Goal: Transaction & Acquisition: Purchase product/service

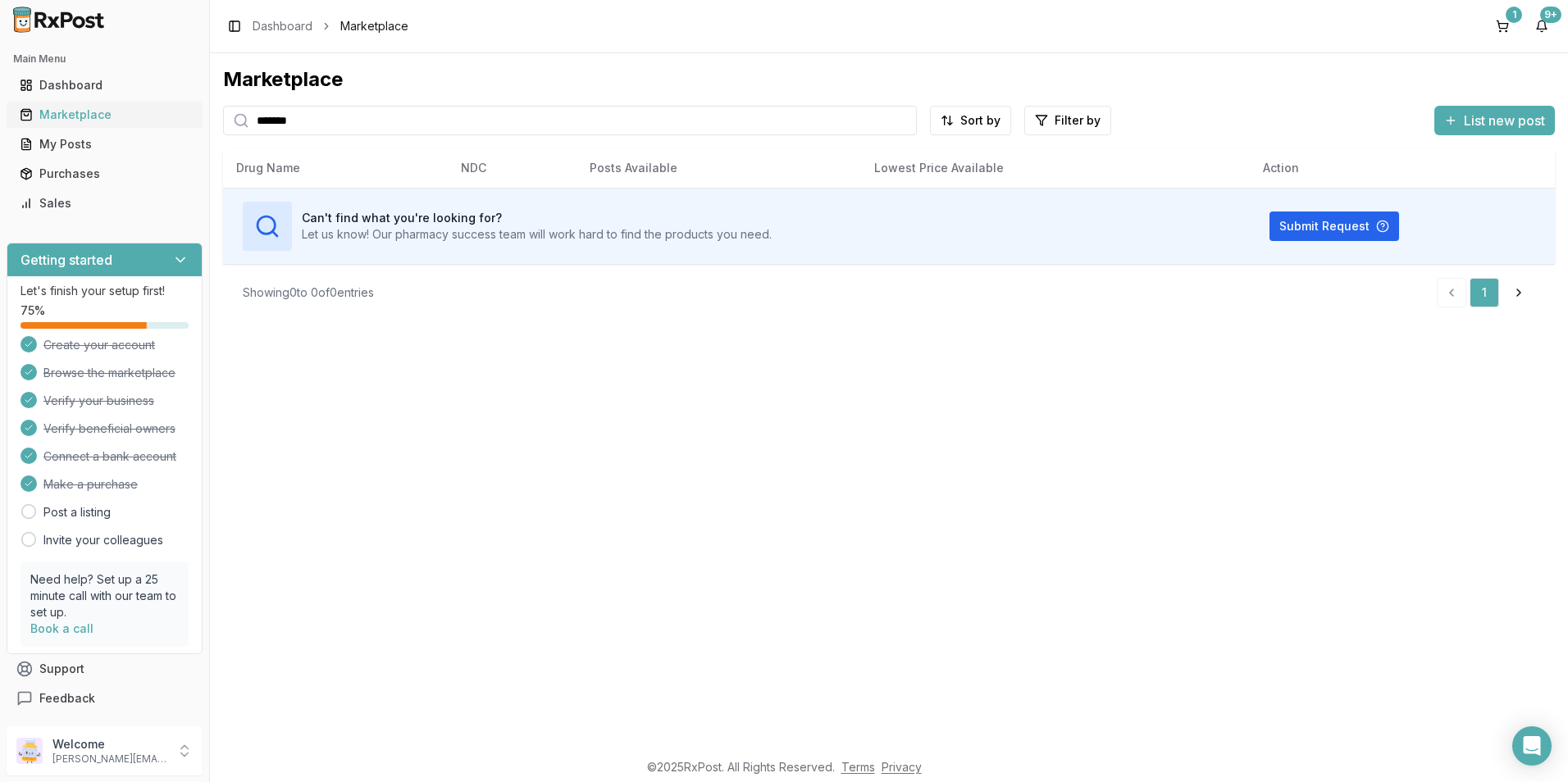
drag, startPoint x: 322, startPoint y: 121, endPoint x: 200, endPoint y: 117, distance: 122.1
click at [200, 117] on div "Main Menu Dashboard Marketplace My Posts Purchases Sales Getting started Let's …" at bounding box center [784, 391] width 1568 height 782
type input "****"
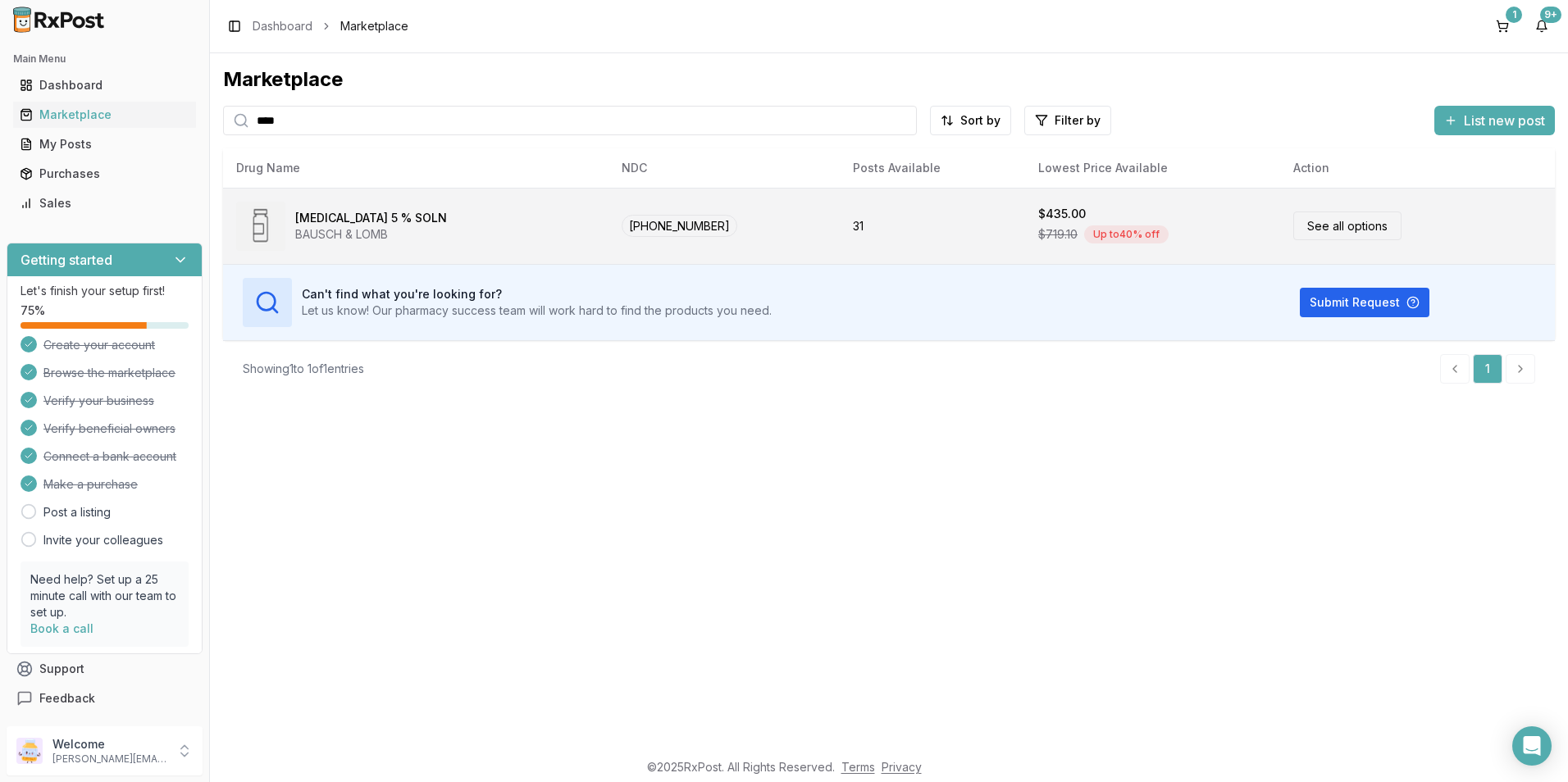
click at [1084, 228] on div "Up to 40 % off" at bounding box center [1127, 235] width 85 height 18
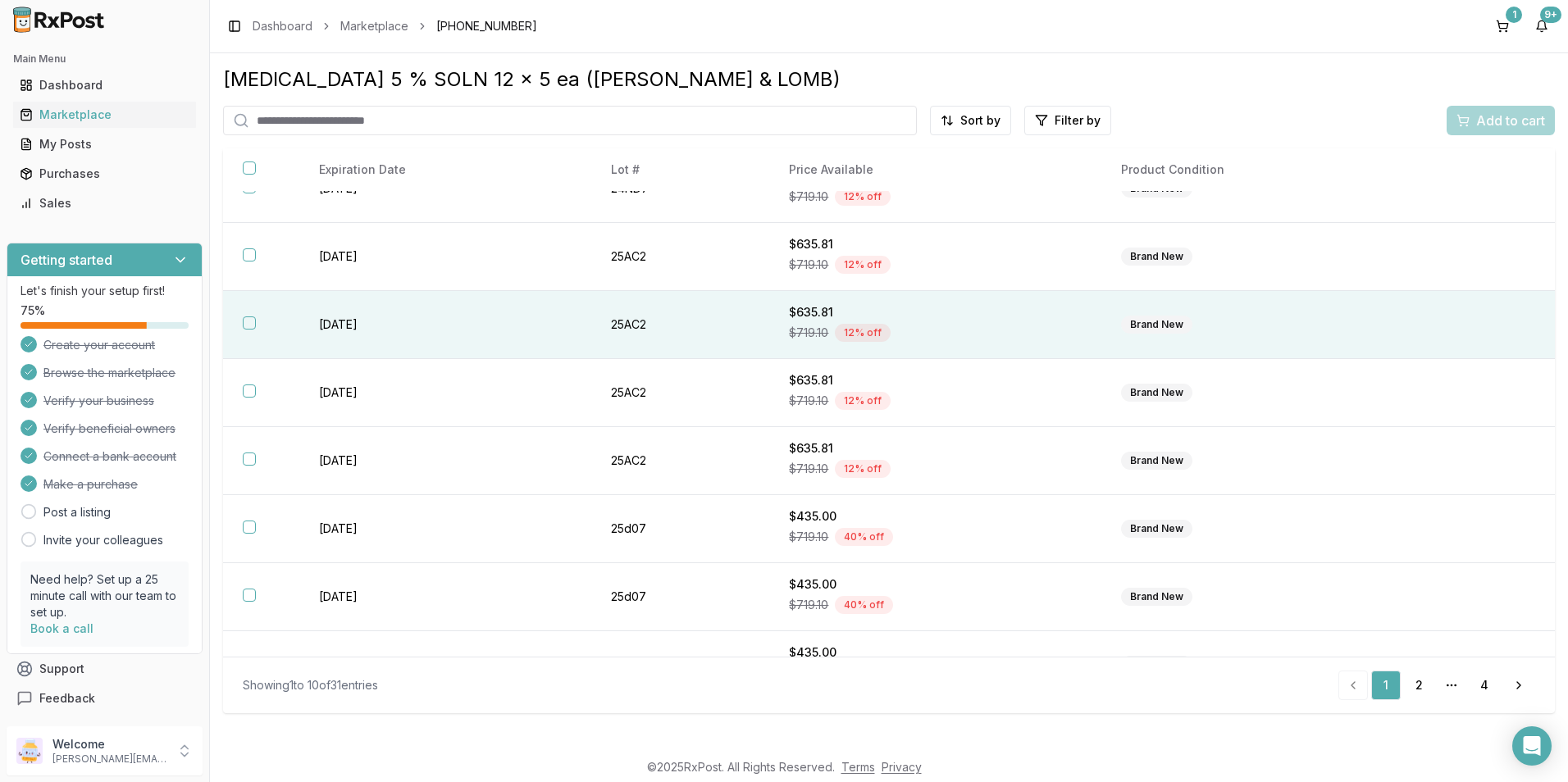
scroll to position [215, 0]
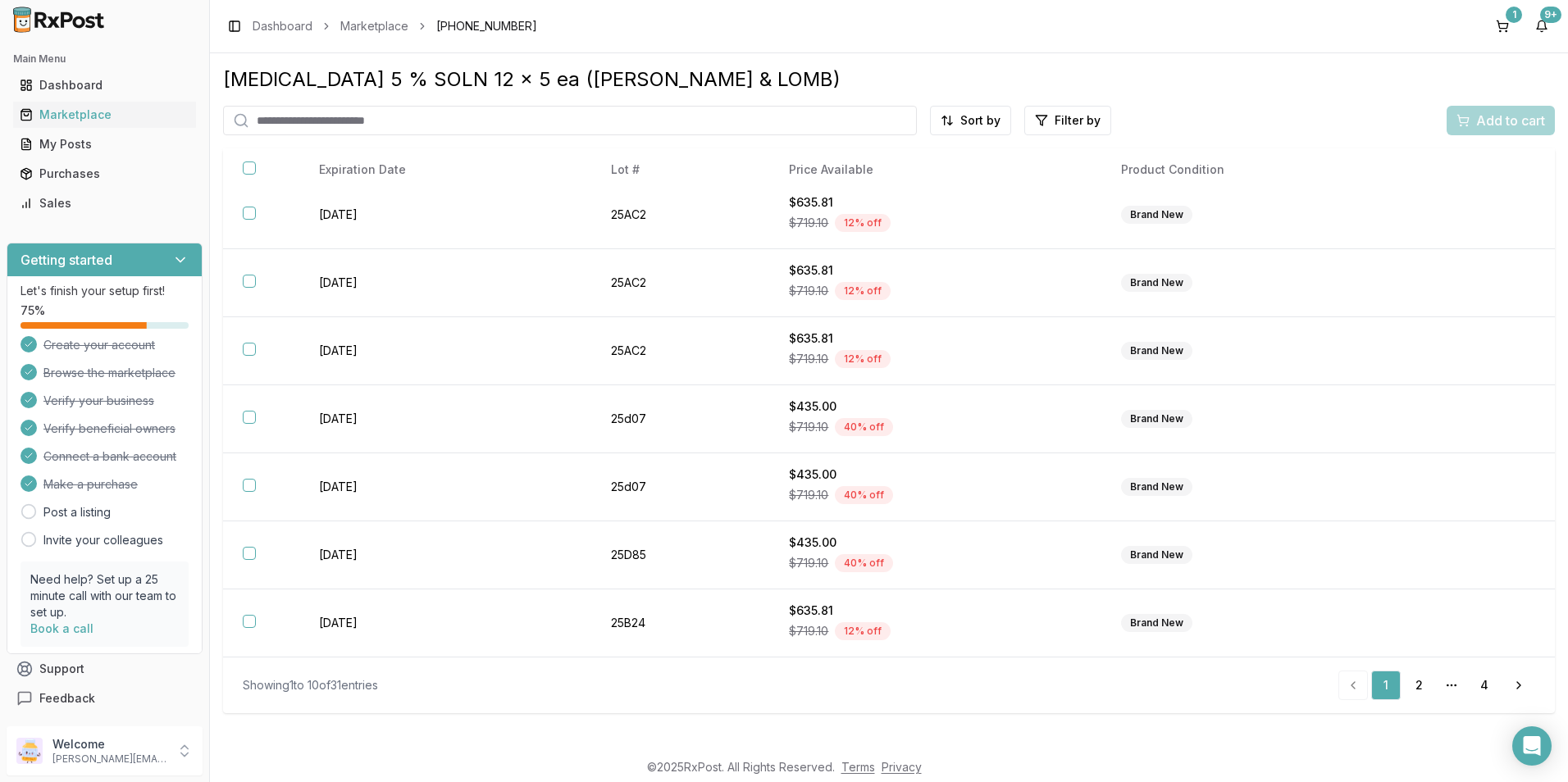
click at [392, 124] on input "search" at bounding box center [570, 120] width 694 height 29
type input "******"
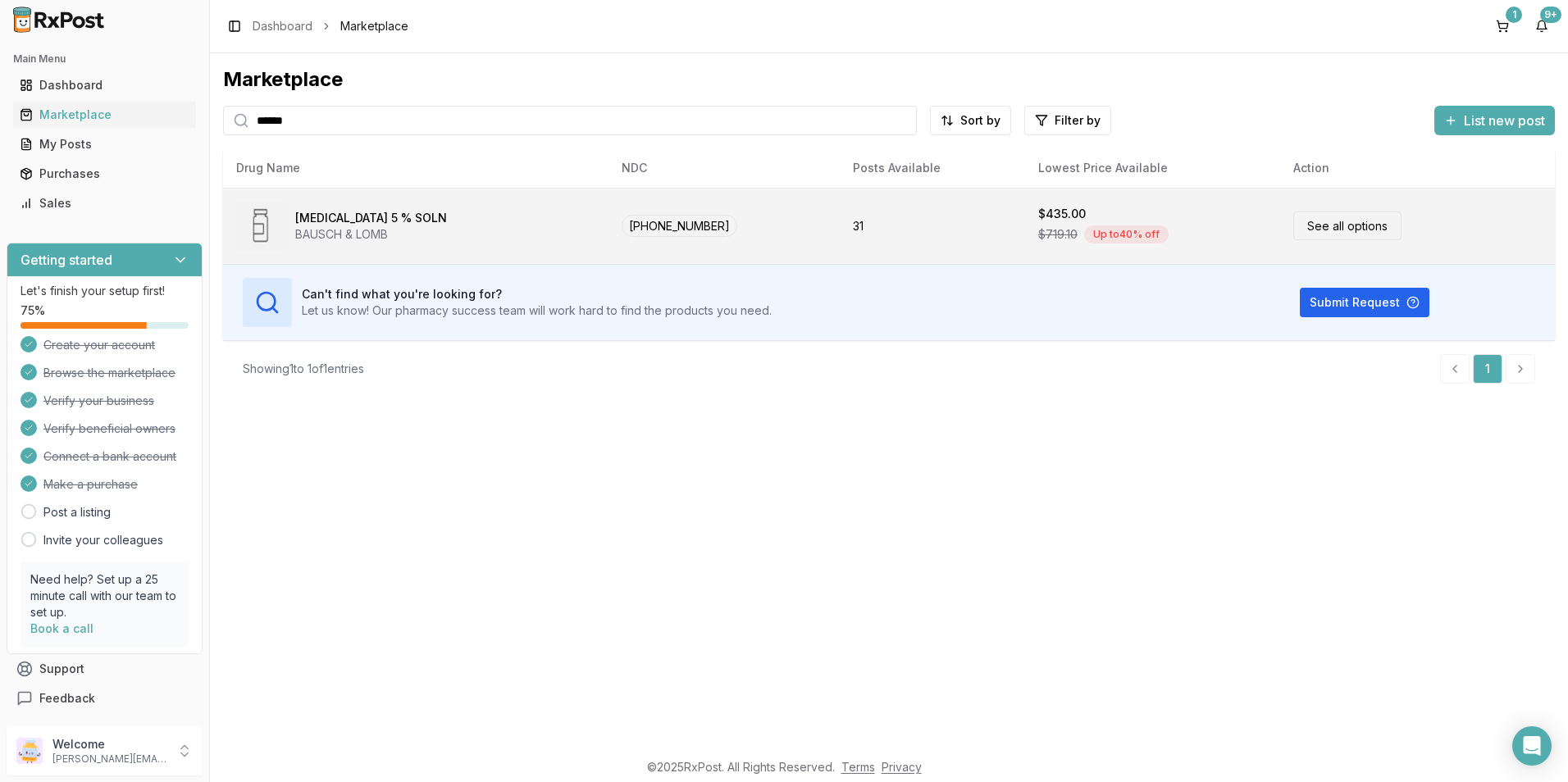
click at [1039, 222] on div "$719.10 Up to 40 % off" at bounding box center [1153, 235] width 229 height 25
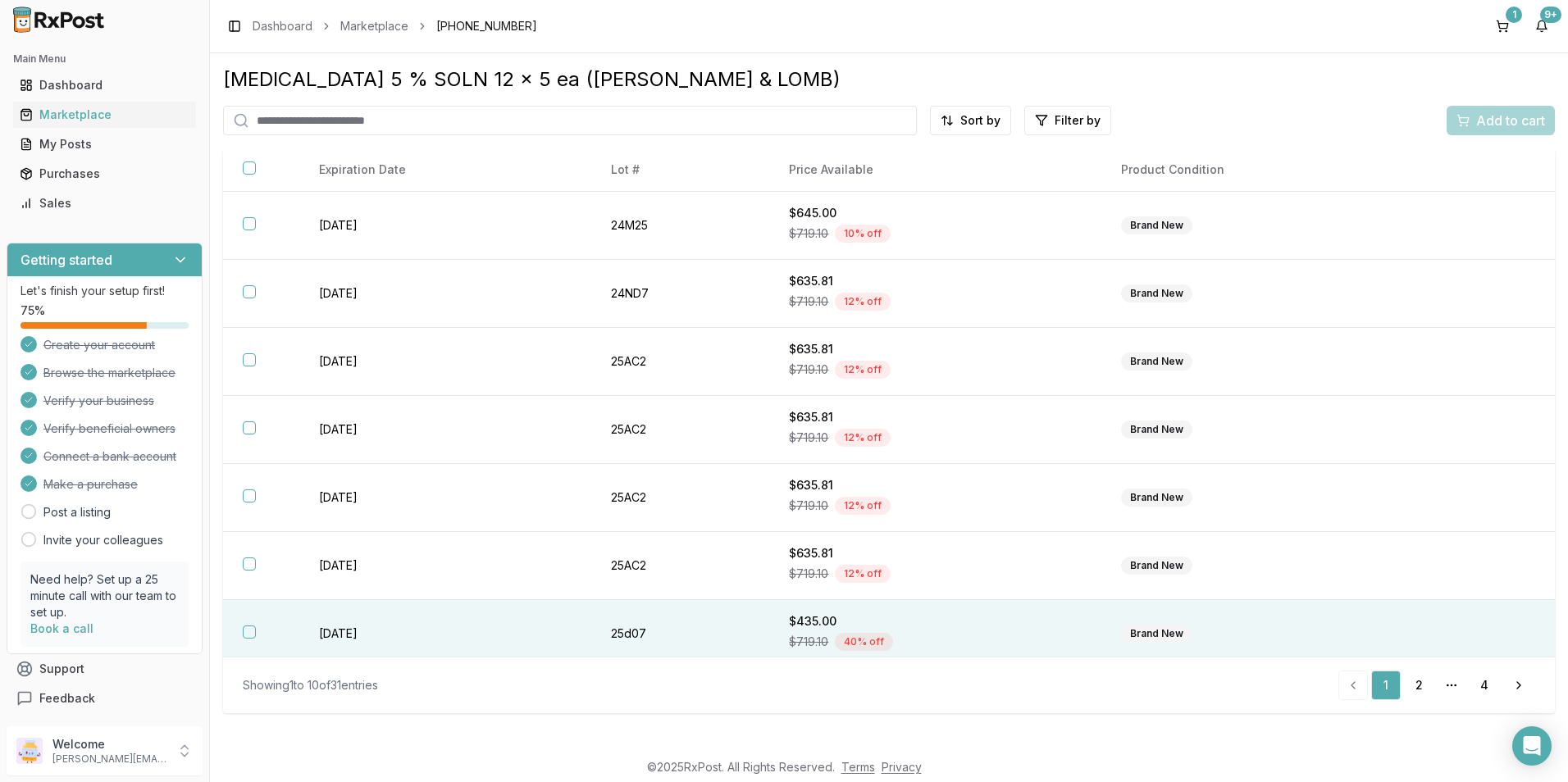
scroll to position [215, 0]
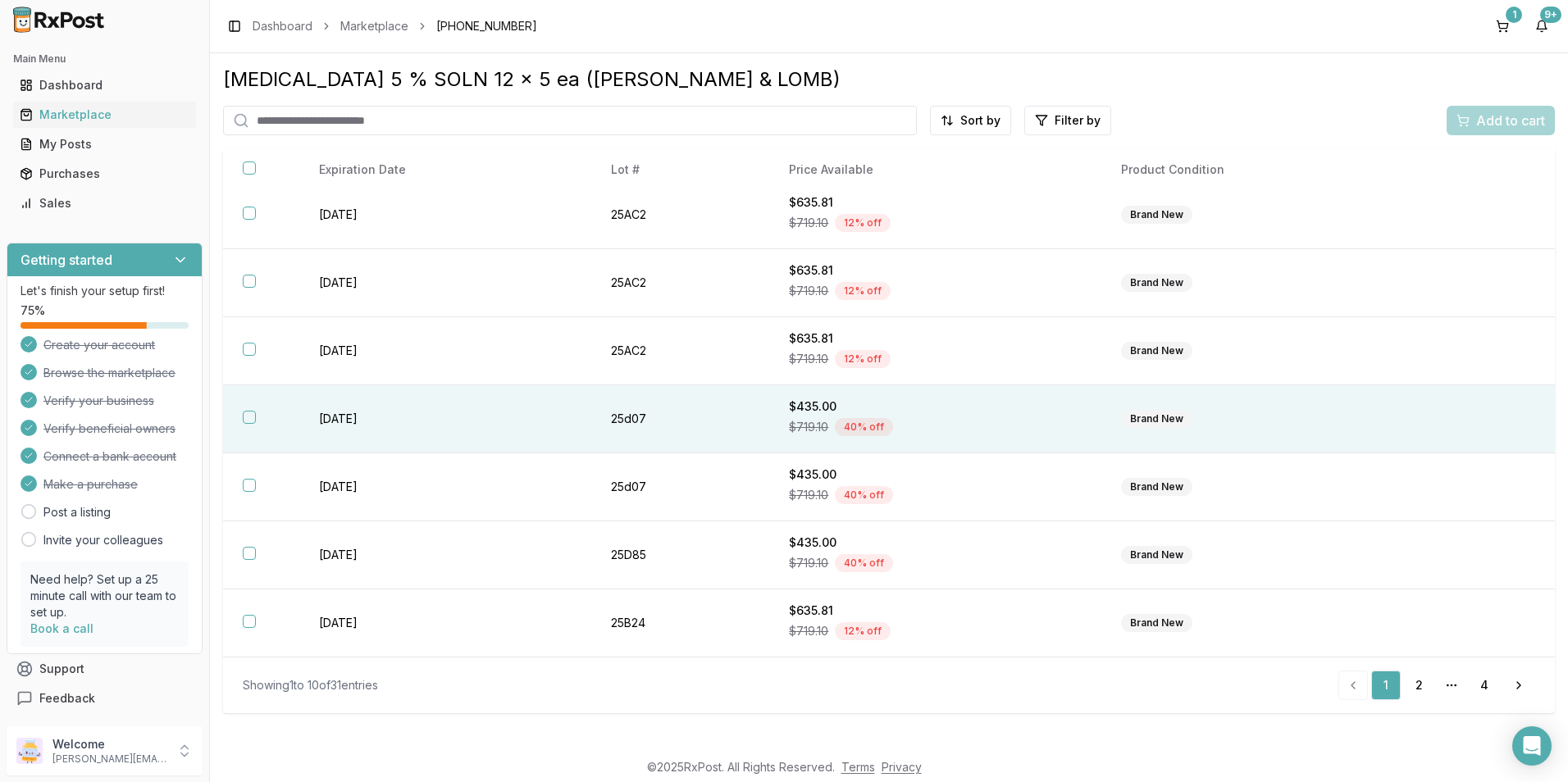
click at [250, 423] on button "button" at bounding box center [250, 418] width 13 height 13
click at [1476, 131] on button "Add to cart" at bounding box center [1501, 120] width 108 height 29
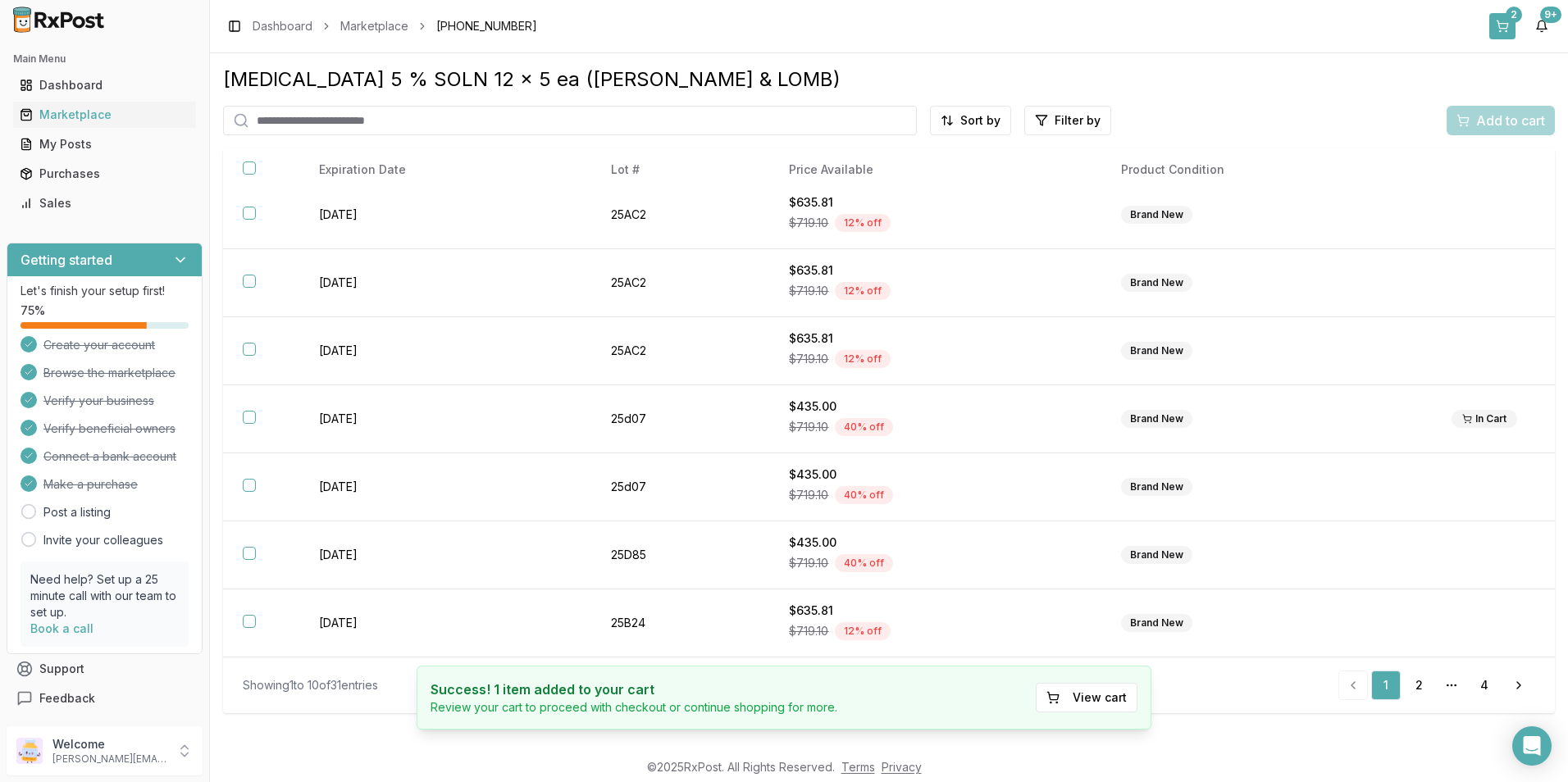
click at [1501, 27] on button "2" at bounding box center [1503, 27] width 27 height 27
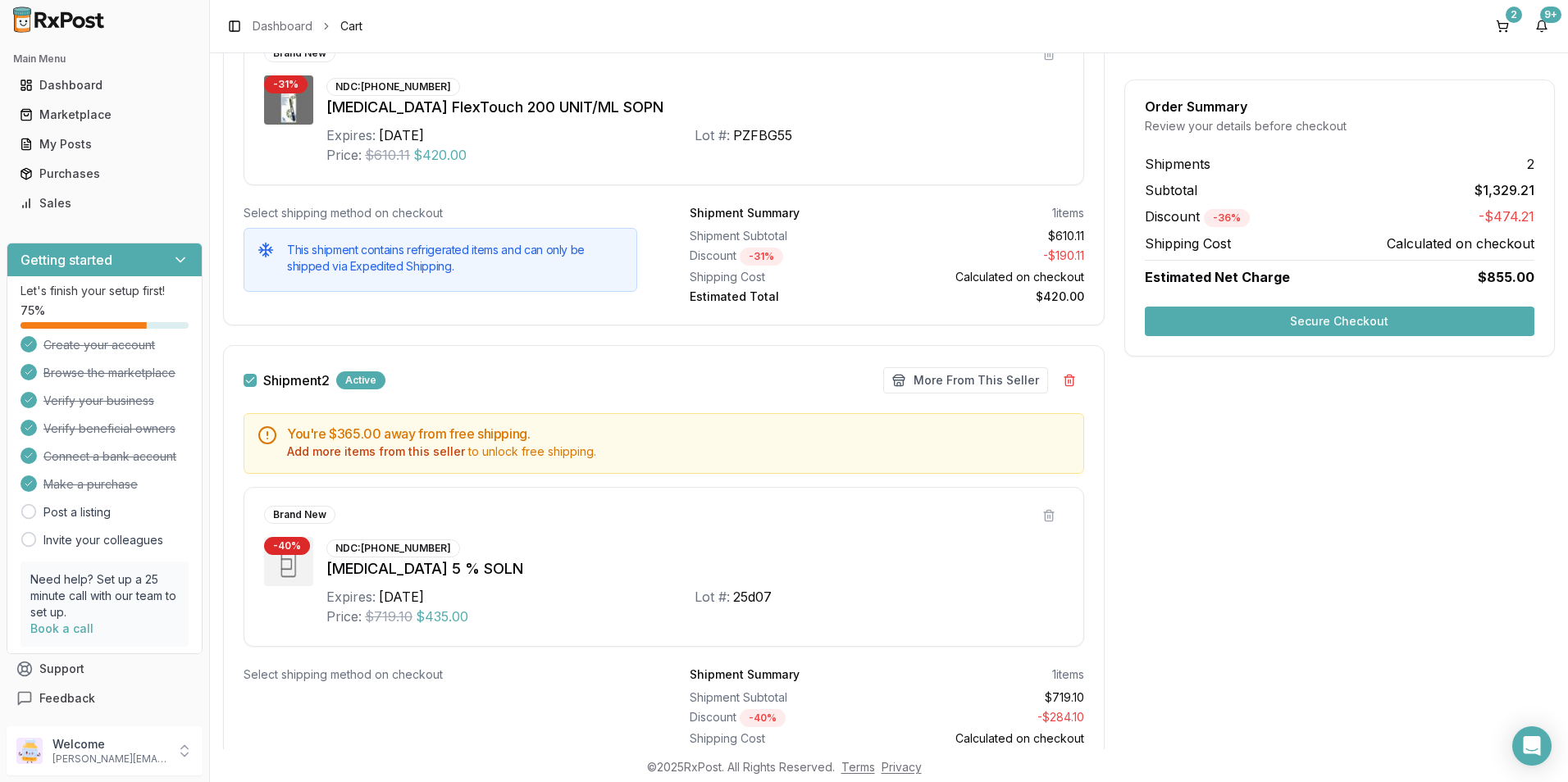
scroll to position [271, 0]
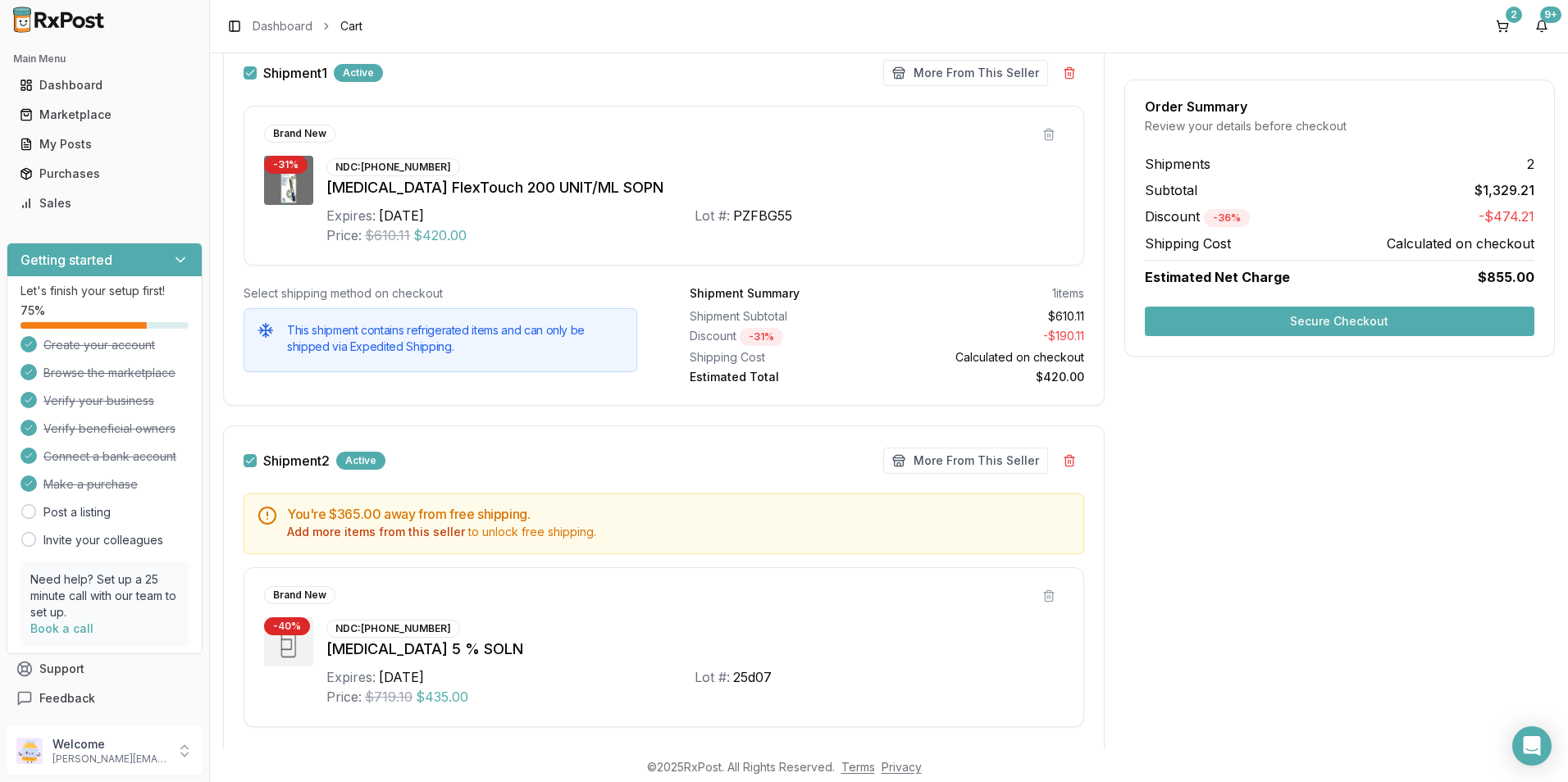
click at [1188, 319] on button "Secure Checkout" at bounding box center [1340, 321] width 390 height 29
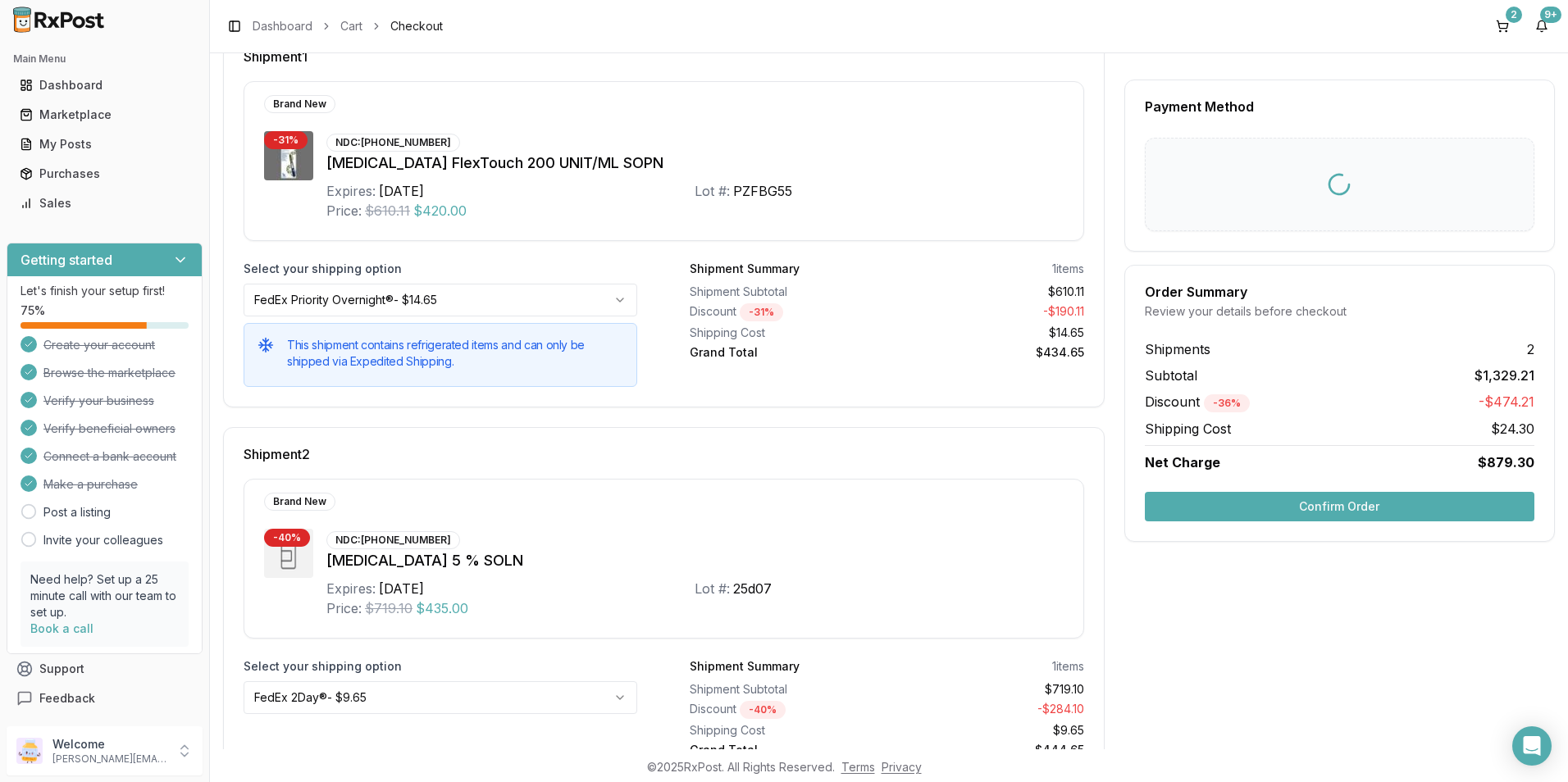
scroll to position [13, 0]
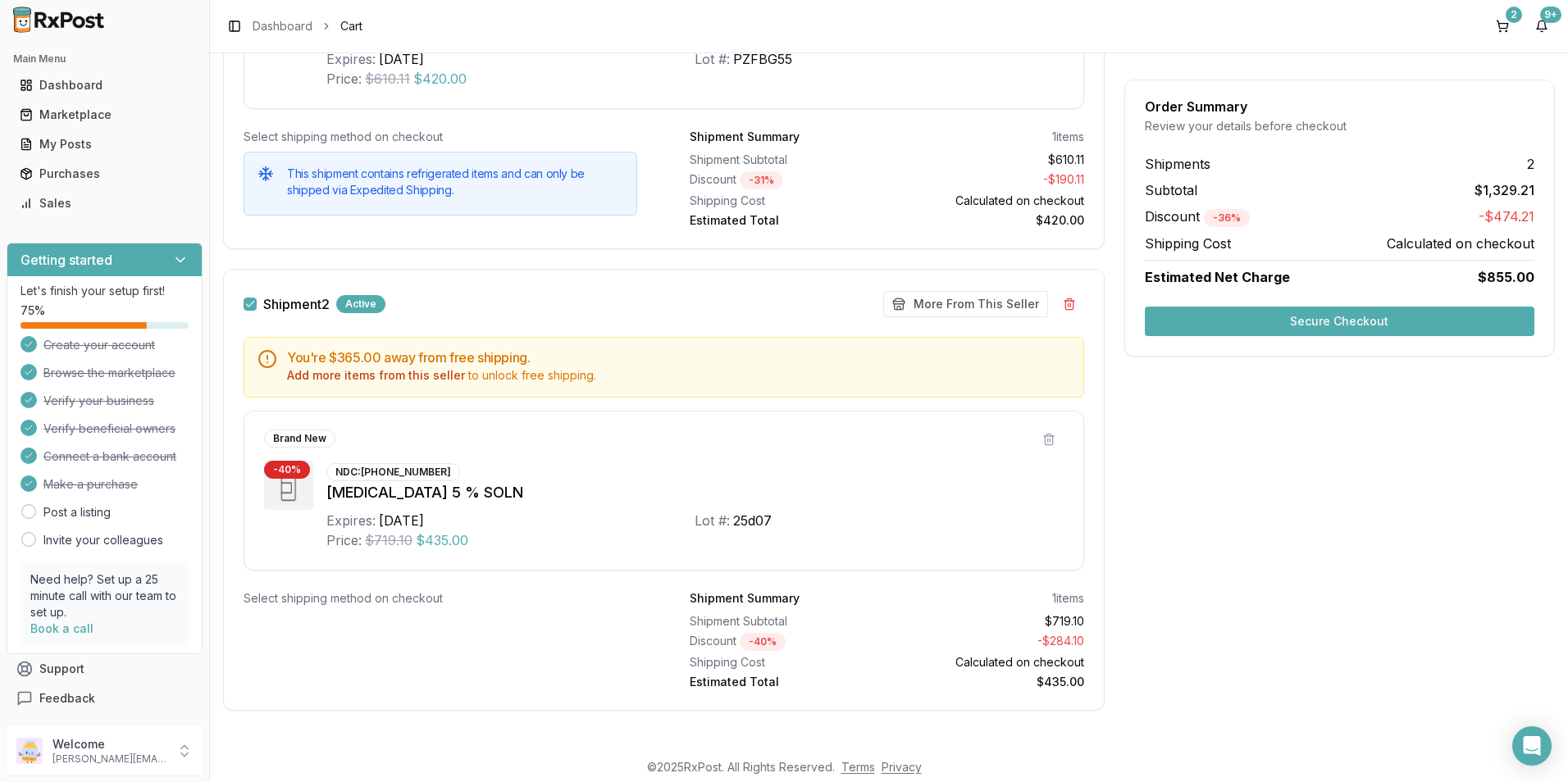
scroll to position [435, 0]
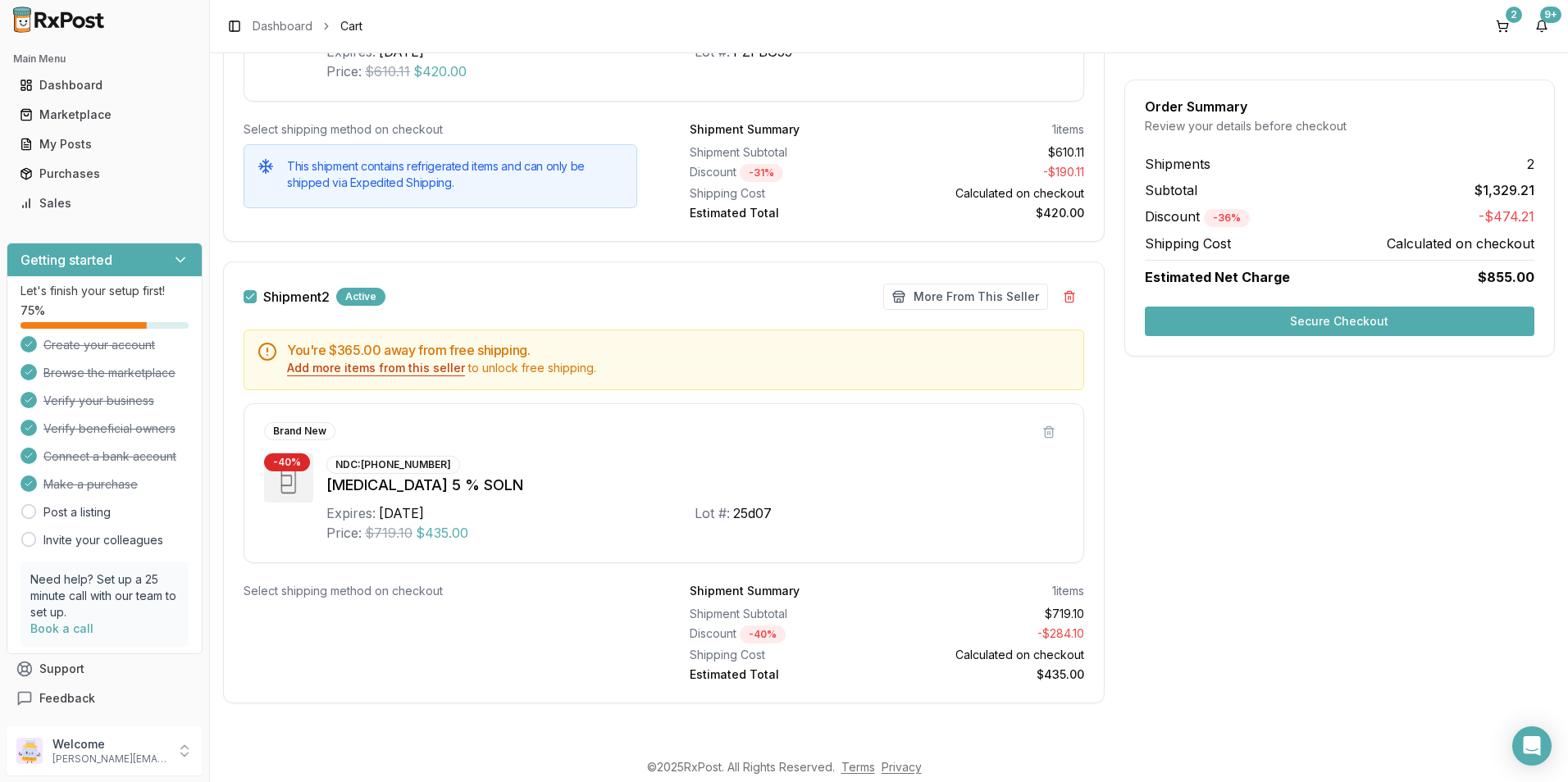
click at [368, 371] on button "Add more items from this seller" at bounding box center [376, 369] width 178 height 17
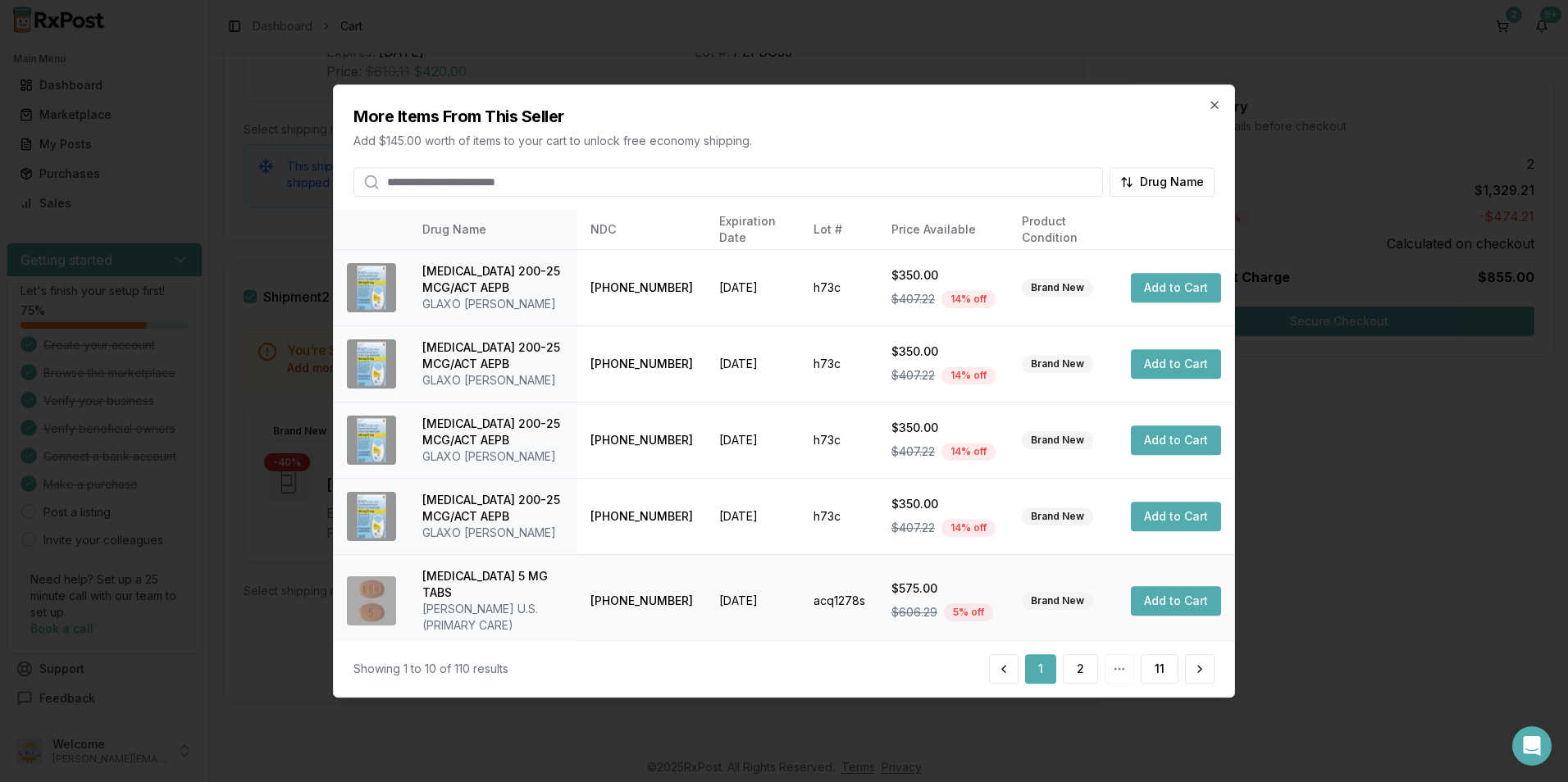
click at [1157, 587] on button "Add to Cart" at bounding box center [1176, 601] width 90 height 29
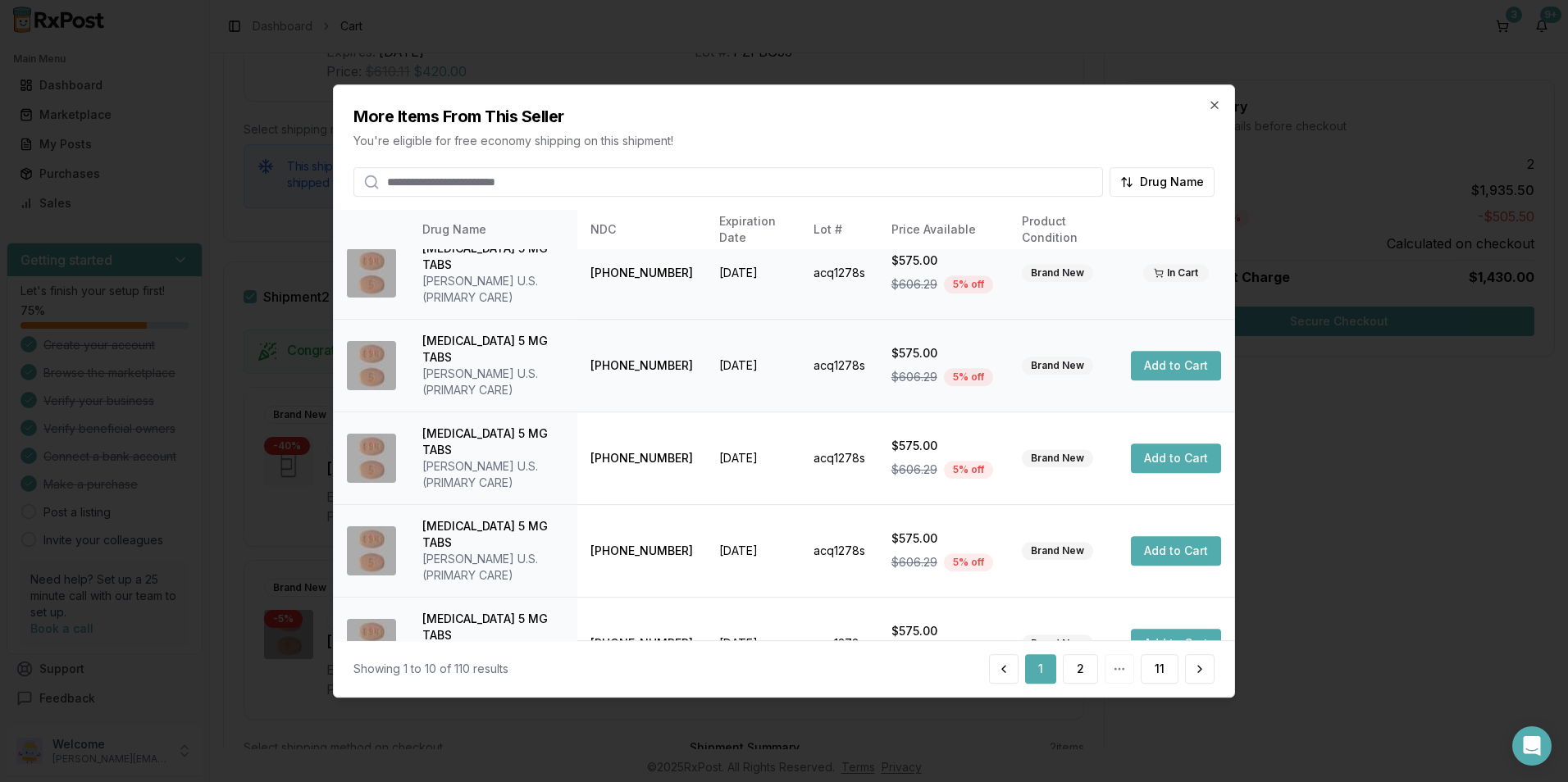
scroll to position [371, 0]
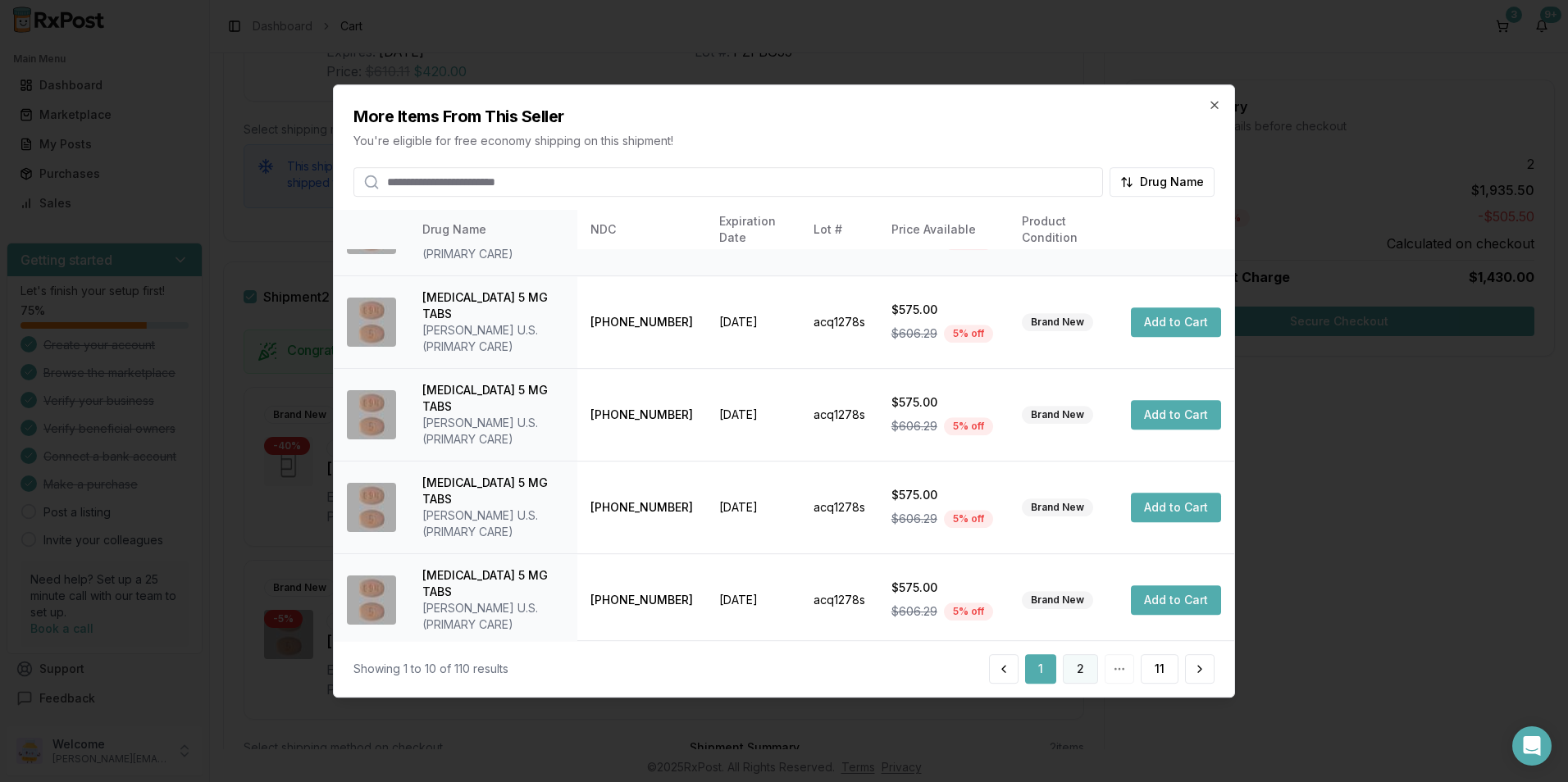
click at [1084, 668] on button "2" at bounding box center [1080, 668] width 35 height 29
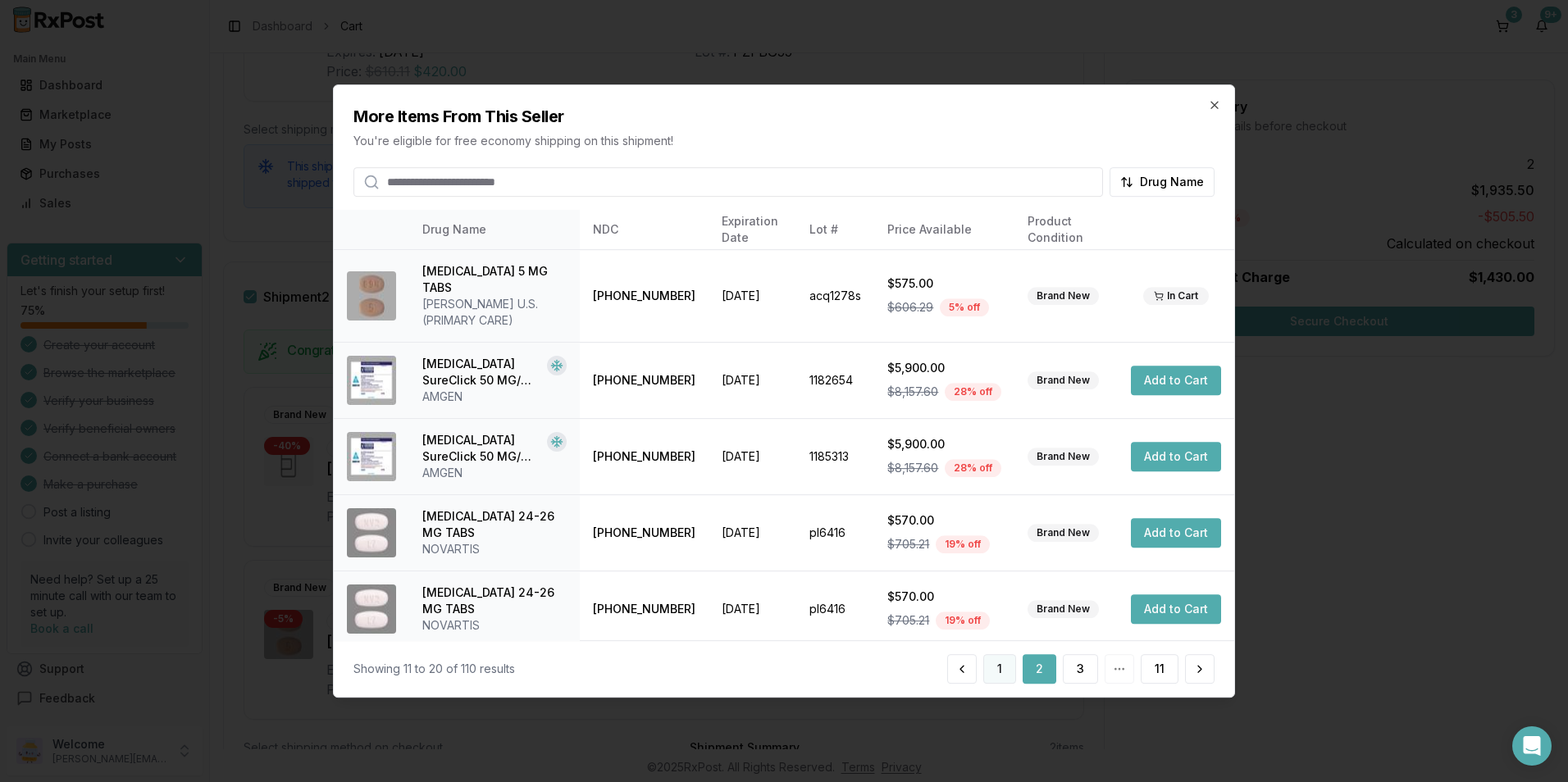
click at [1000, 670] on button "1" at bounding box center [1000, 668] width 32 height 29
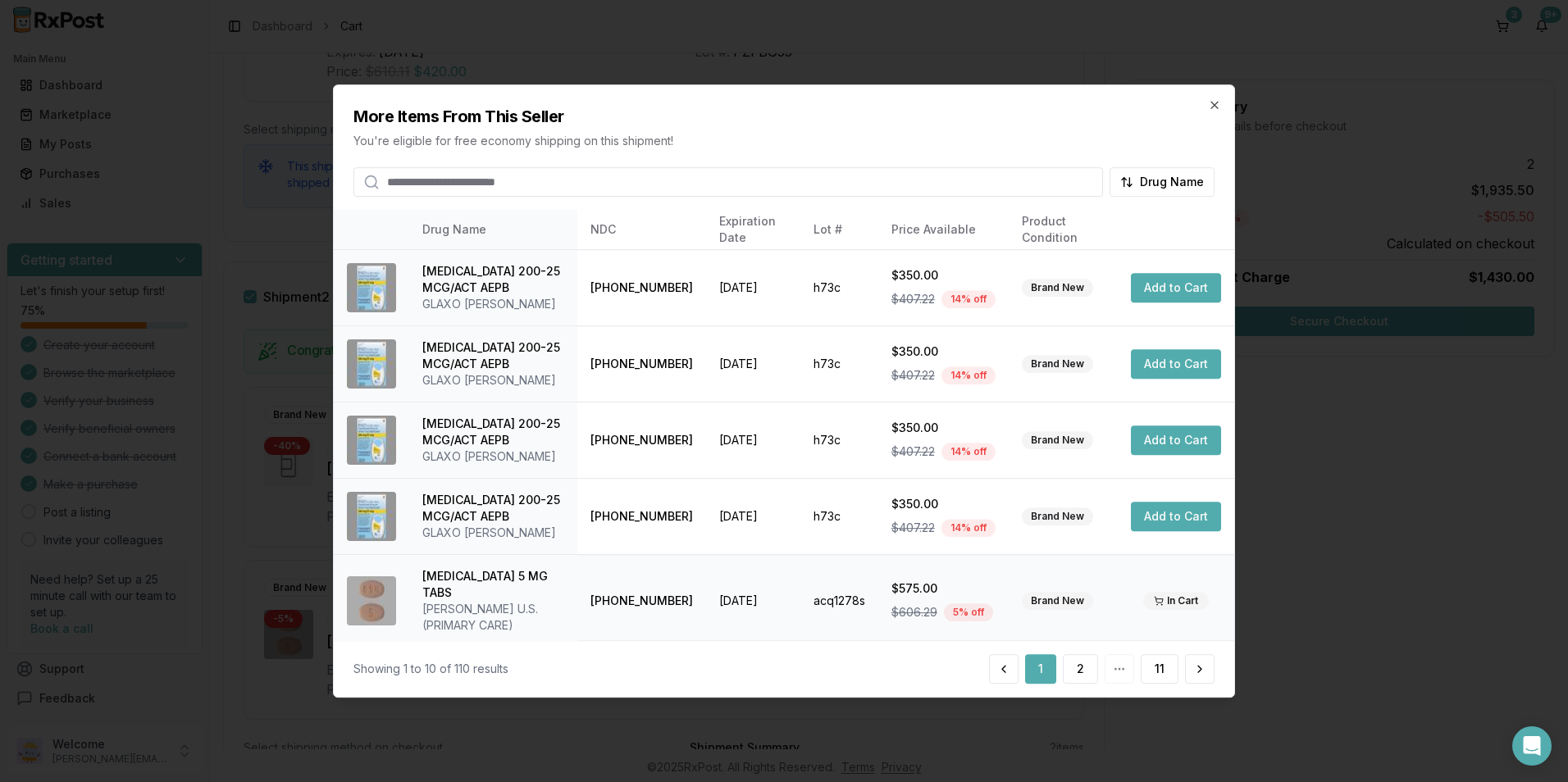
scroll to position [246, 0]
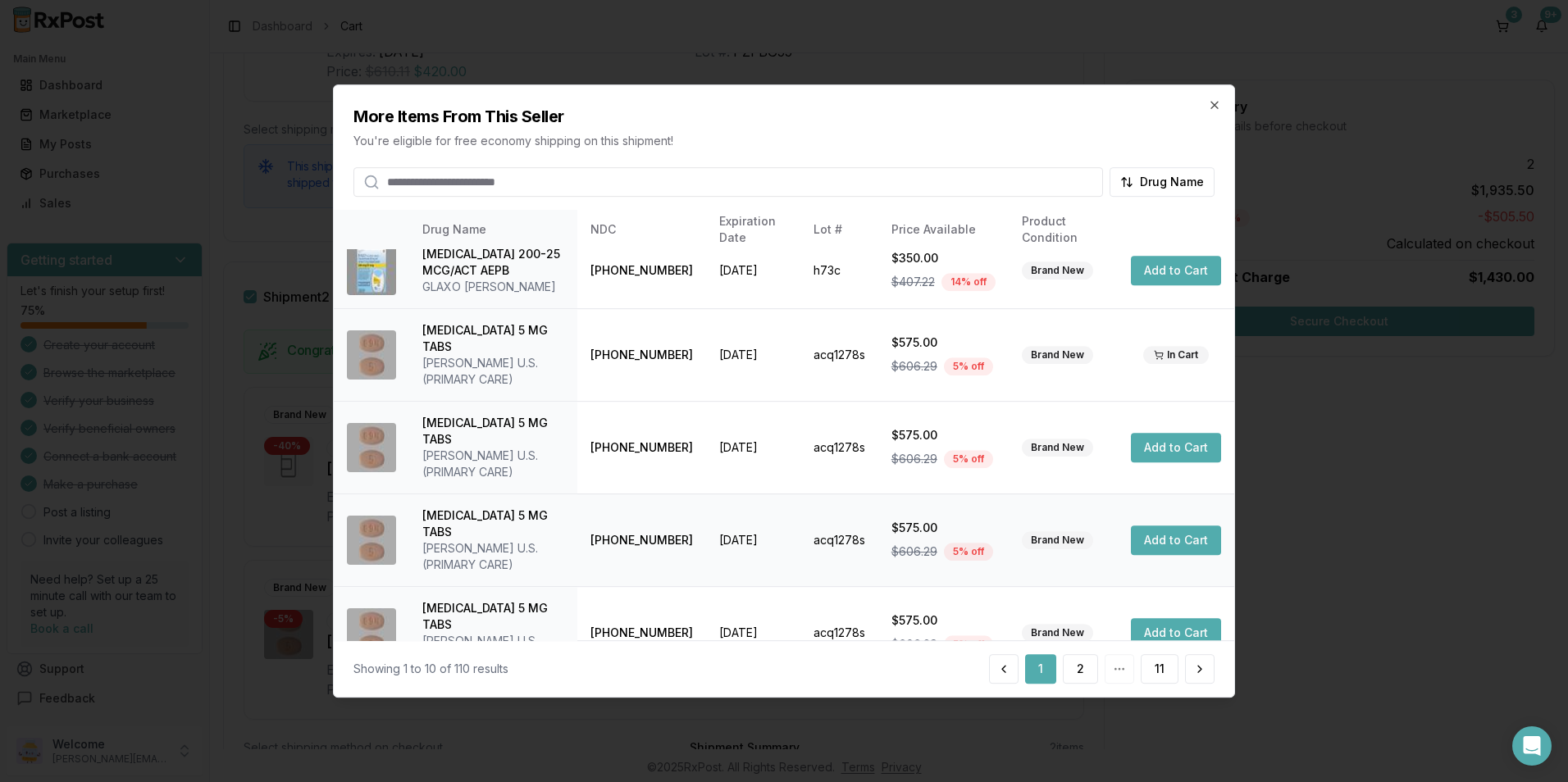
click at [1165, 526] on button "Add to Cart" at bounding box center [1176, 540] width 90 height 29
click at [1212, 103] on icon "button" at bounding box center [1215, 105] width 13 height 13
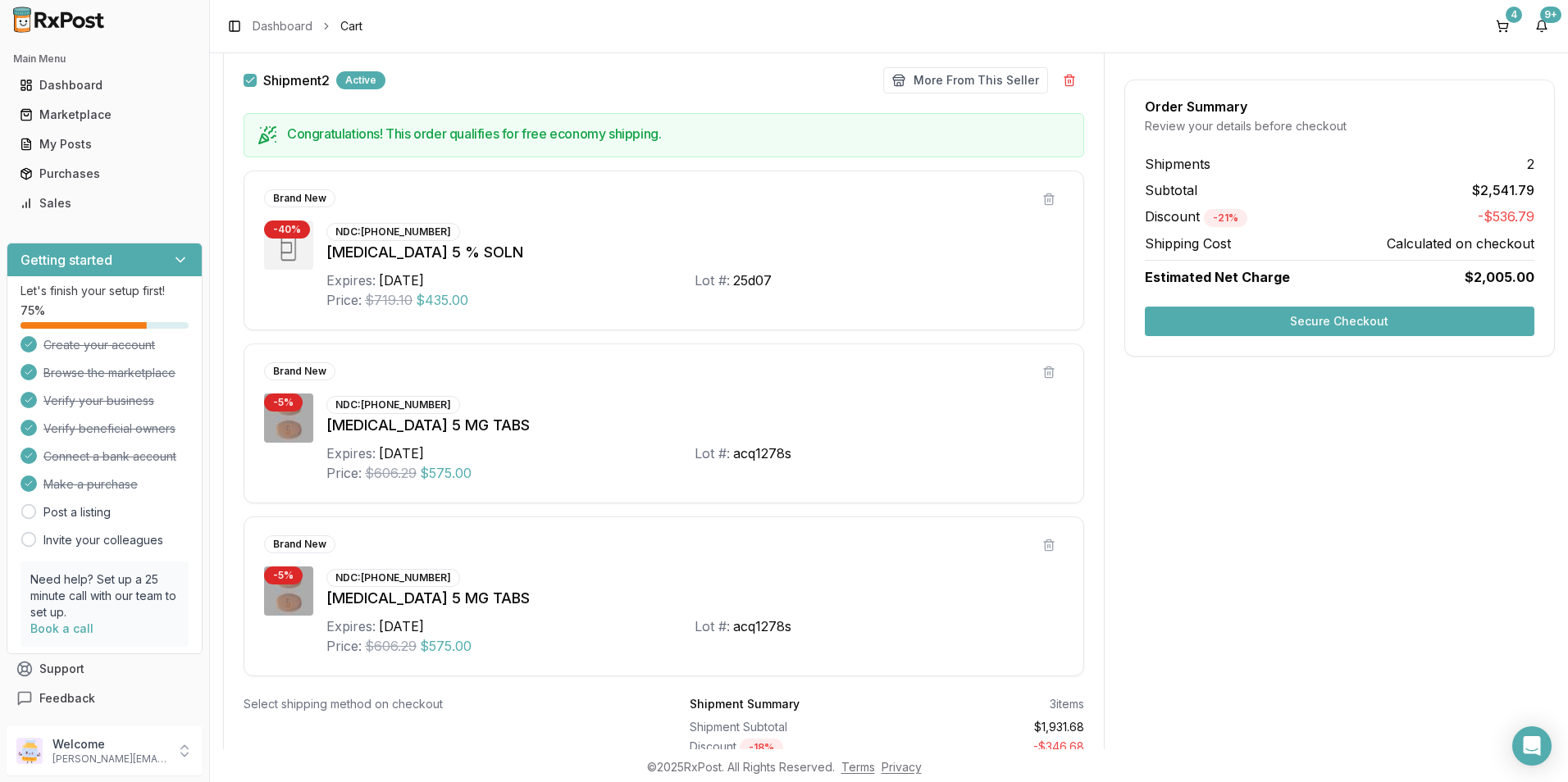
scroll to position [681, 0]
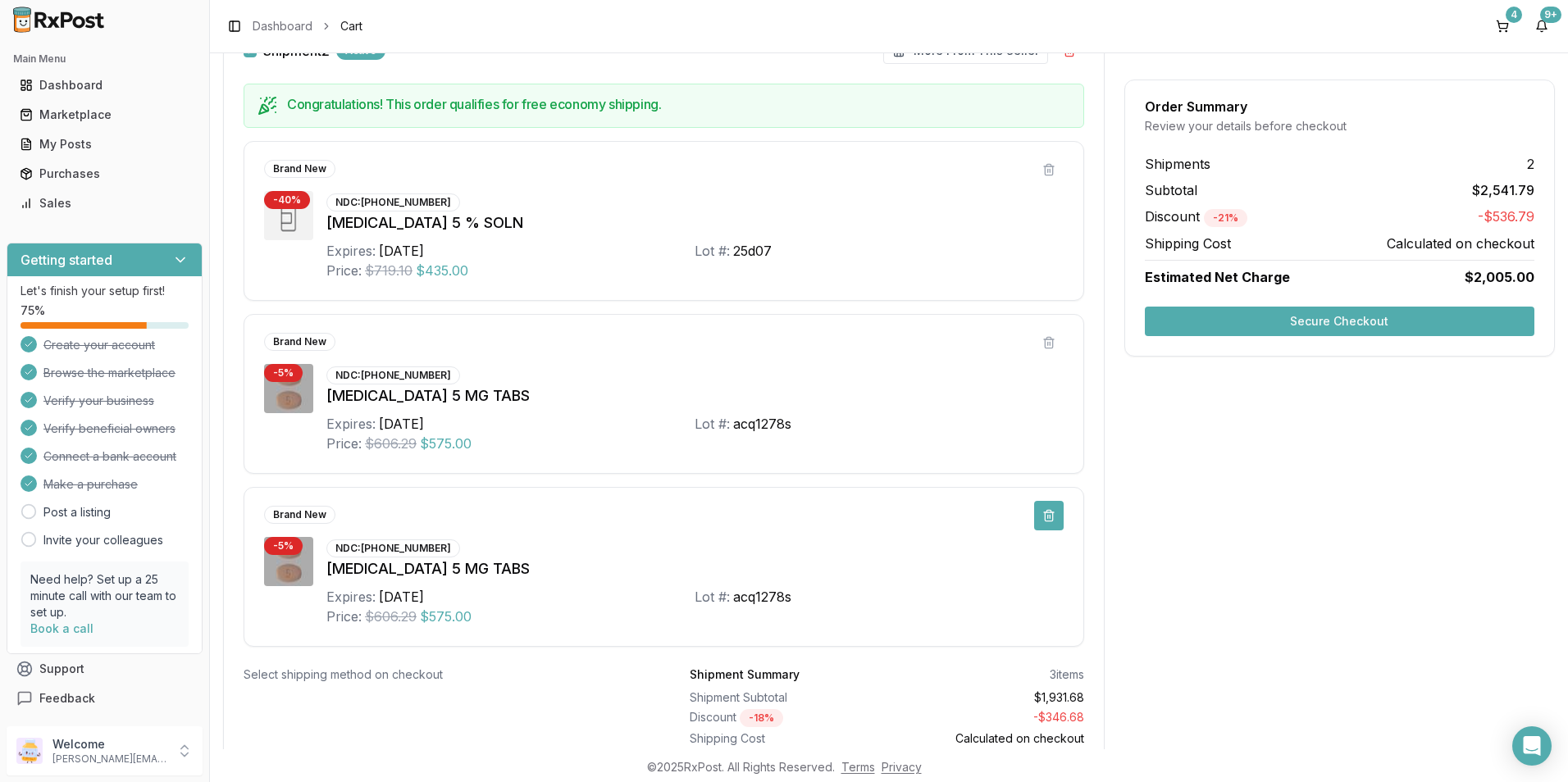
click at [1041, 517] on button at bounding box center [1049, 515] width 29 height 29
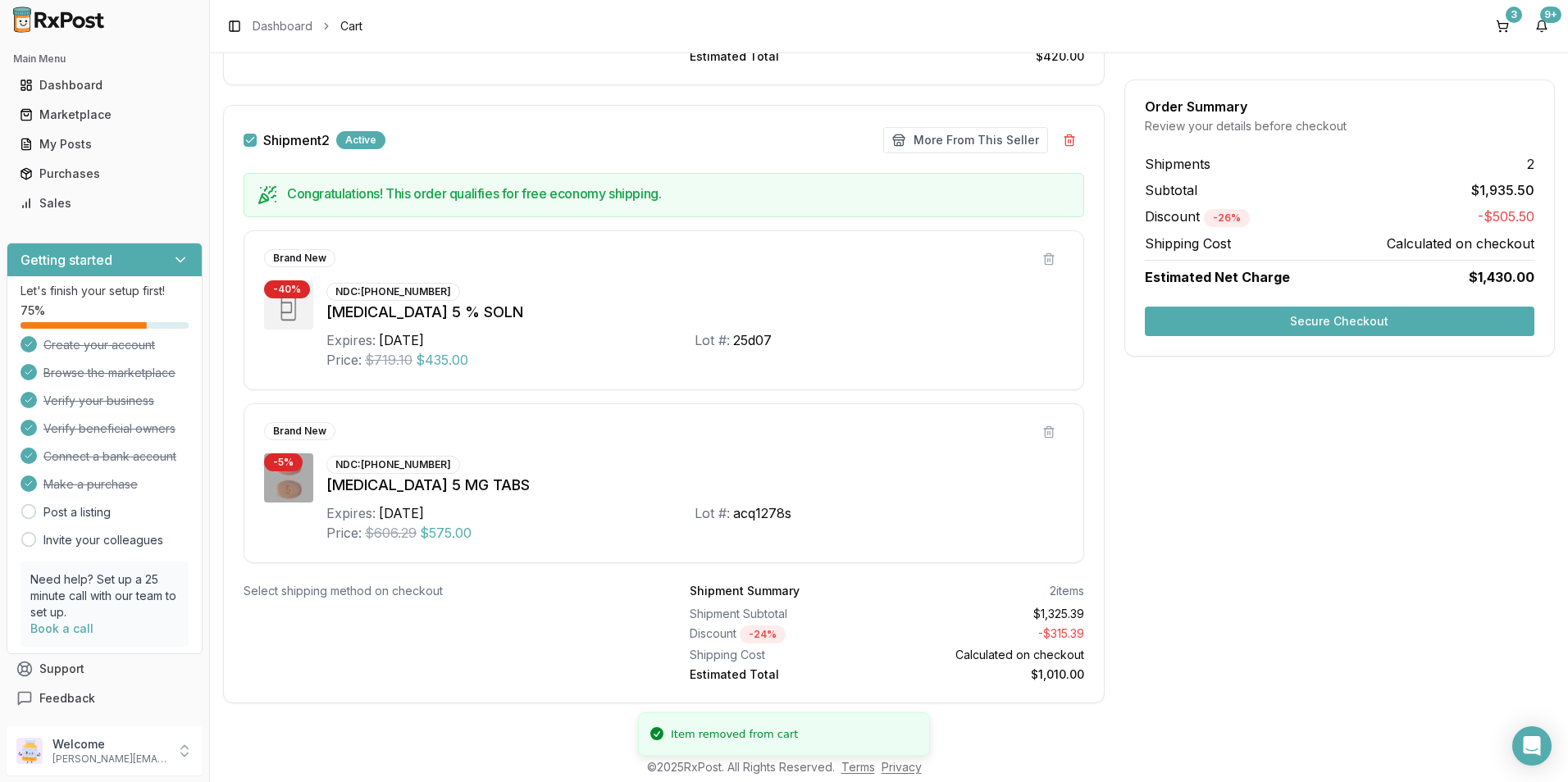
scroll to position [592, 0]
click at [1248, 329] on button "Secure Checkout" at bounding box center [1340, 321] width 390 height 29
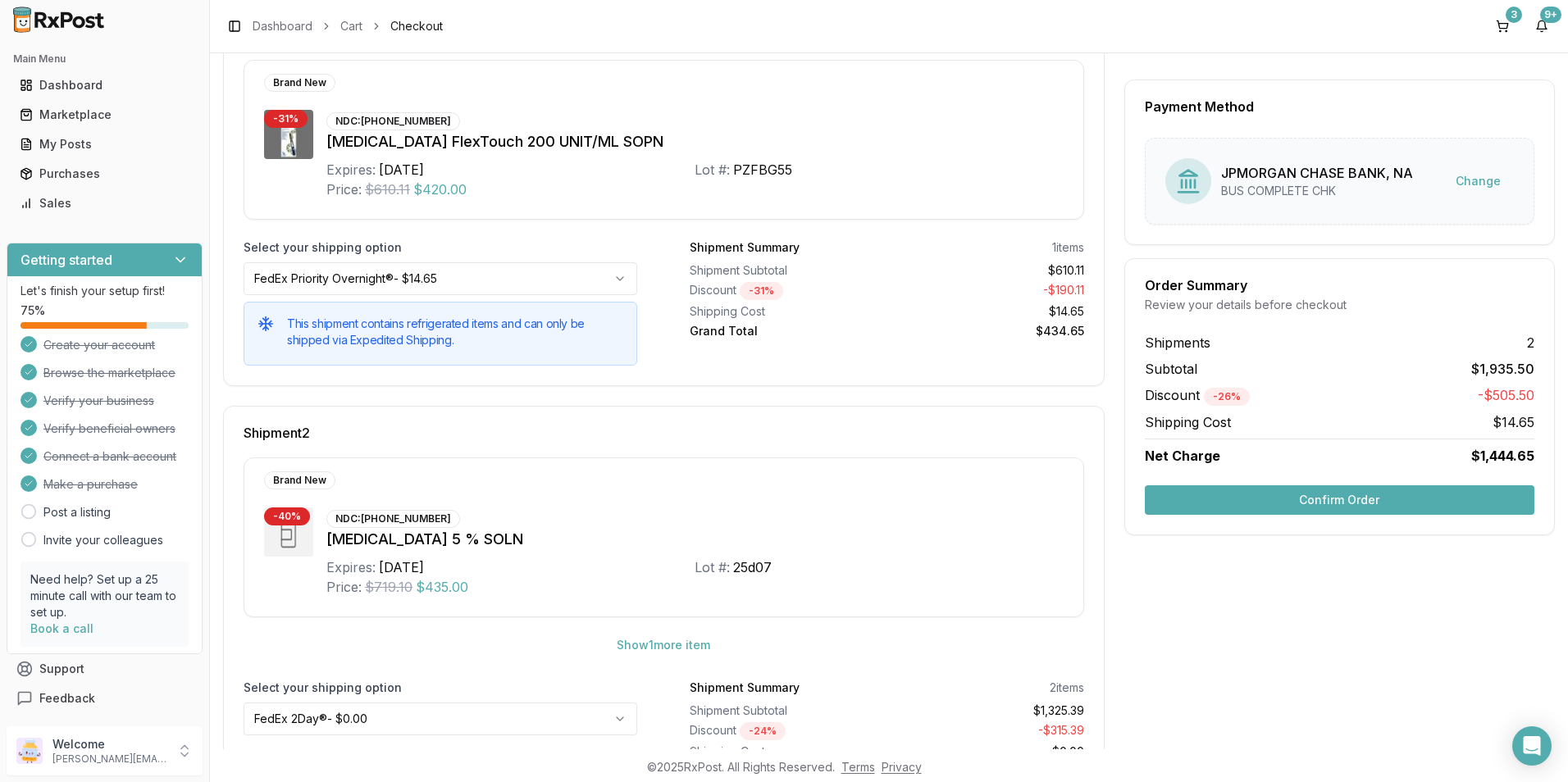
scroll to position [369, 0]
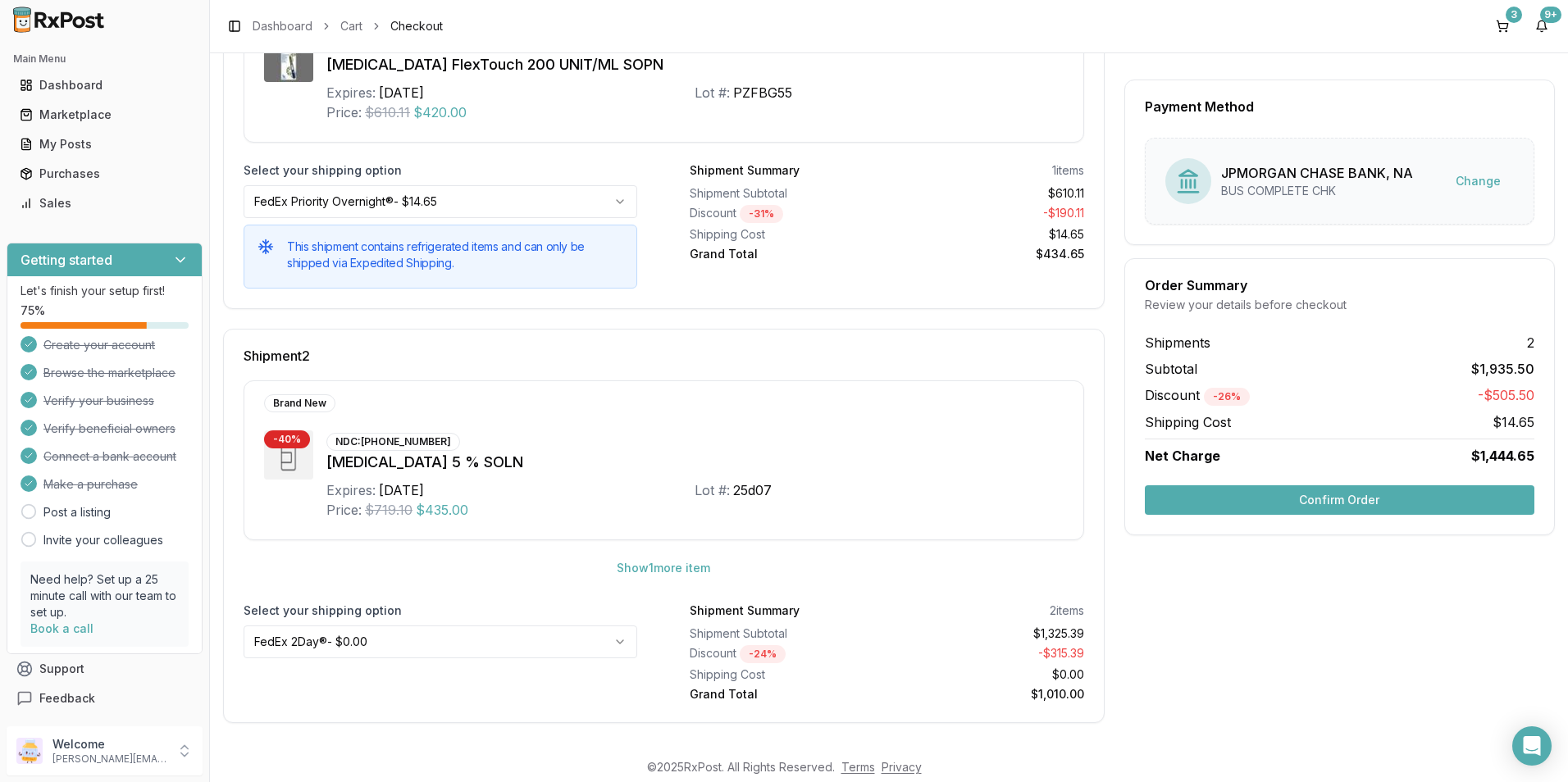
click at [1339, 502] on button "Confirm Order" at bounding box center [1340, 499] width 390 height 29
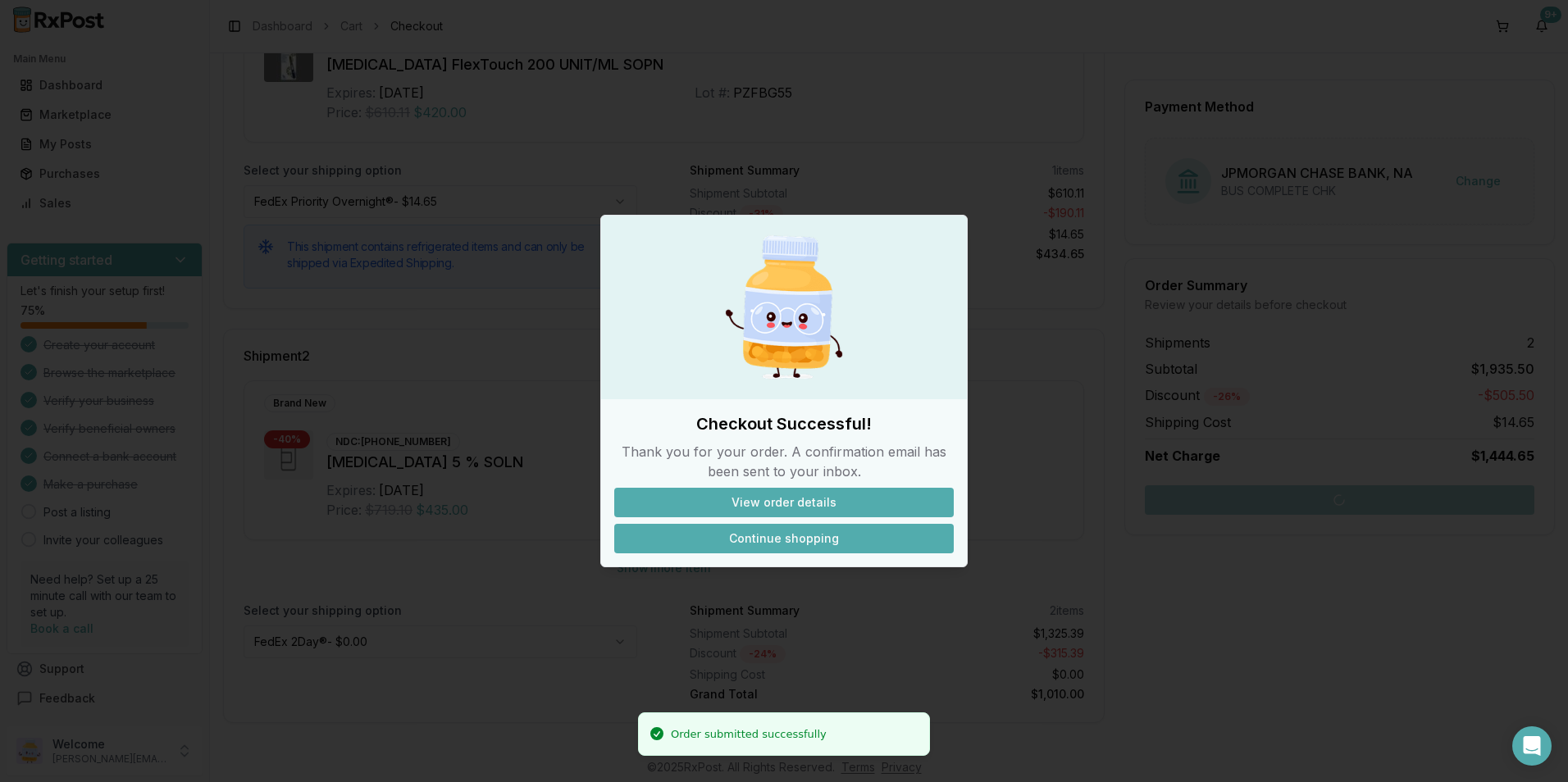
click at [762, 538] on button "Continue shopping" at bounding box center [784, 538] width 340 height 29
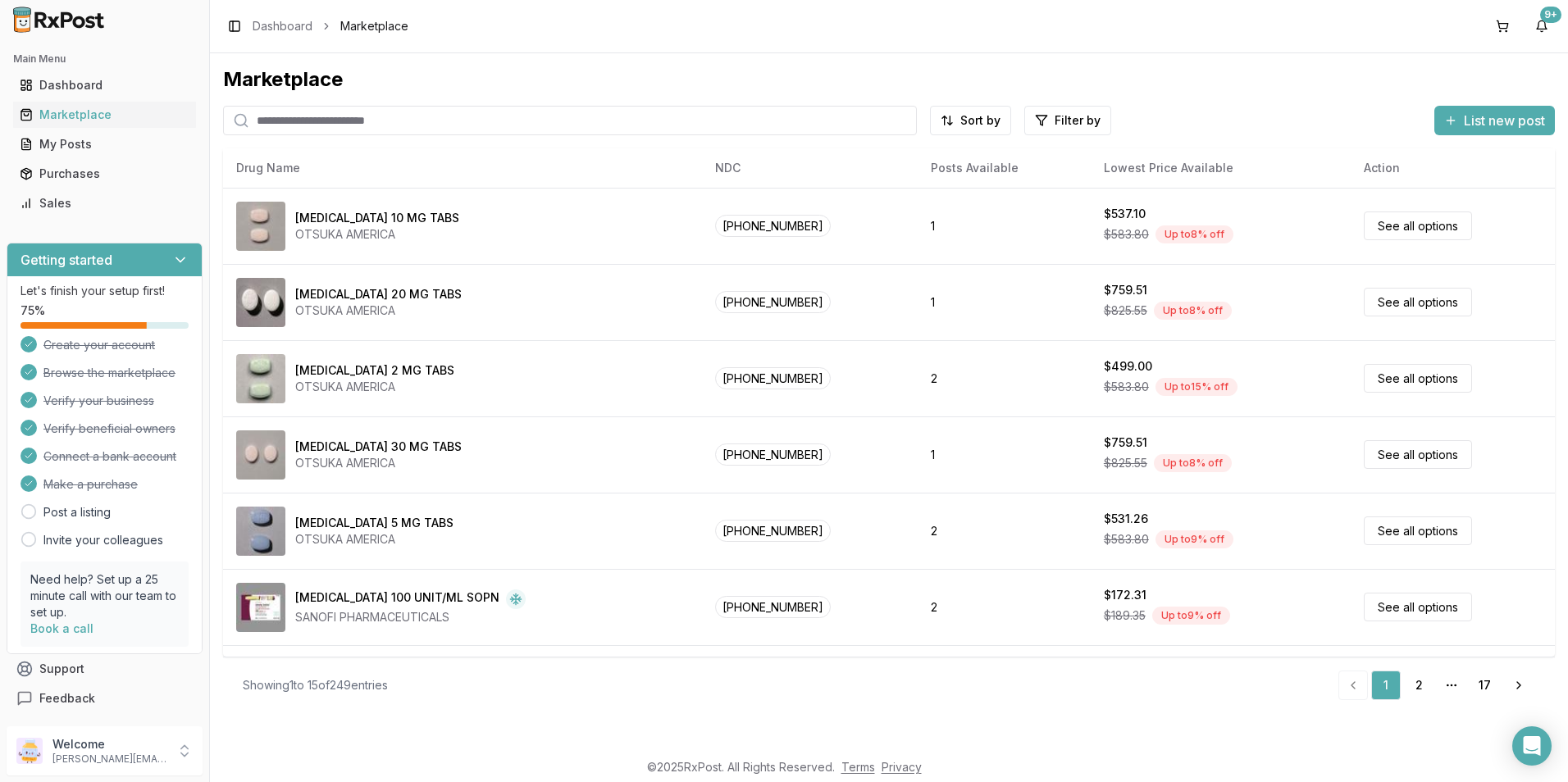
click at [316, 119] on input "search" at bounding box center [570, 120] width 694 height 29
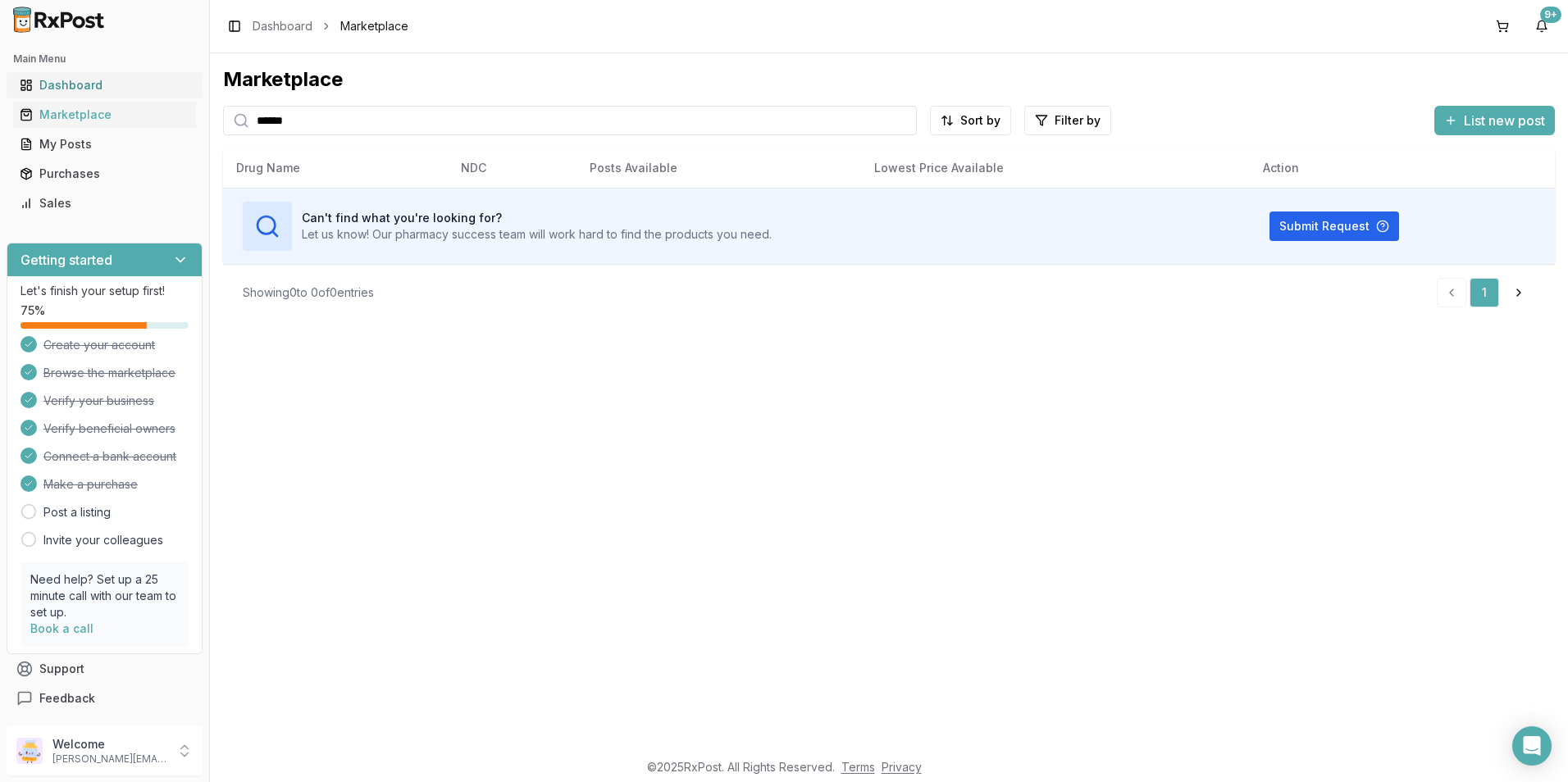
drag, startPoint x: 305, startPoint y: 117, endPoint x: 151, endPoint y: 95, distance: 155.6
click at [195, 123] on div "Main Menu Dashboard Marketplace My Posts Purchases Sales Getting started Let's …" at bounding box center [784, 391] width 1568 height 782
type input "*****"
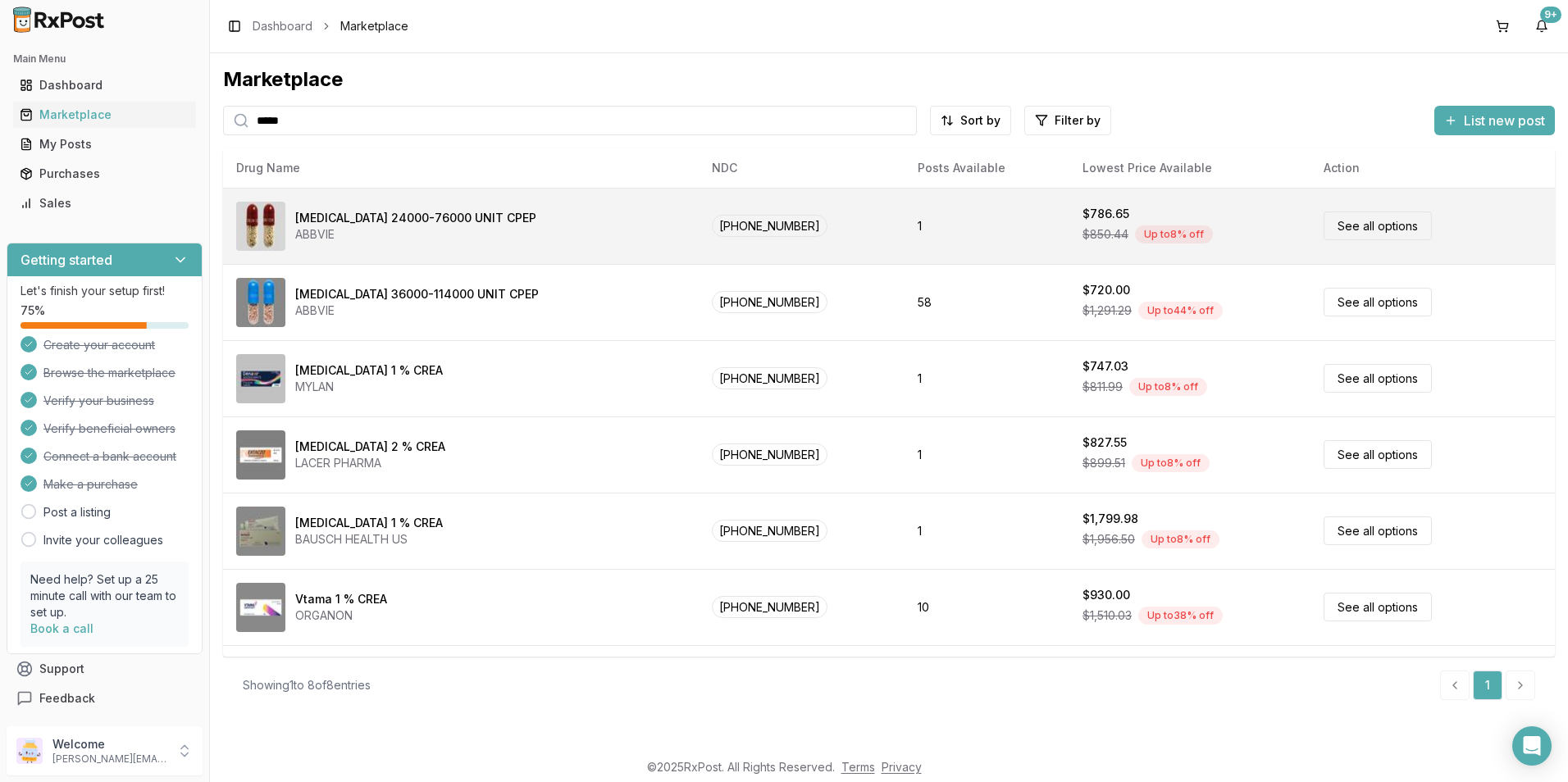
click at [348, 213] on div "[MEDICAL_DATA] 24000-76000 UNIT CPEP" at bounding box center [416, 218] width 241 height 17
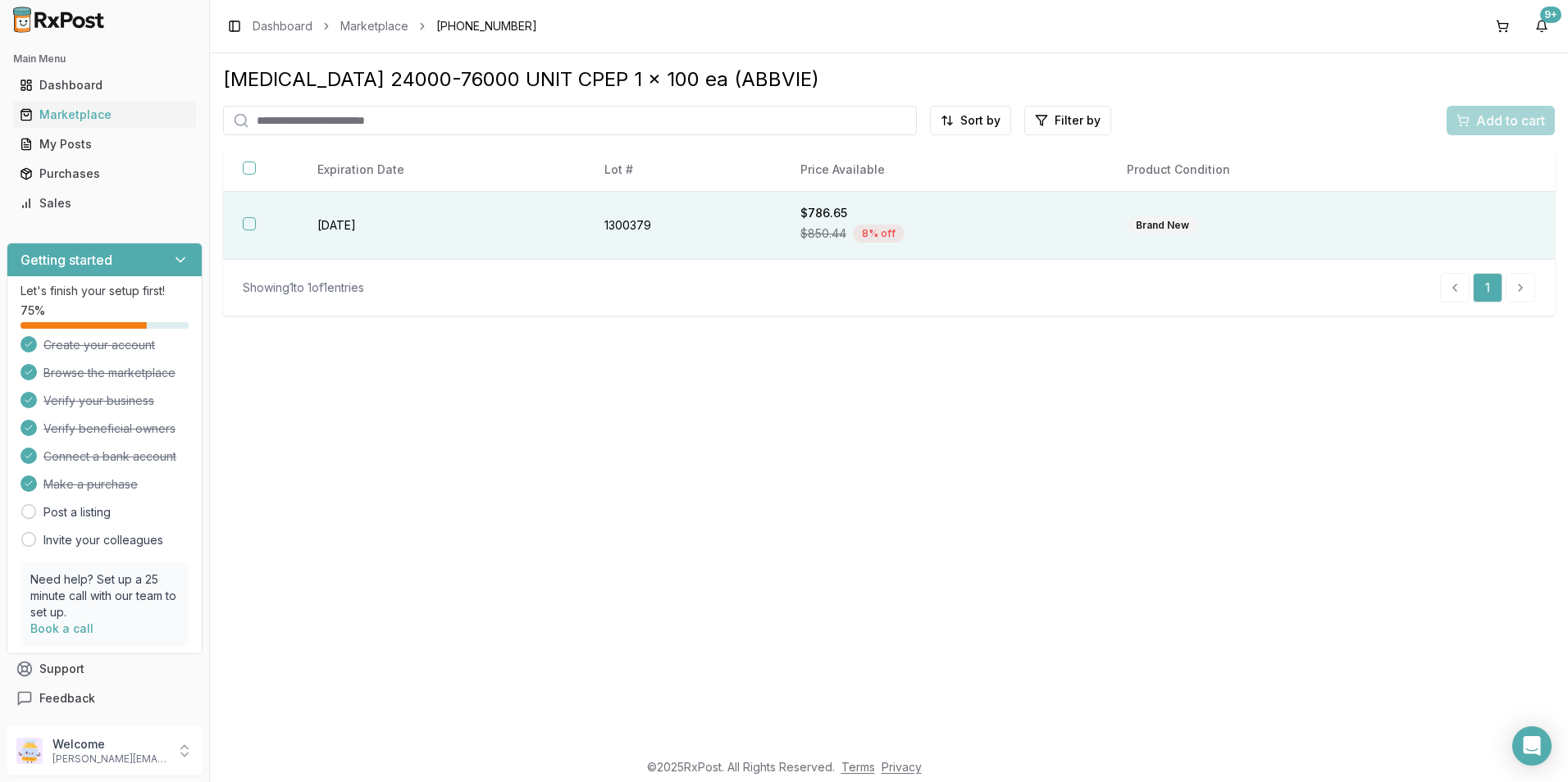
click at [251, 222] on button "button" at bounding box center [250, 224] width 13 height 13
click at [1511, 121] on span "Add to cart" at bounding box center [1511, 121] width 69 height 20
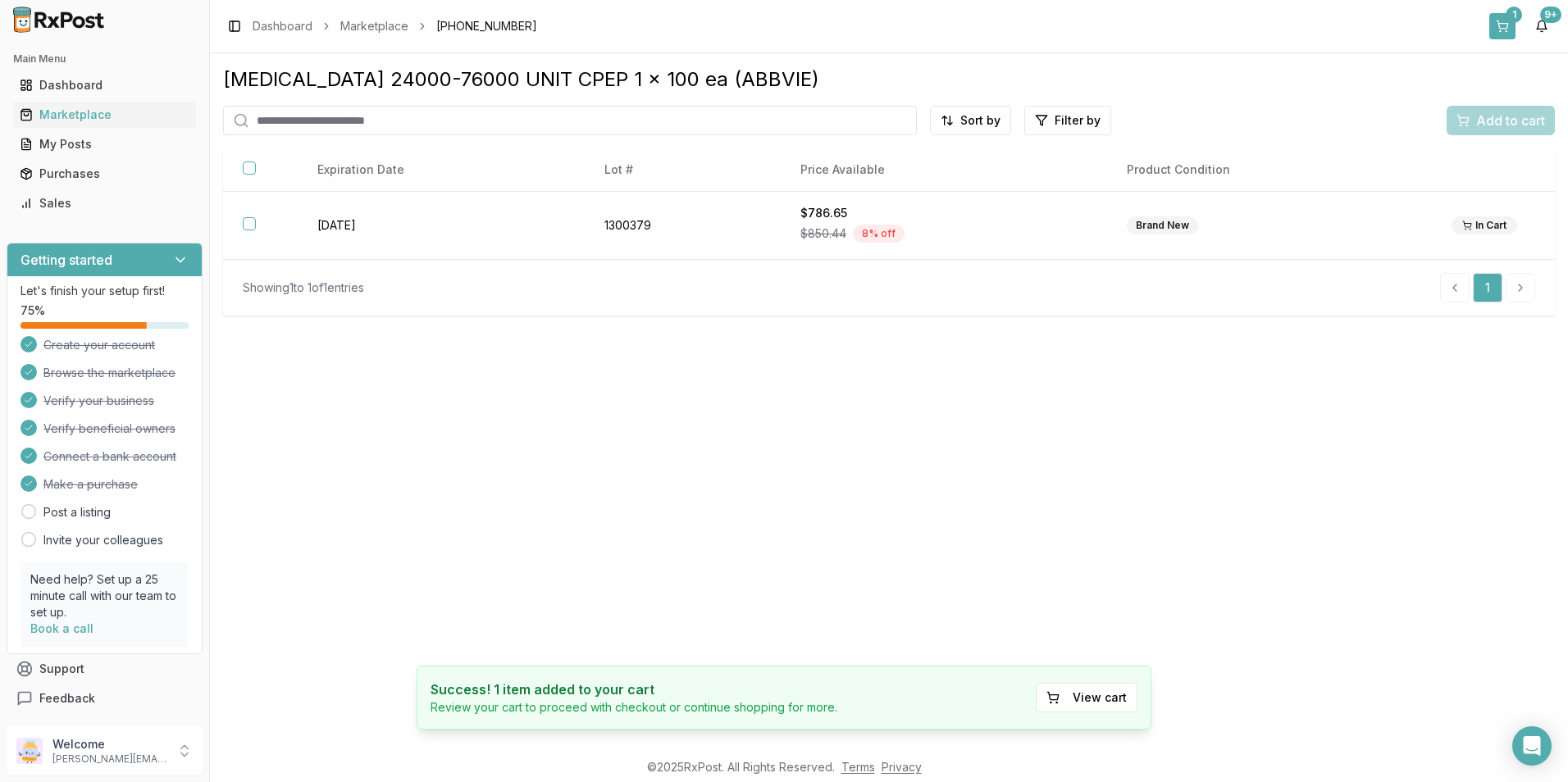
click at [1506, 23] on button "1" at bounding box center [1503, 27] width 27 height 27
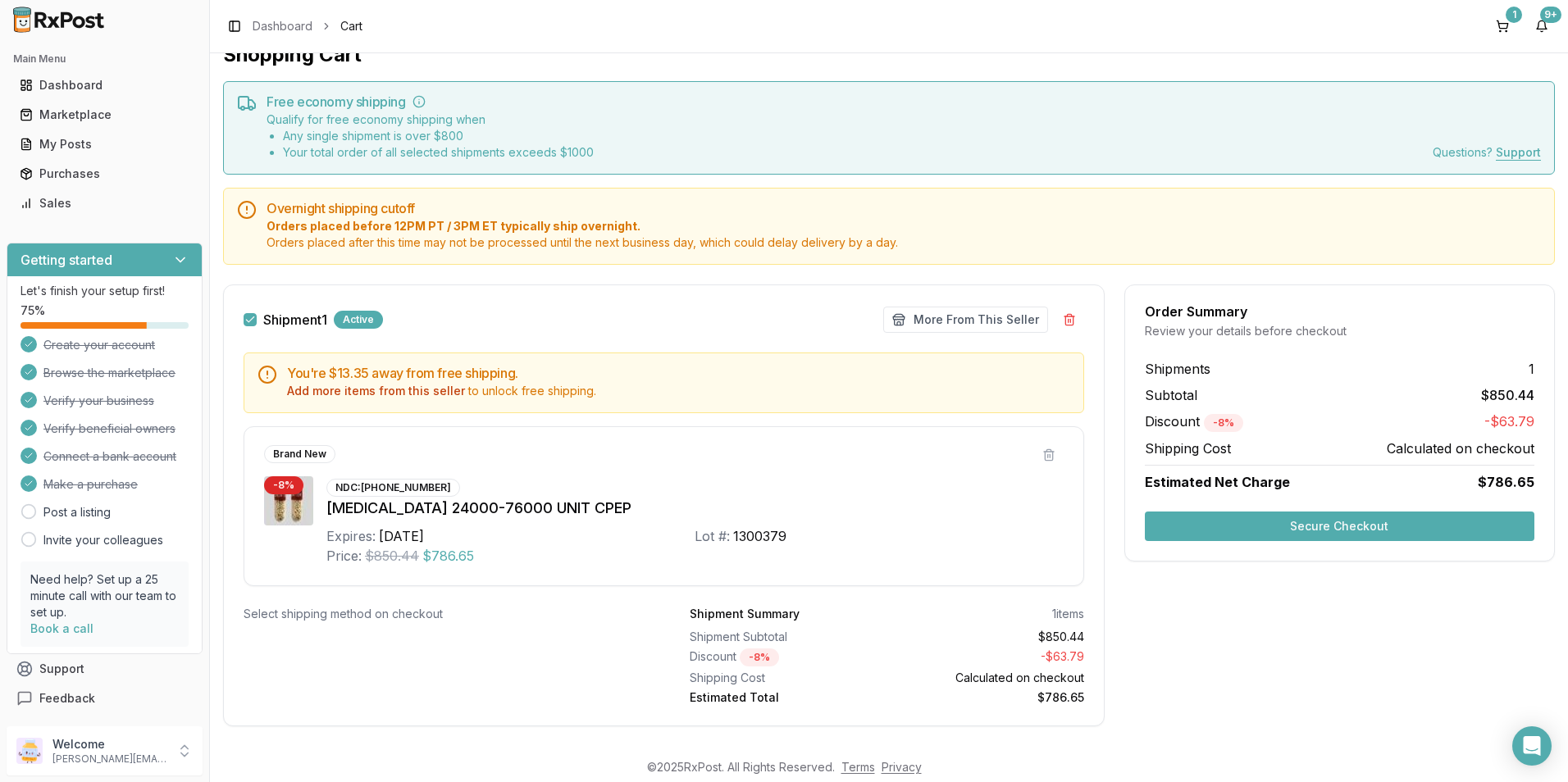
scroll to position [47, 0]
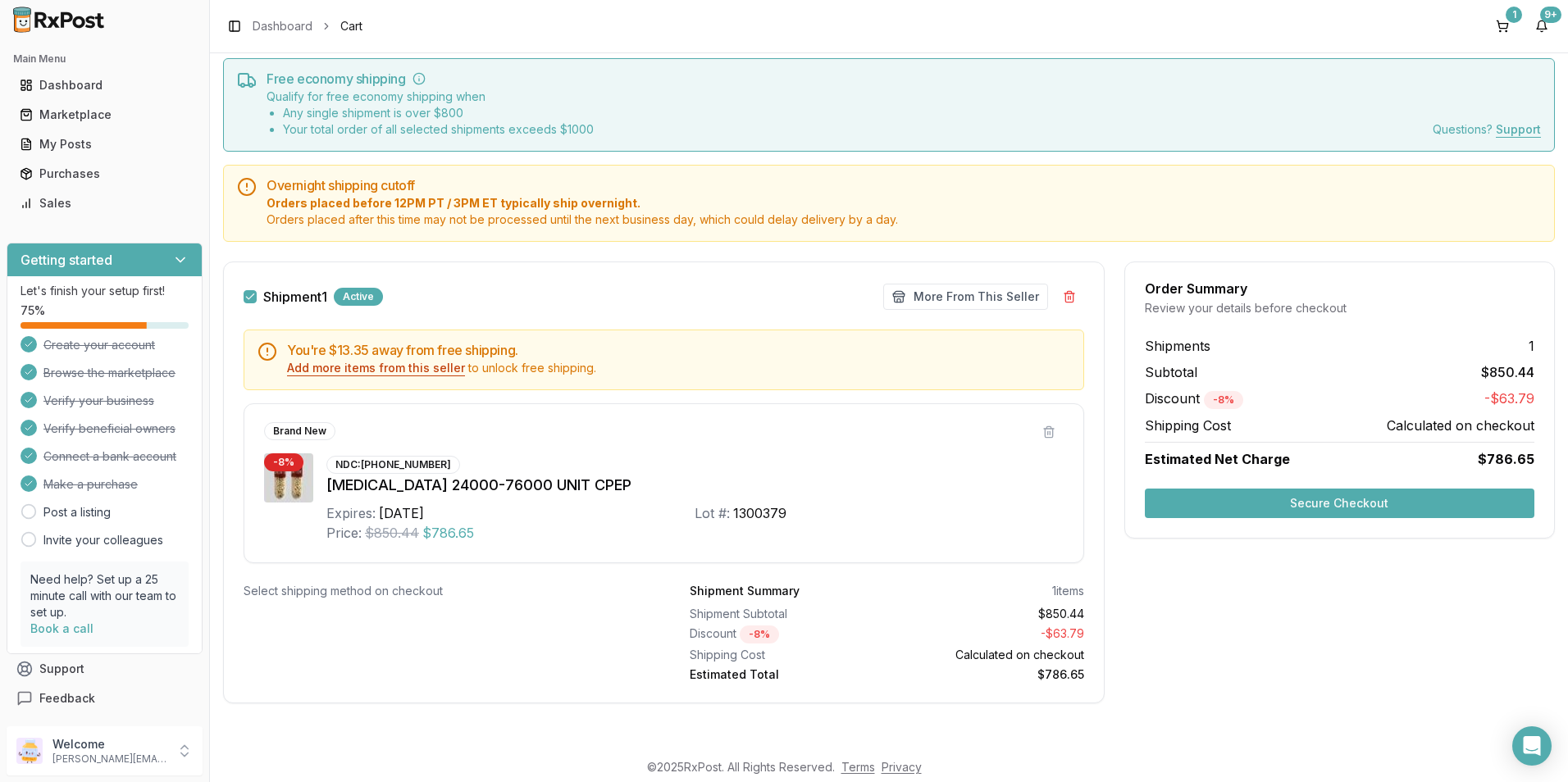
click at [404, 371] on button "Add more items from this seller" at bounding box center [376, 369] width 178 height 17
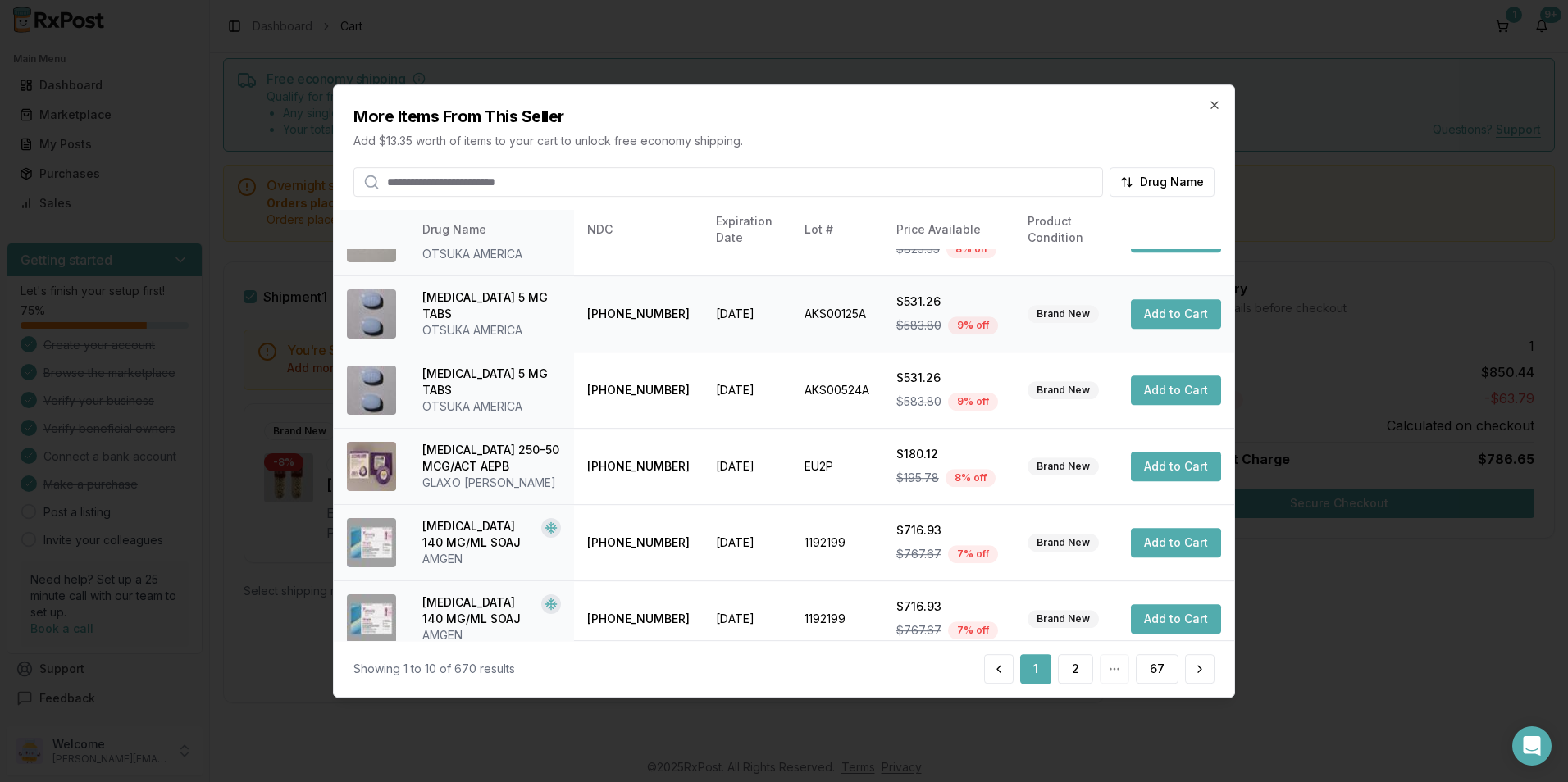
scroll to position [371, 0]
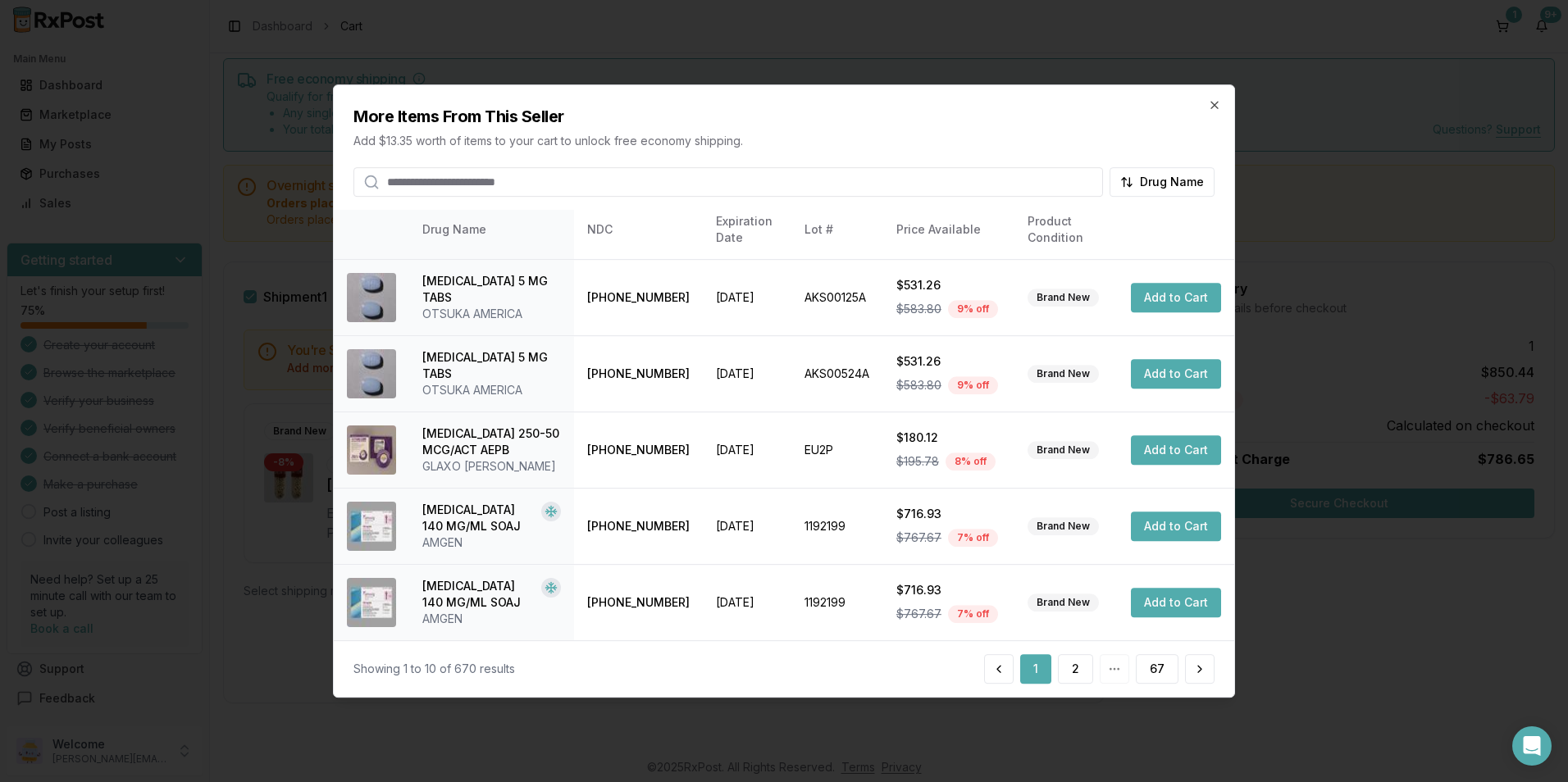
click at [1074, 684] on div "Showing 1 to 10 of 670 results 1 2 67" at bounding box center [784, 669] width 901 height 57
click at [1074, 674] on button "2" at bounding box center [1075, 668] width 35 height 29
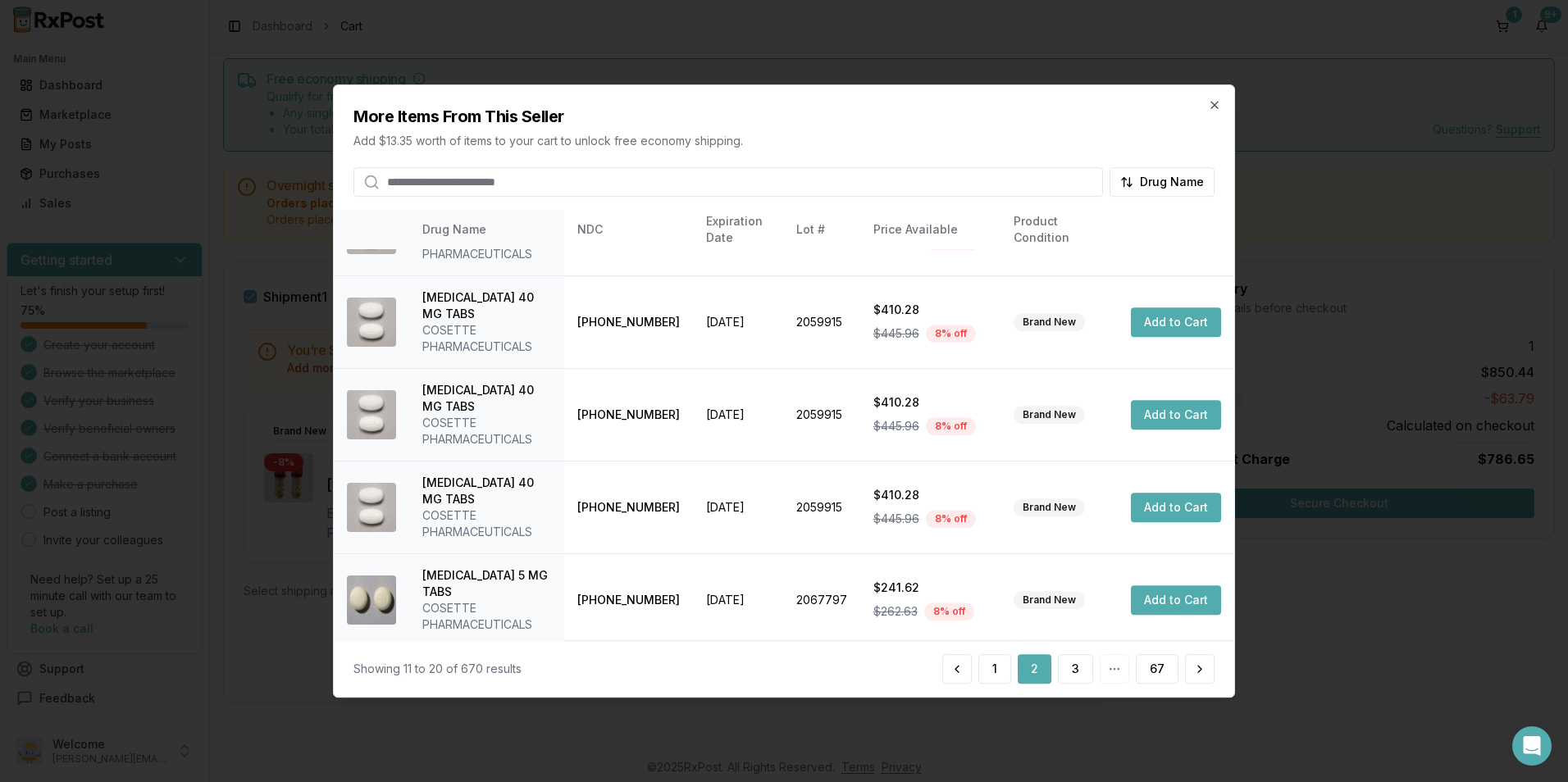
scroll to position [0, 0]
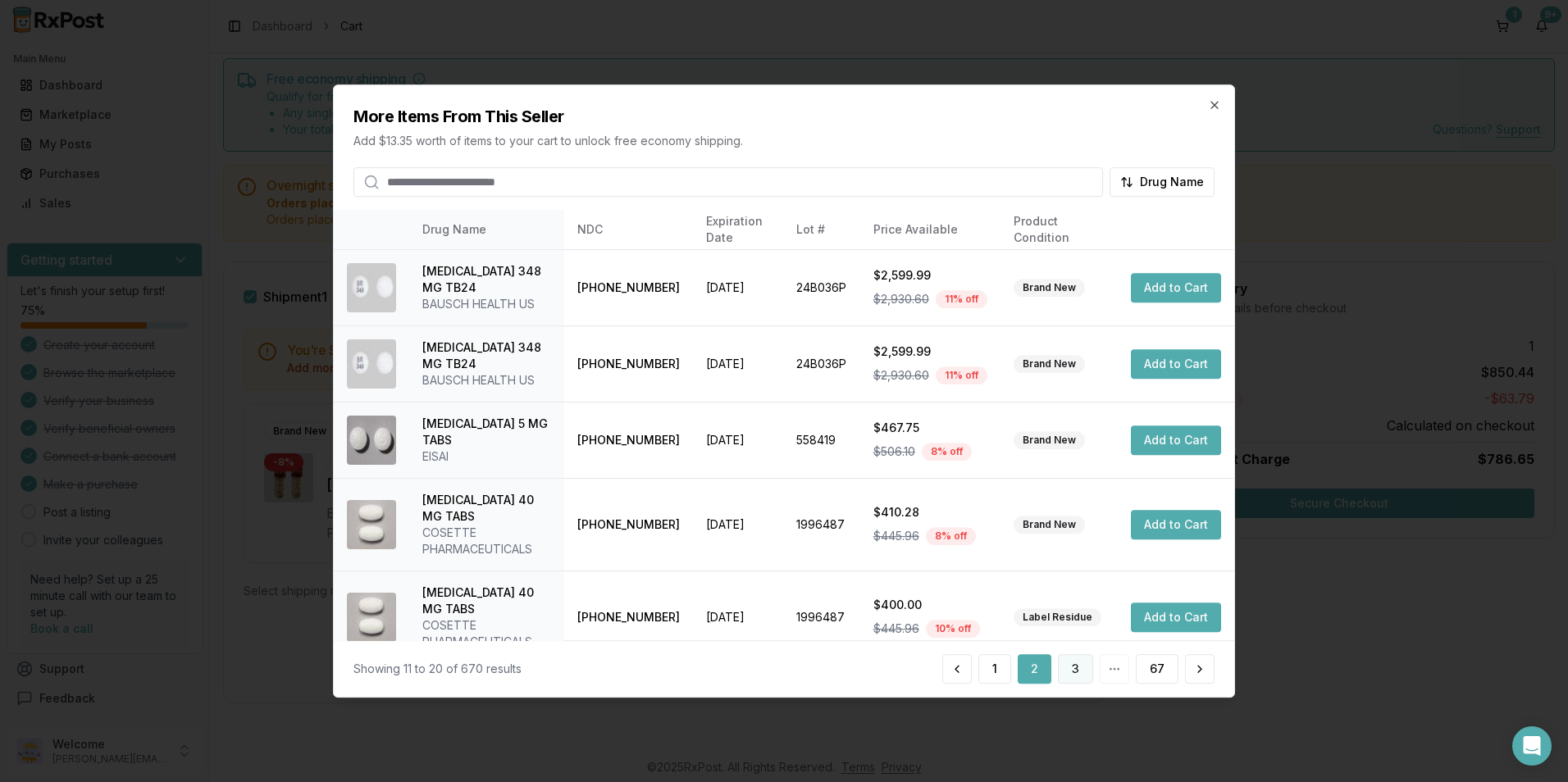
click at [1080, 672] on button "3" at bounding box center [1075, 668] width 35 height 29
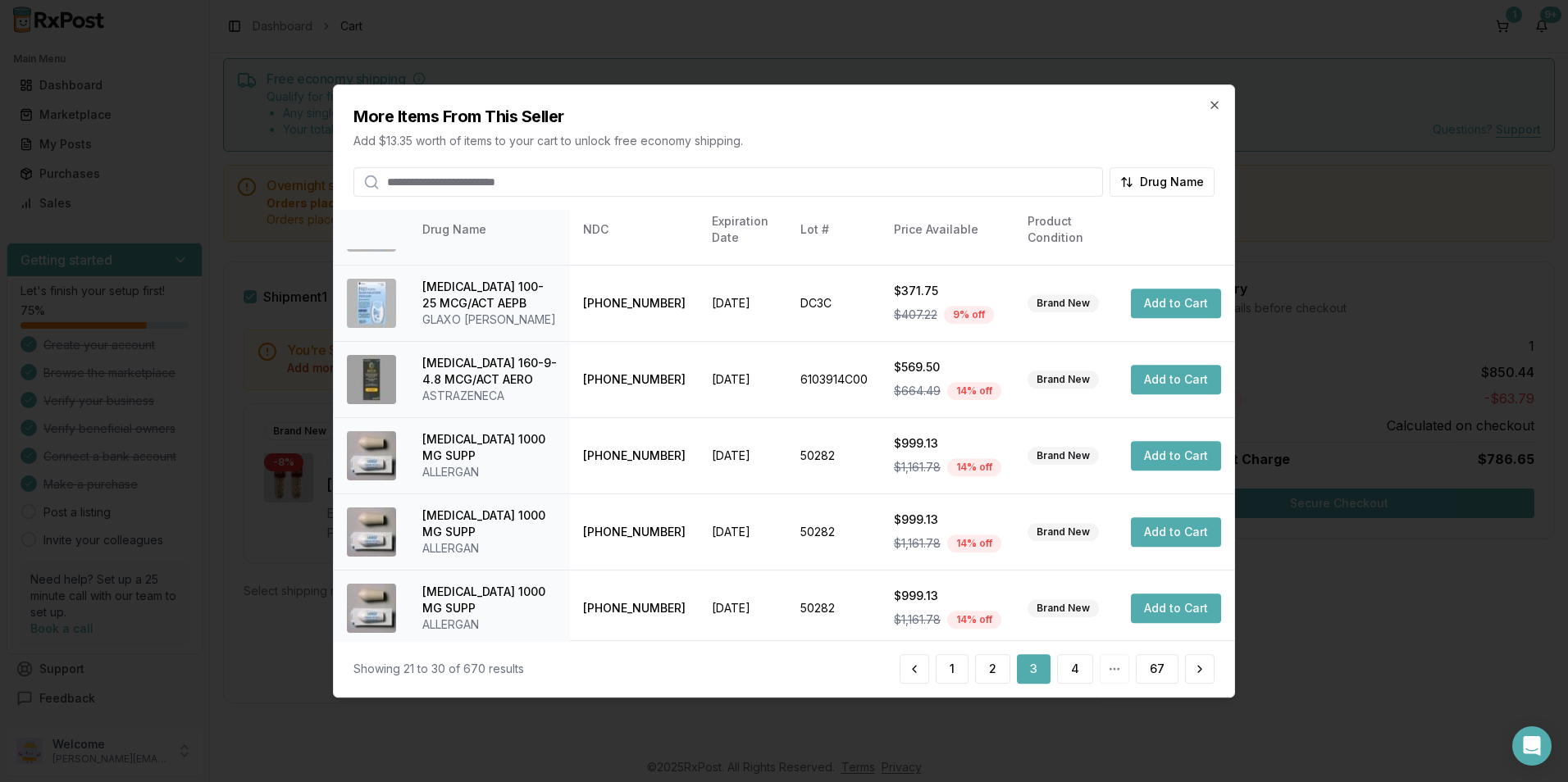
scroll to position [437, 0]
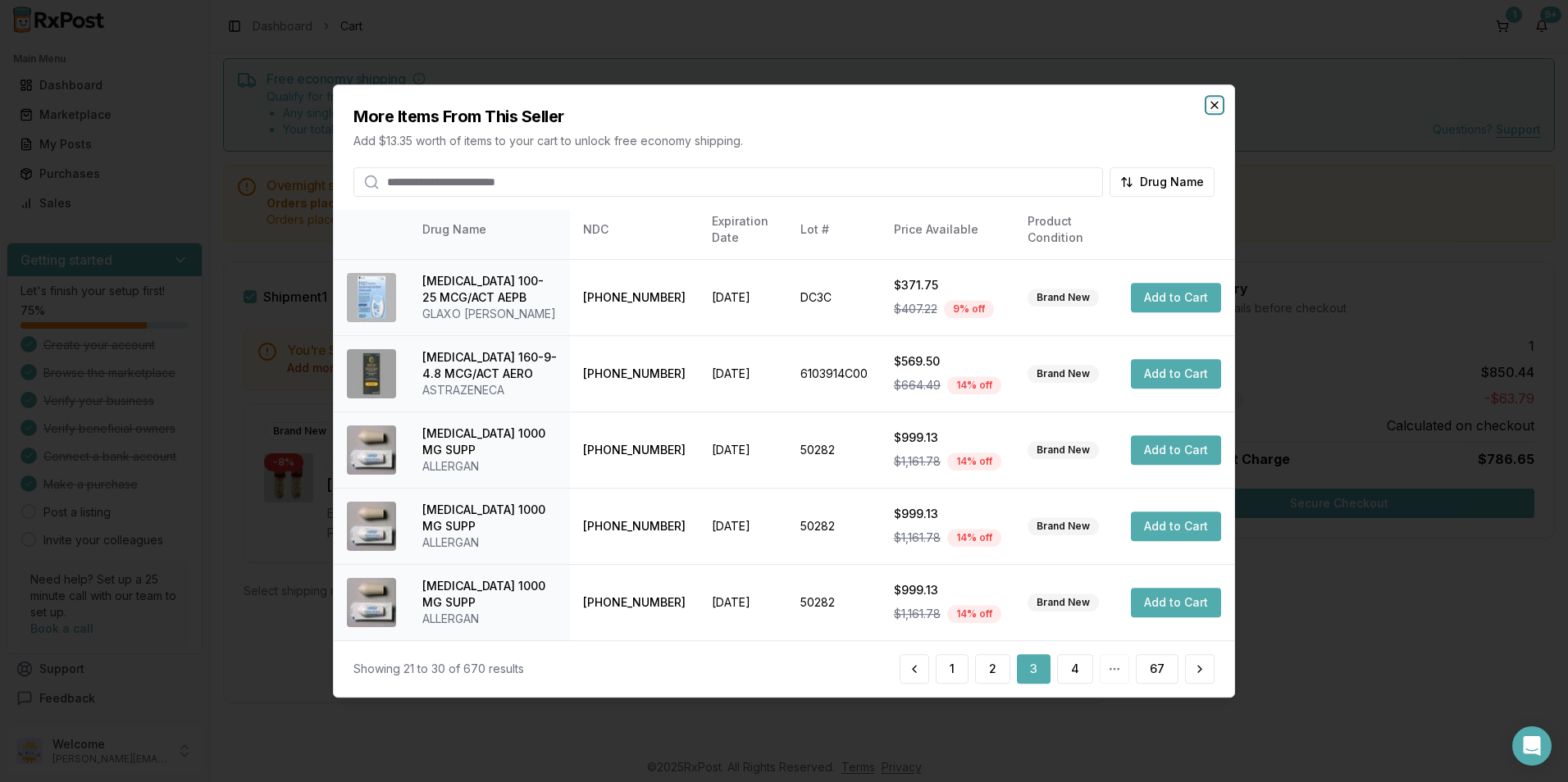
click at [1218, 101] on icon "button" at bounding box center [1215, 105] width 13 height 13
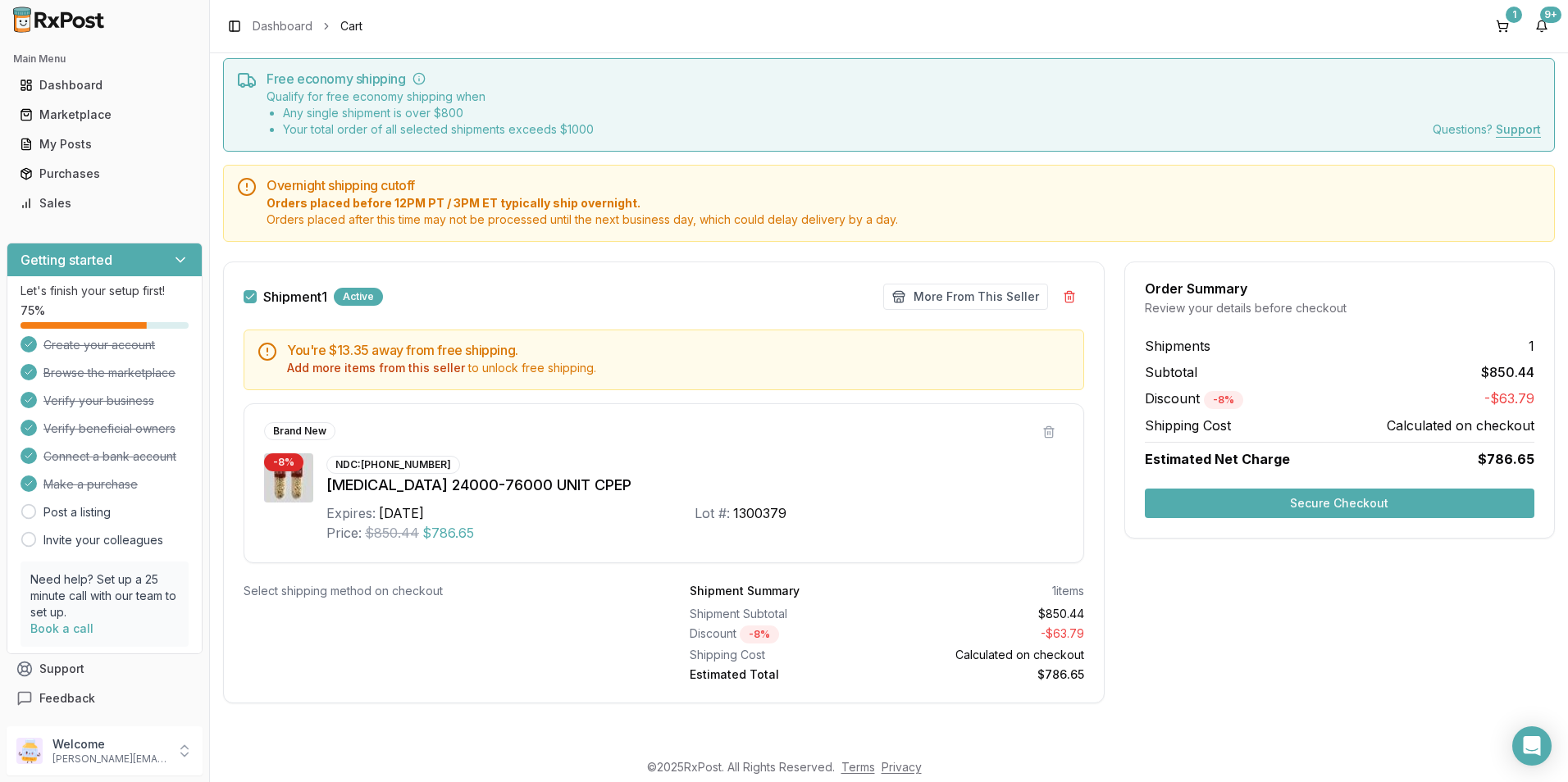
scroll to position [0, 0]
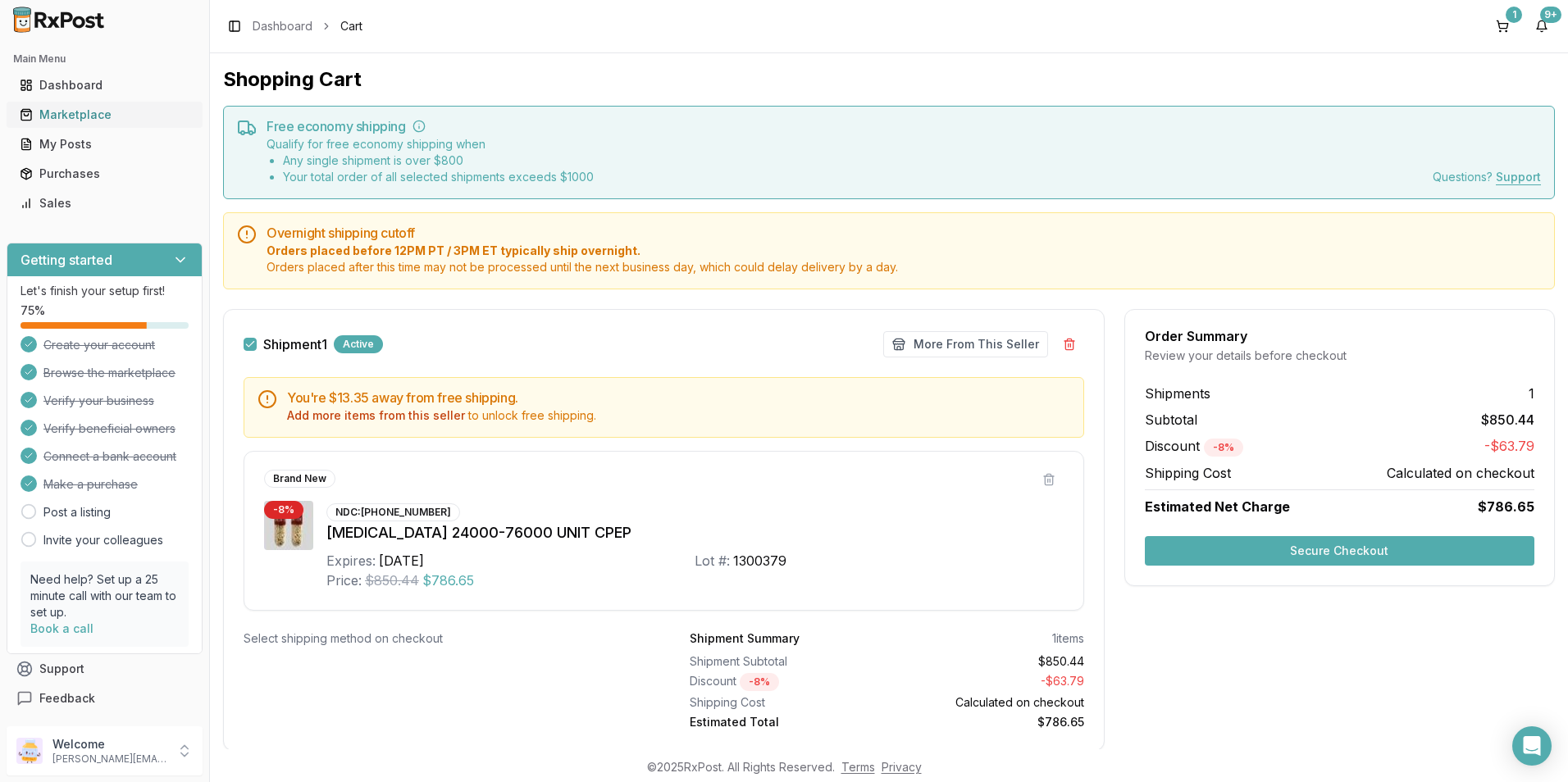
click at [102, 111] on div "Marketplace" at bounding box center [105, 115] width 170 height 17
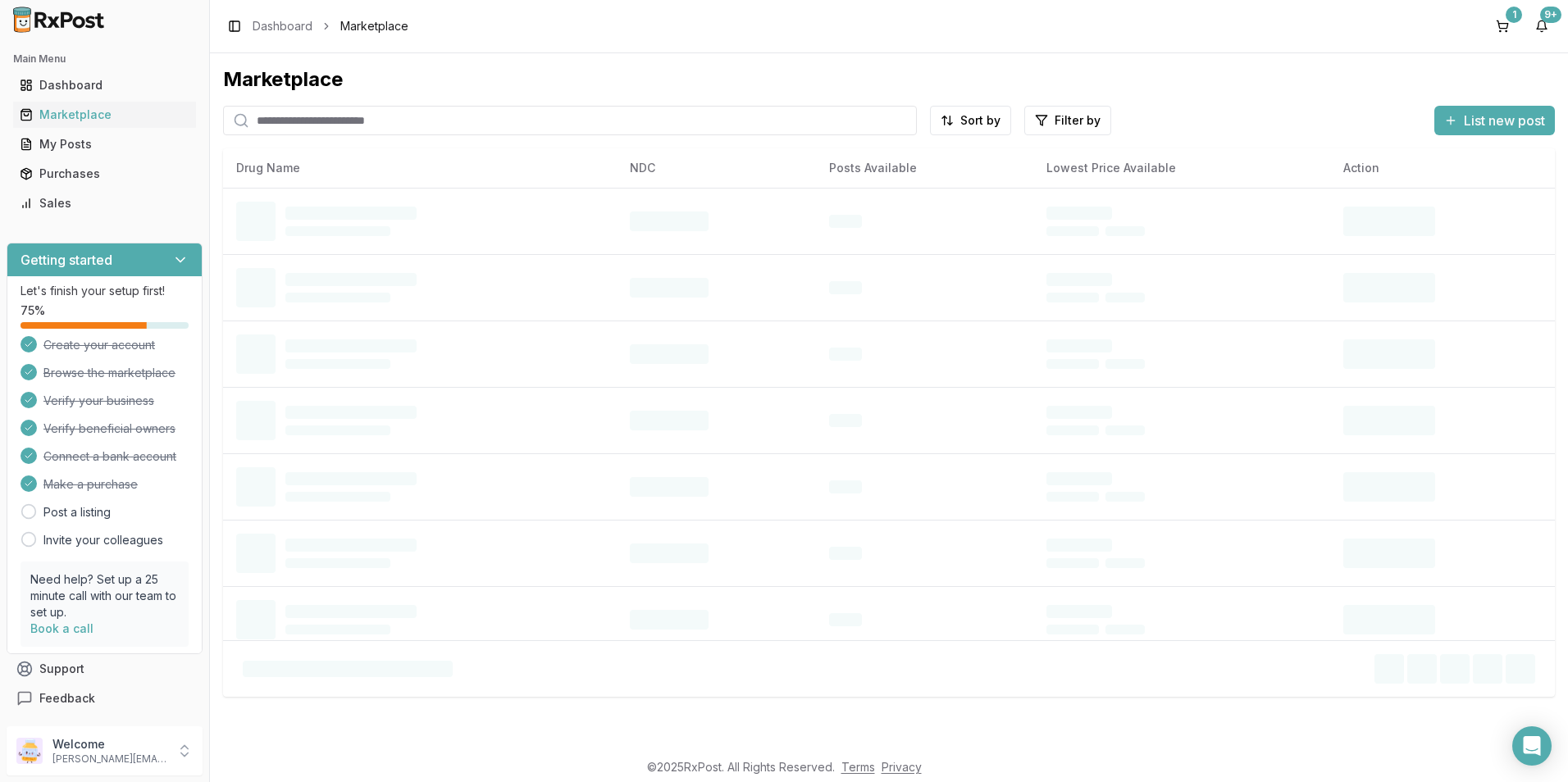
click at [307, 125] on input "search" at bounding box center [570, 120] width 694 height 29
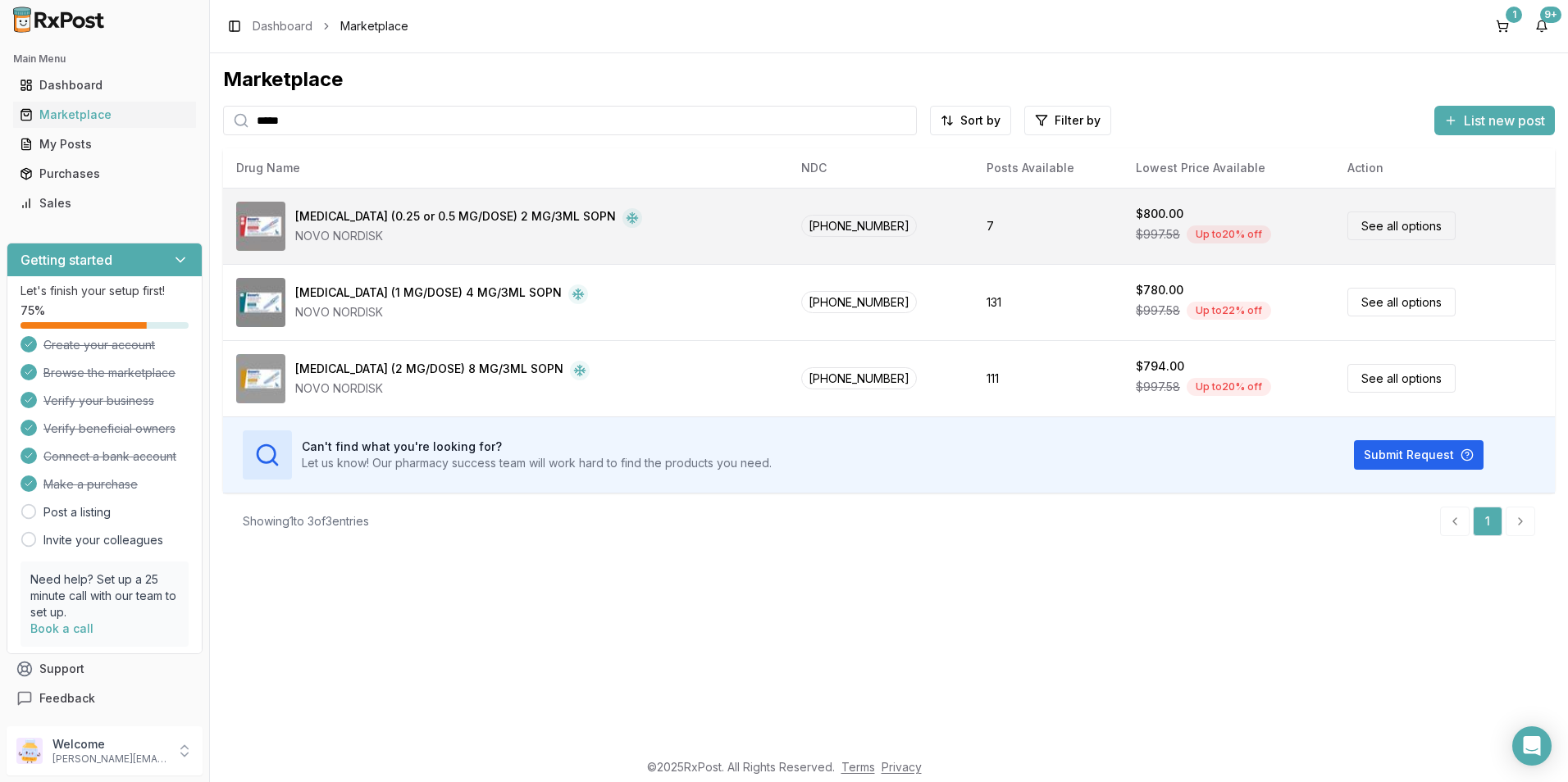
type input "*****"
click at [336, 216] on div "[MEDICAL_DATA] (0.25 or 0.5 MG/DOSE) 2 MG/3ML SOPN" at bounding box center [455, 218] width 320 height 20
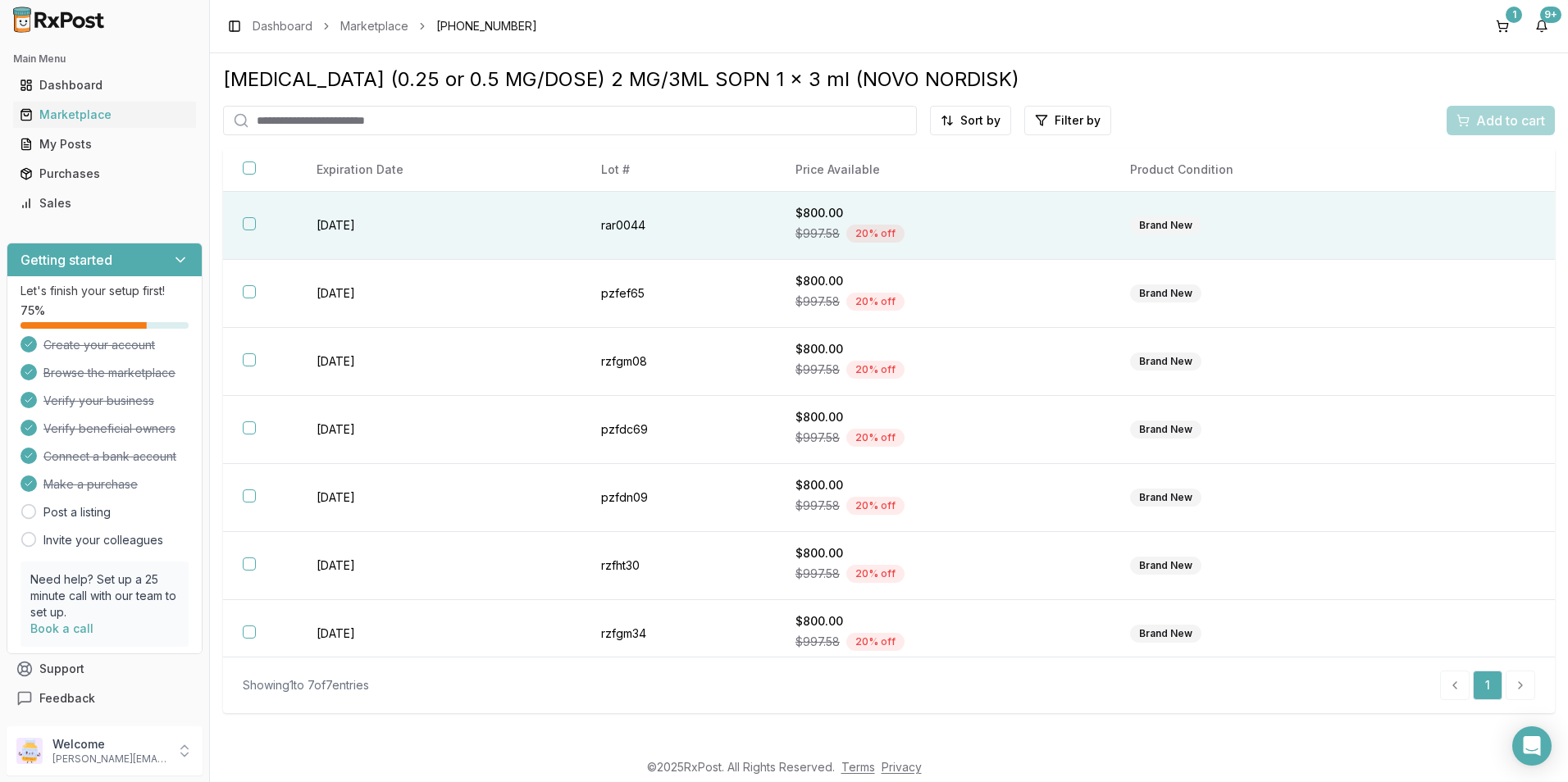
click at [245, 227] on button "button" at bounding box center [250, 224] width 13 height 13
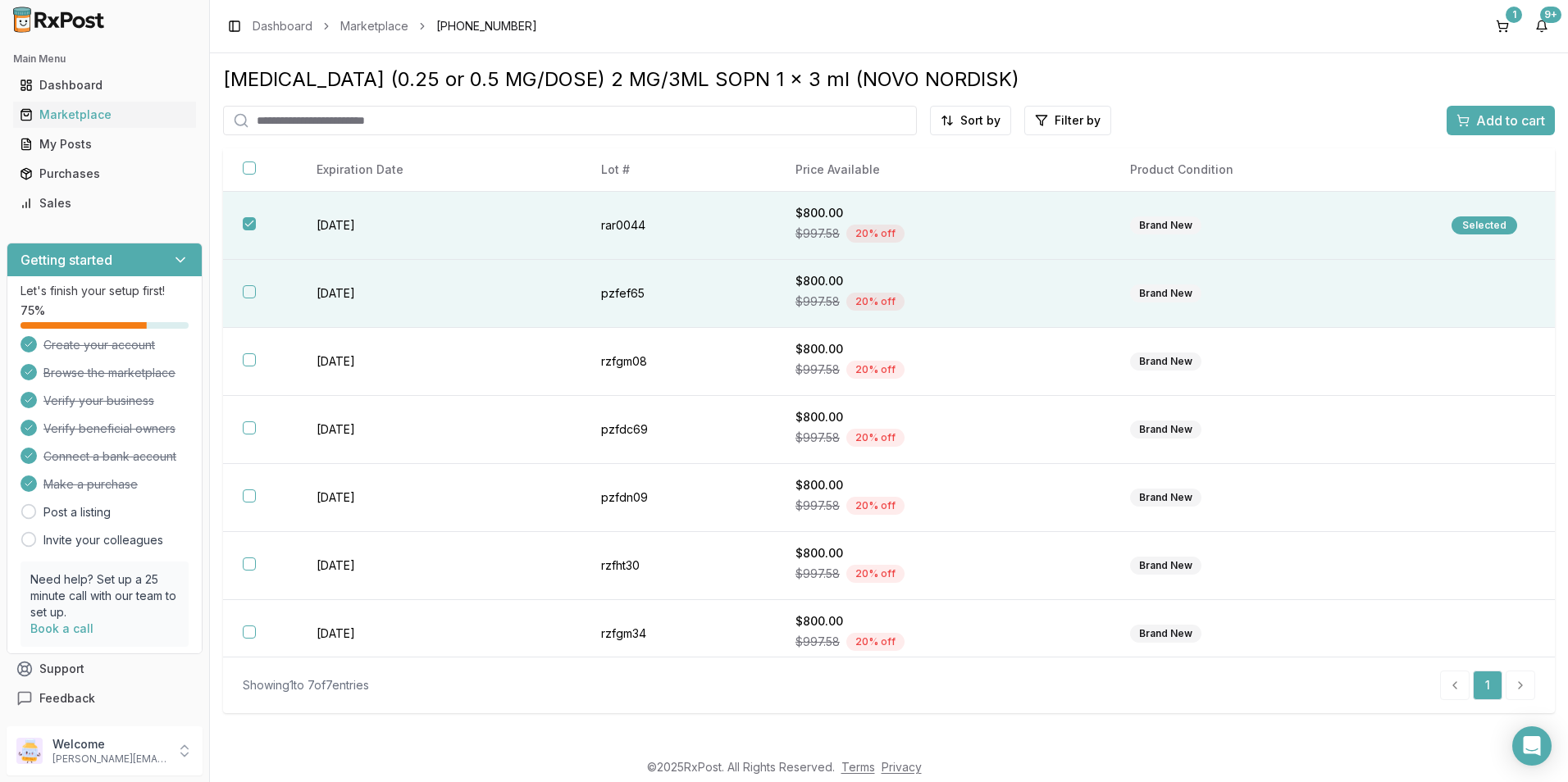
click at [251, 308] on th at bounding box center [260, 294] width 74 height 68
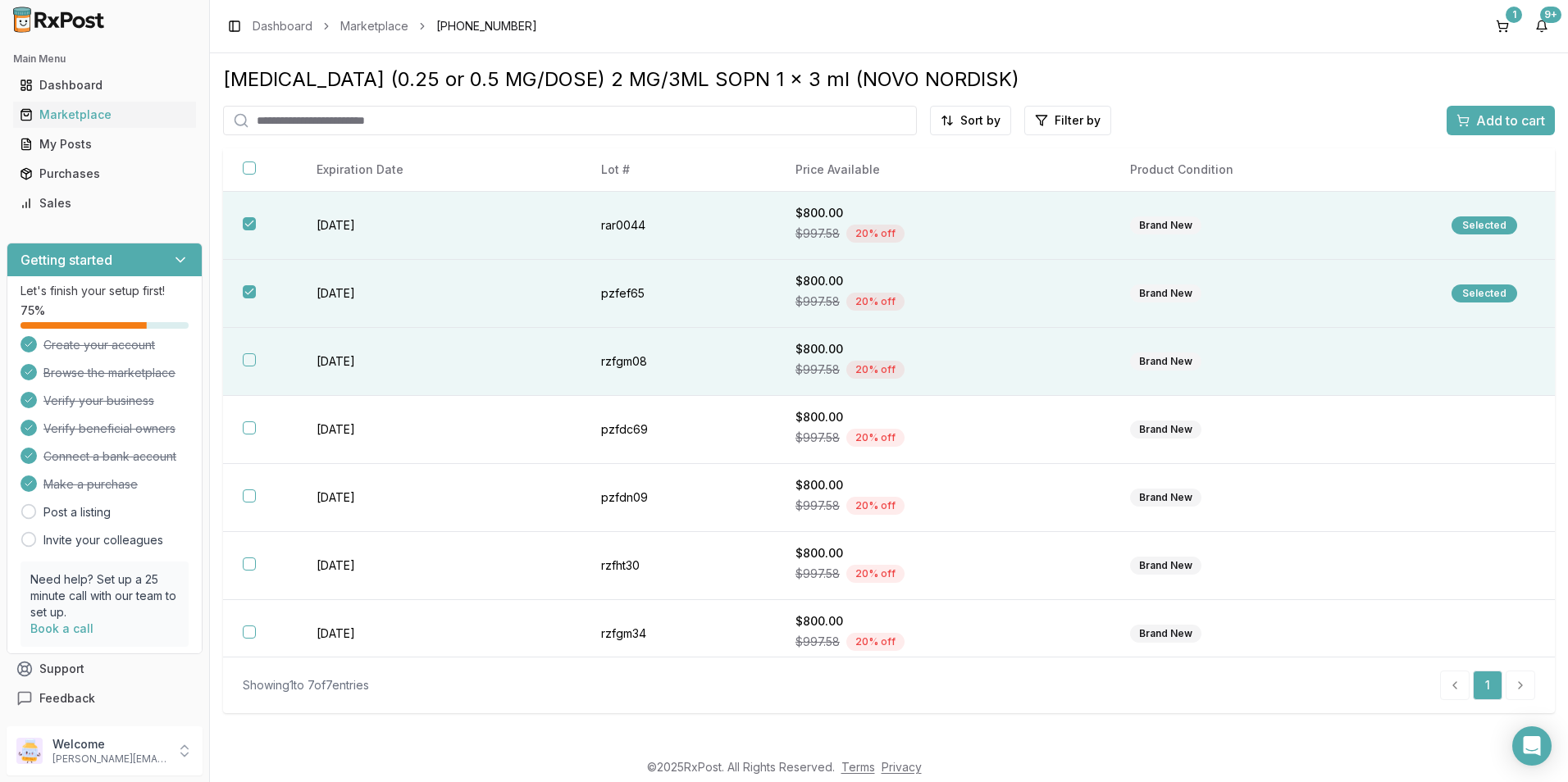
click at [250, 359] on button "button" at bounding box center [250, 360] width 13 height 13
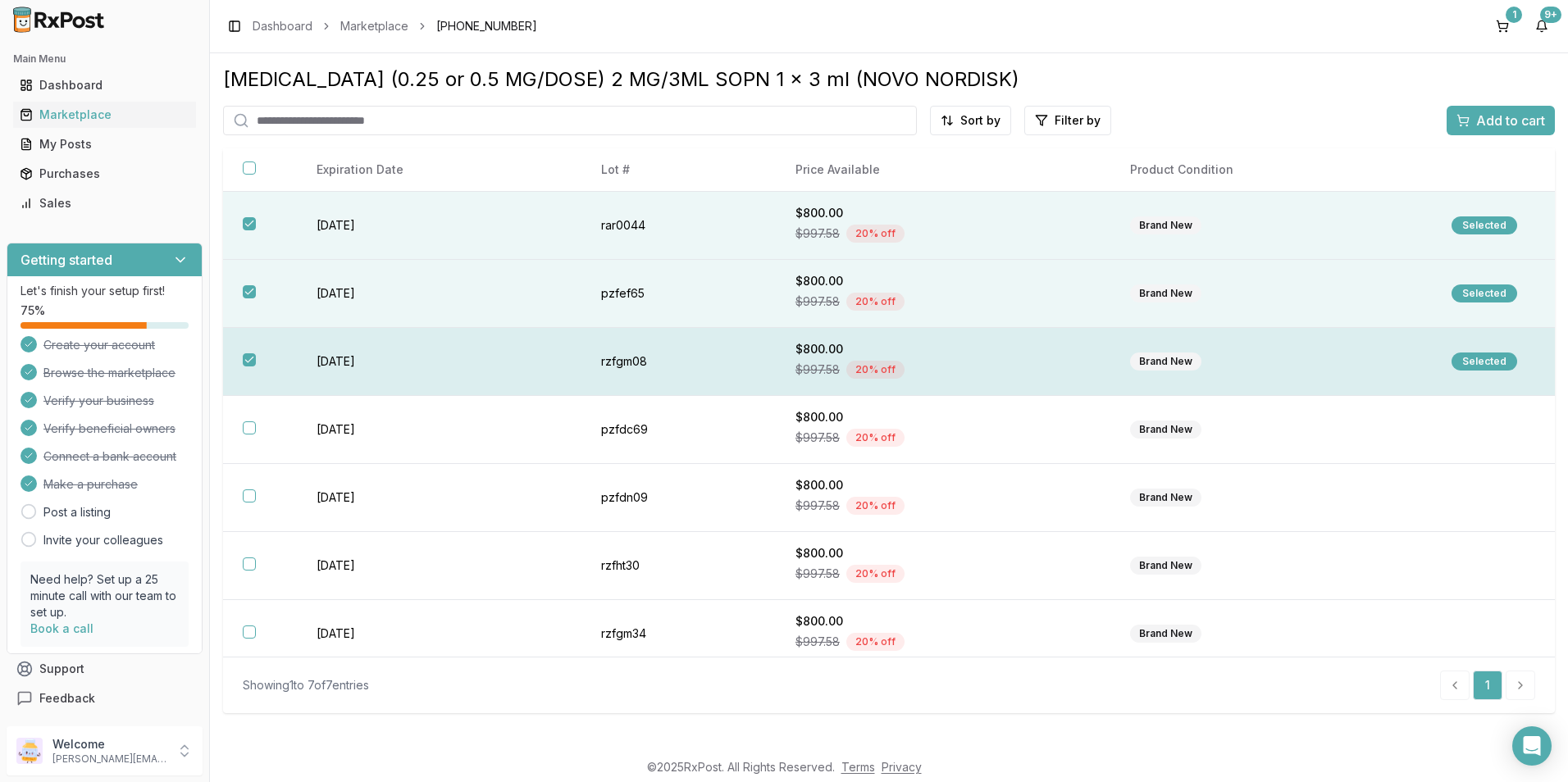
click at [239, 359] on th at bounding box center [260, 362] width 74 height 68
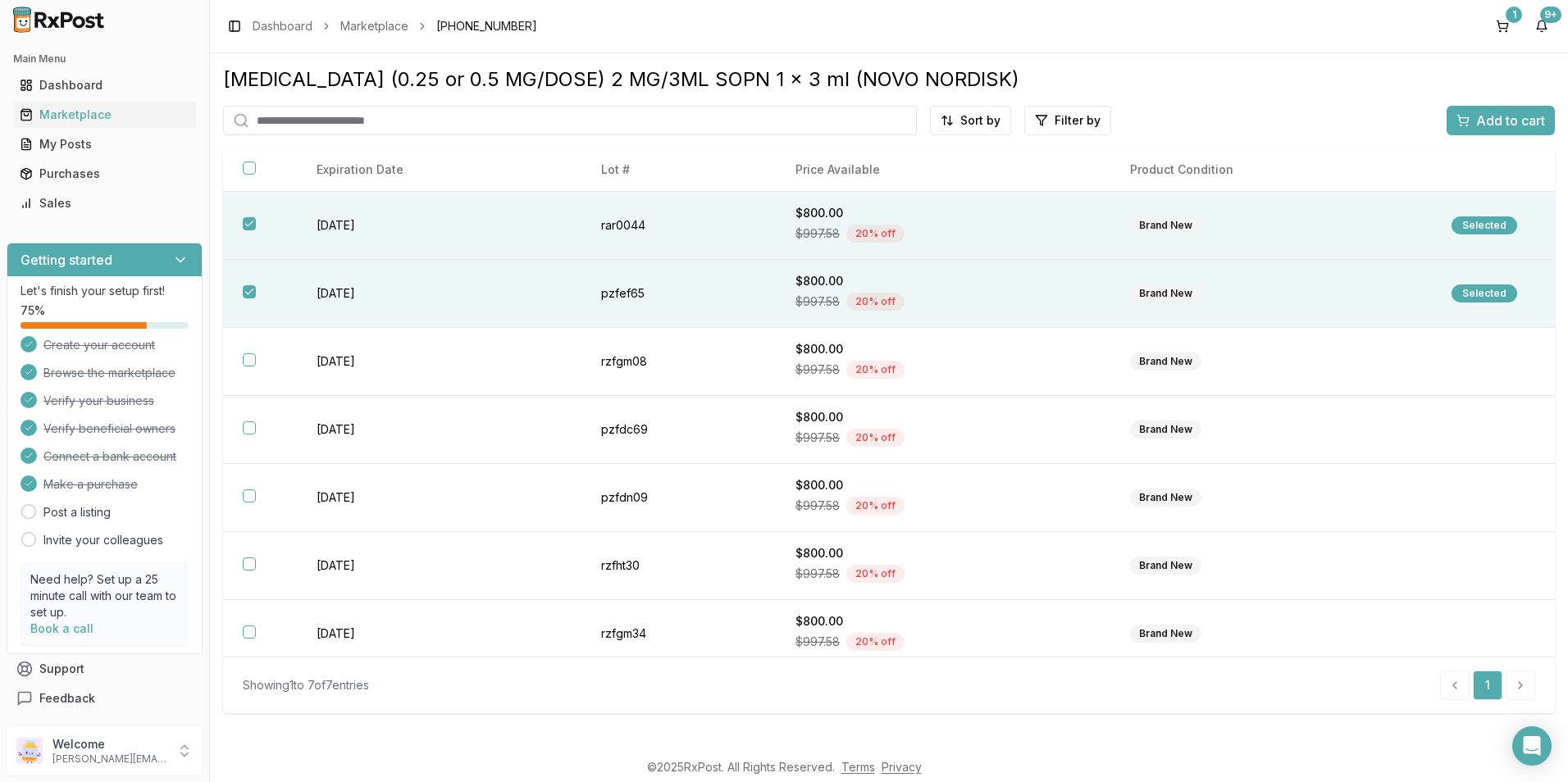
click at [1466, 113] on div "Add to cart" at bounding box center [1501, 121] width 88 height 20
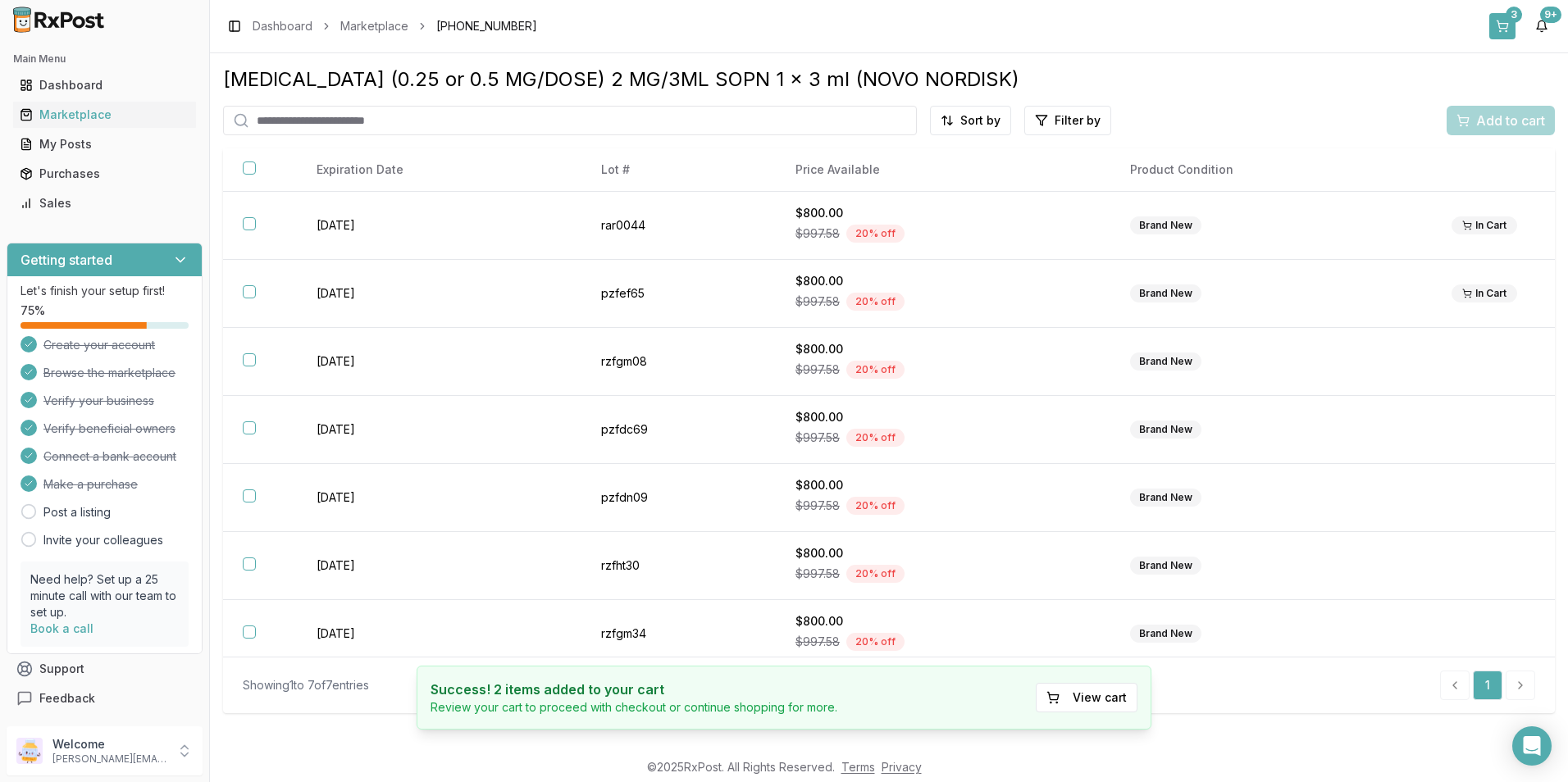
click at [1504, 27] on button "3" at bounding box center [1503, 27] width 27 height 27
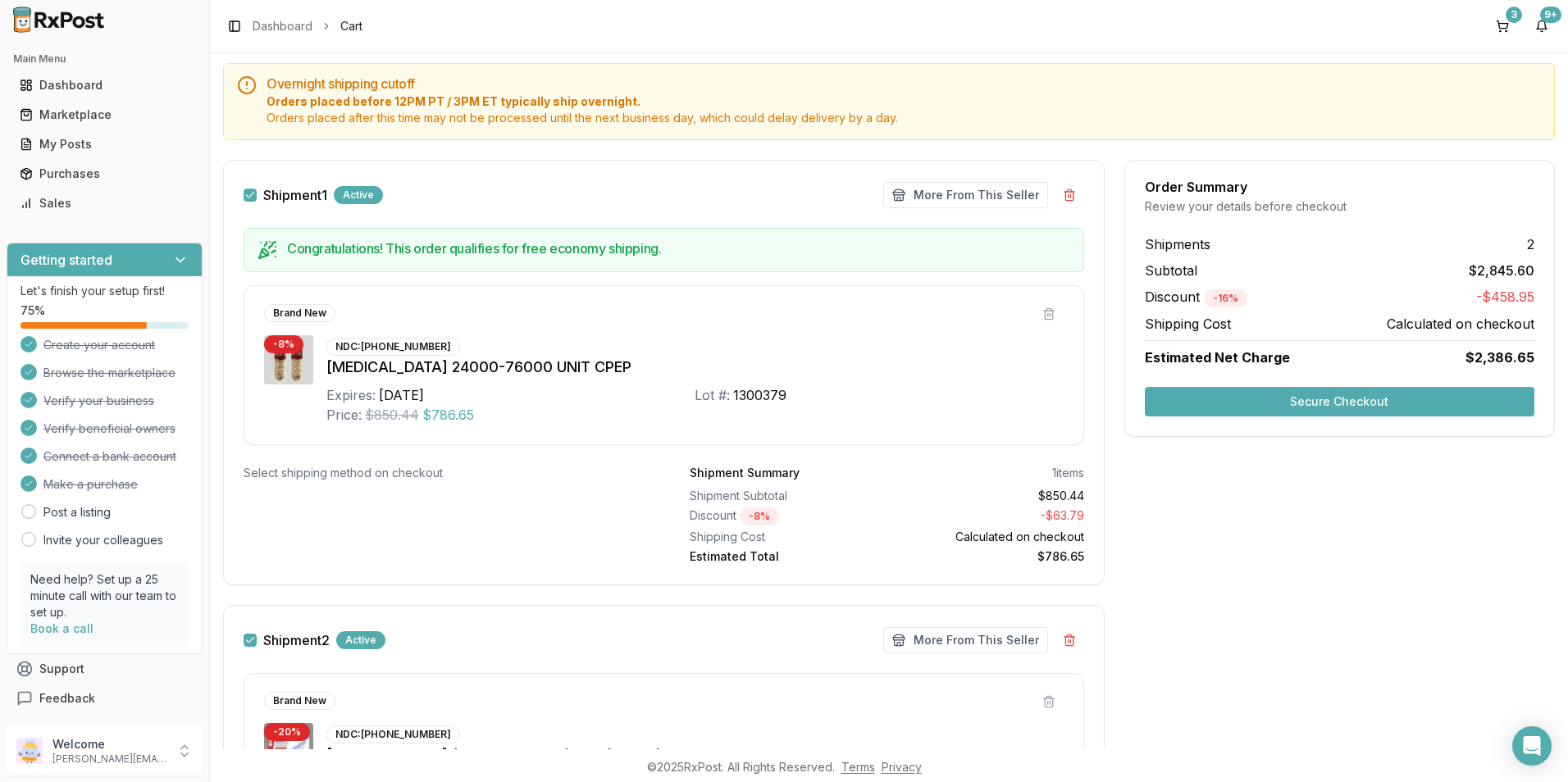
scroll to position [164, 0]
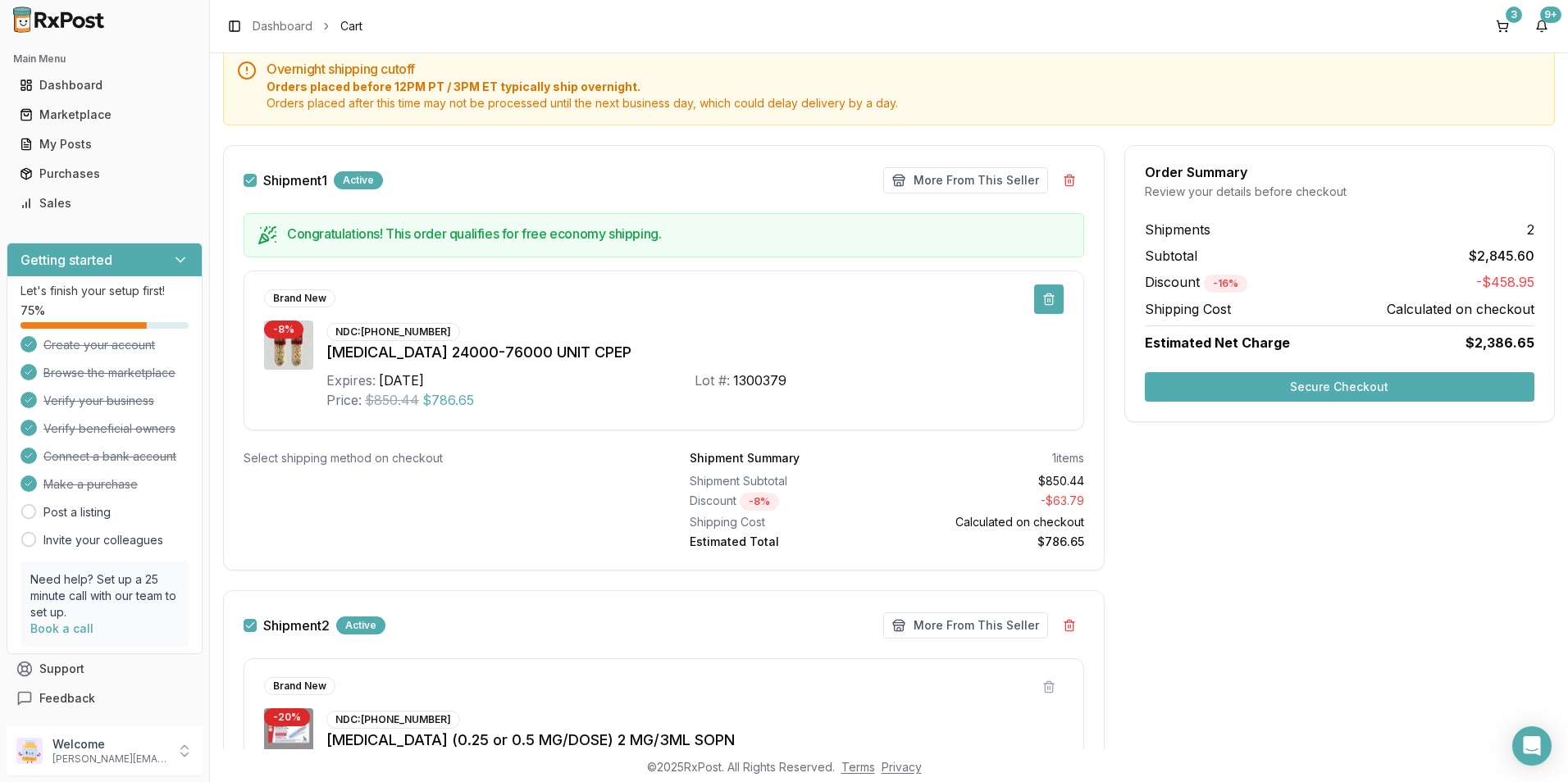
click at [1046, 302] on button at bounding box center [1049, 299] width 29 height 29
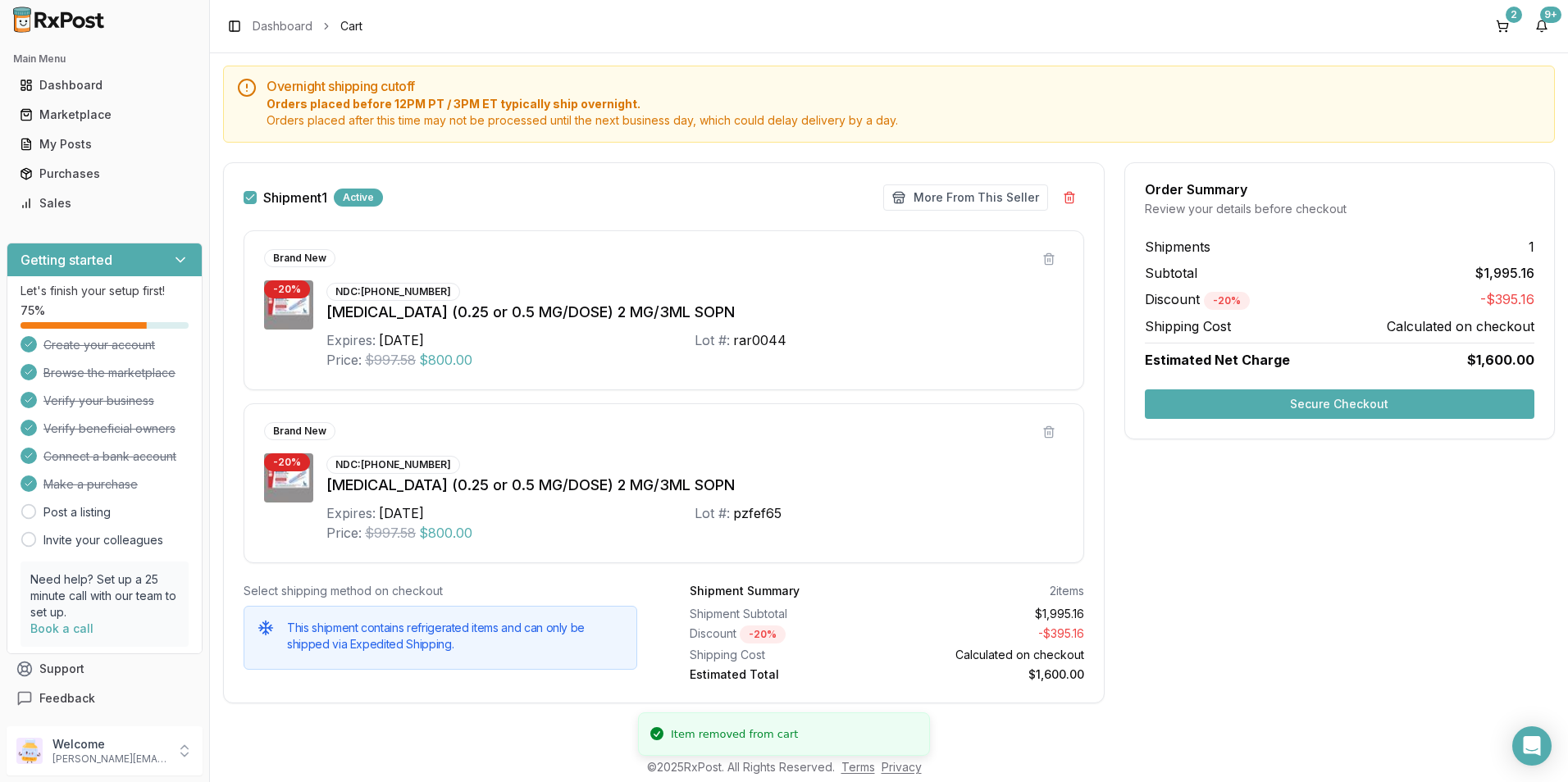
click at [1195, 393] on button "Secure Checkout" at bounding box center [1340, 403] width 390 height 29
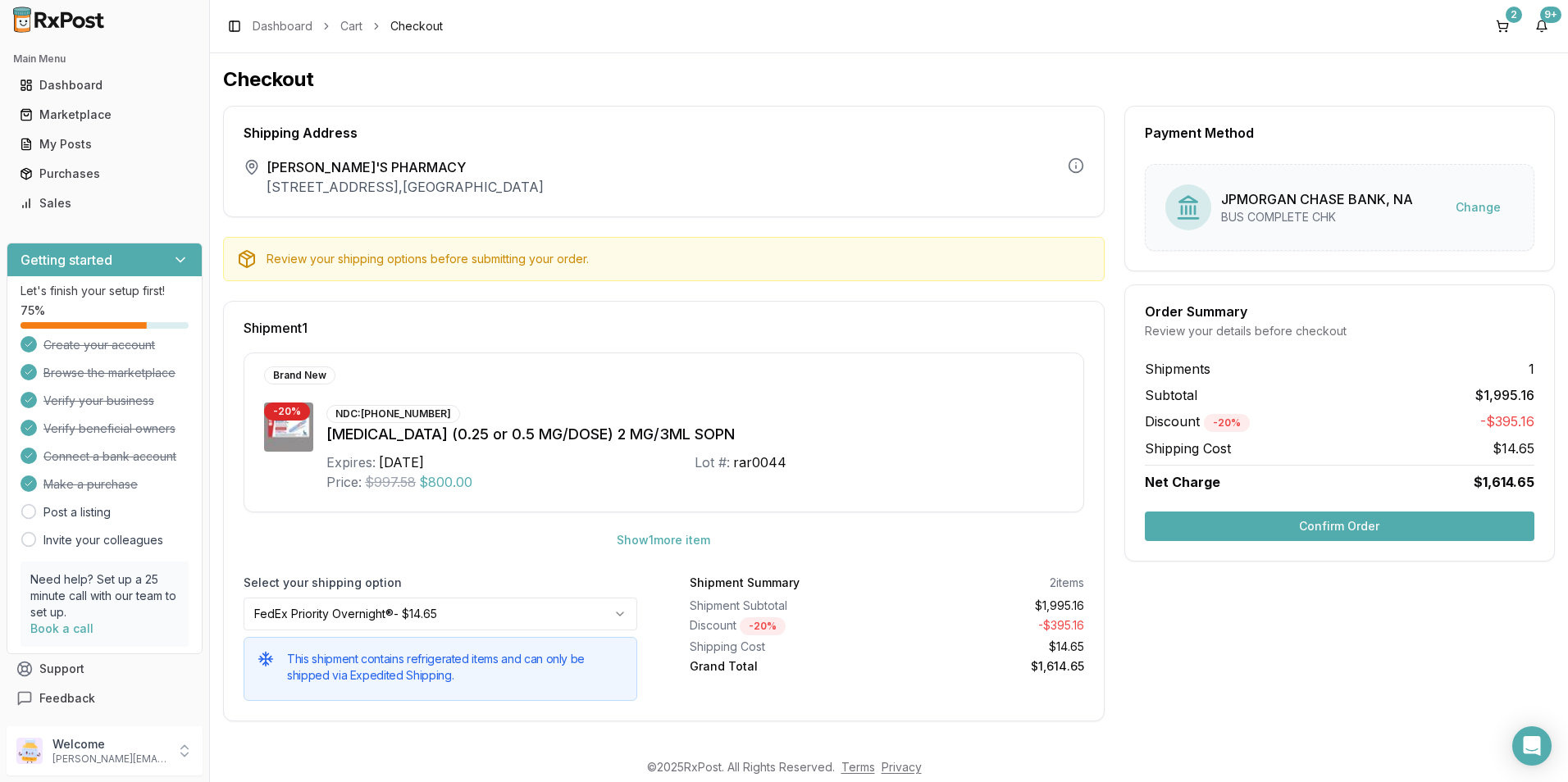
click at [1288, 527] on button "Confirm Order" at bounding box center [1340, 526] width 390 height 29
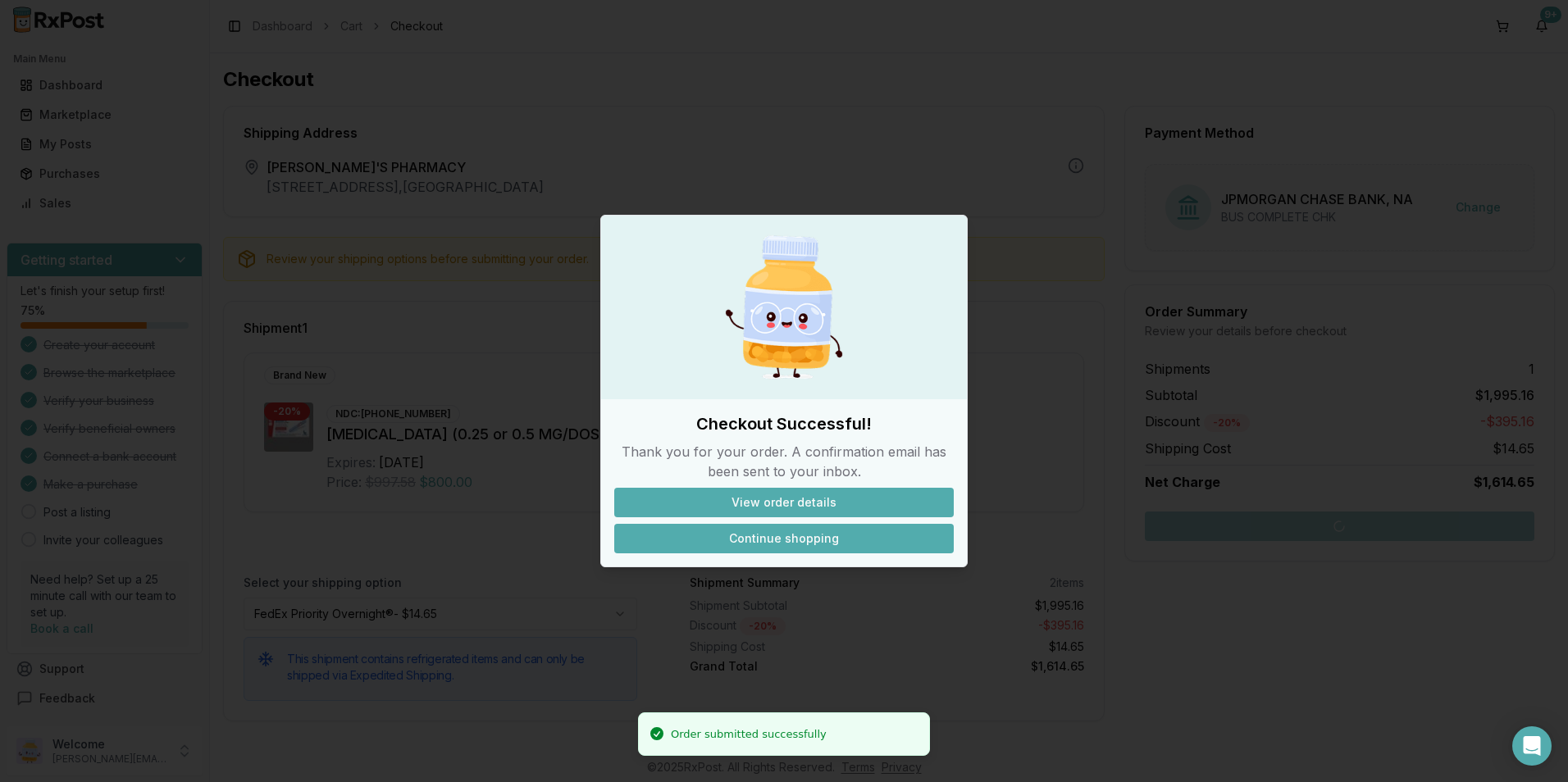
click at [836, 536] on button "Continue shopping" at bounding box center [784, 538] width 340 height 29
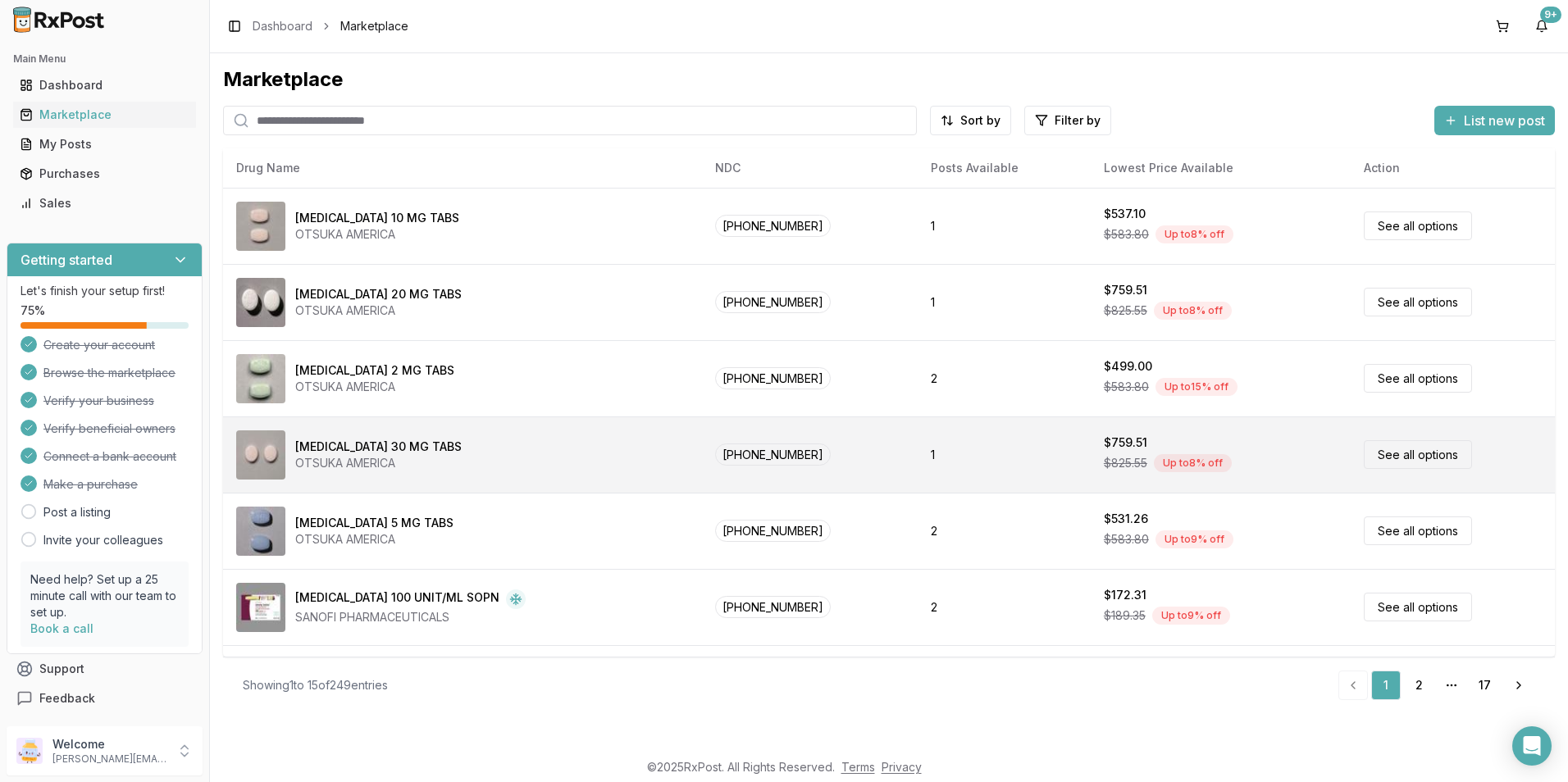
click at [1203, 483] on td "$759.51 $825.55 Up to 8 % off" at bounding box center [1221, 455] width 260 height 77
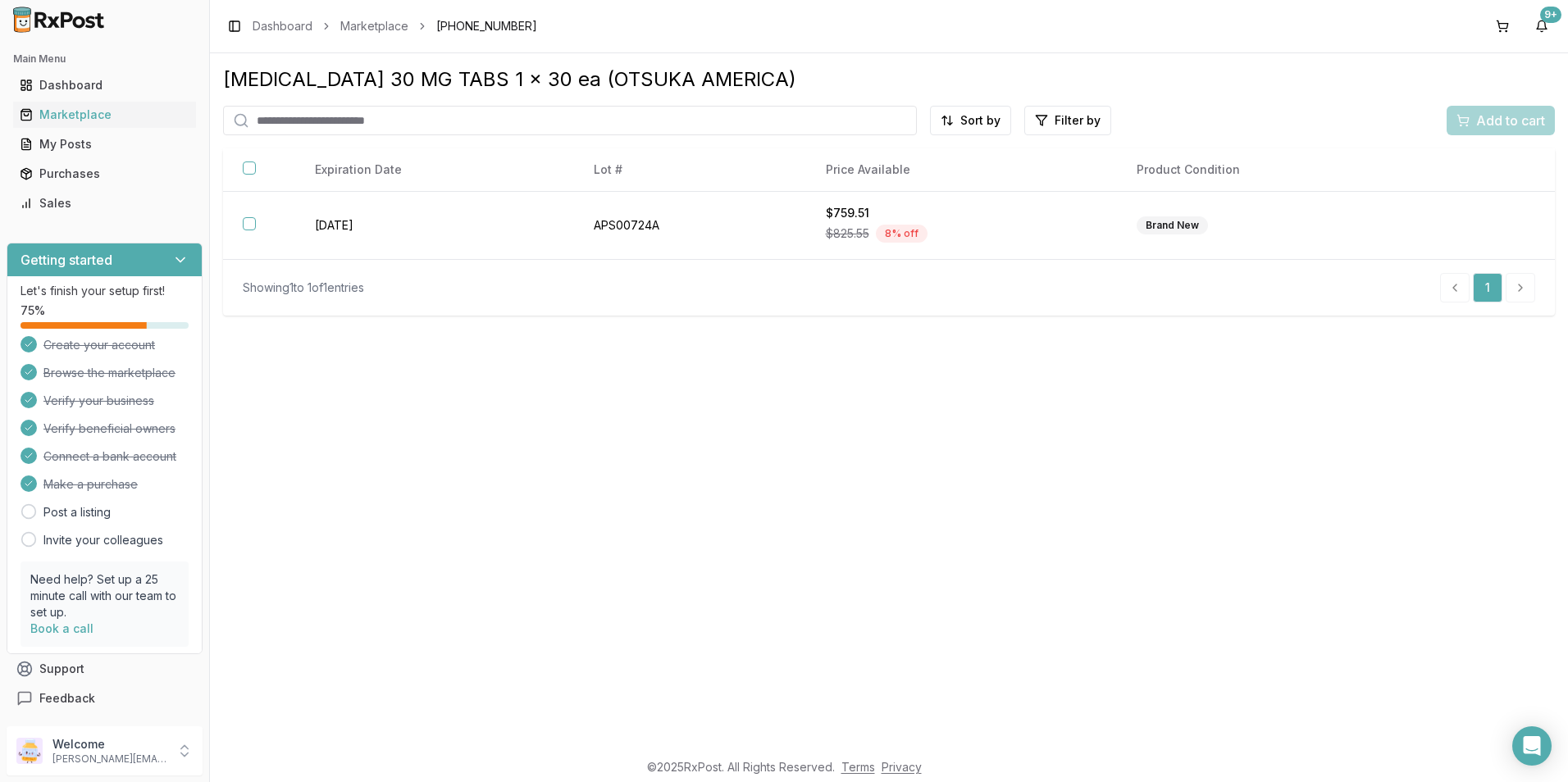
click at [370, 124] on input "search" at bounding box center [570, 120] width 694 height 29
type input "*"
type input "********"
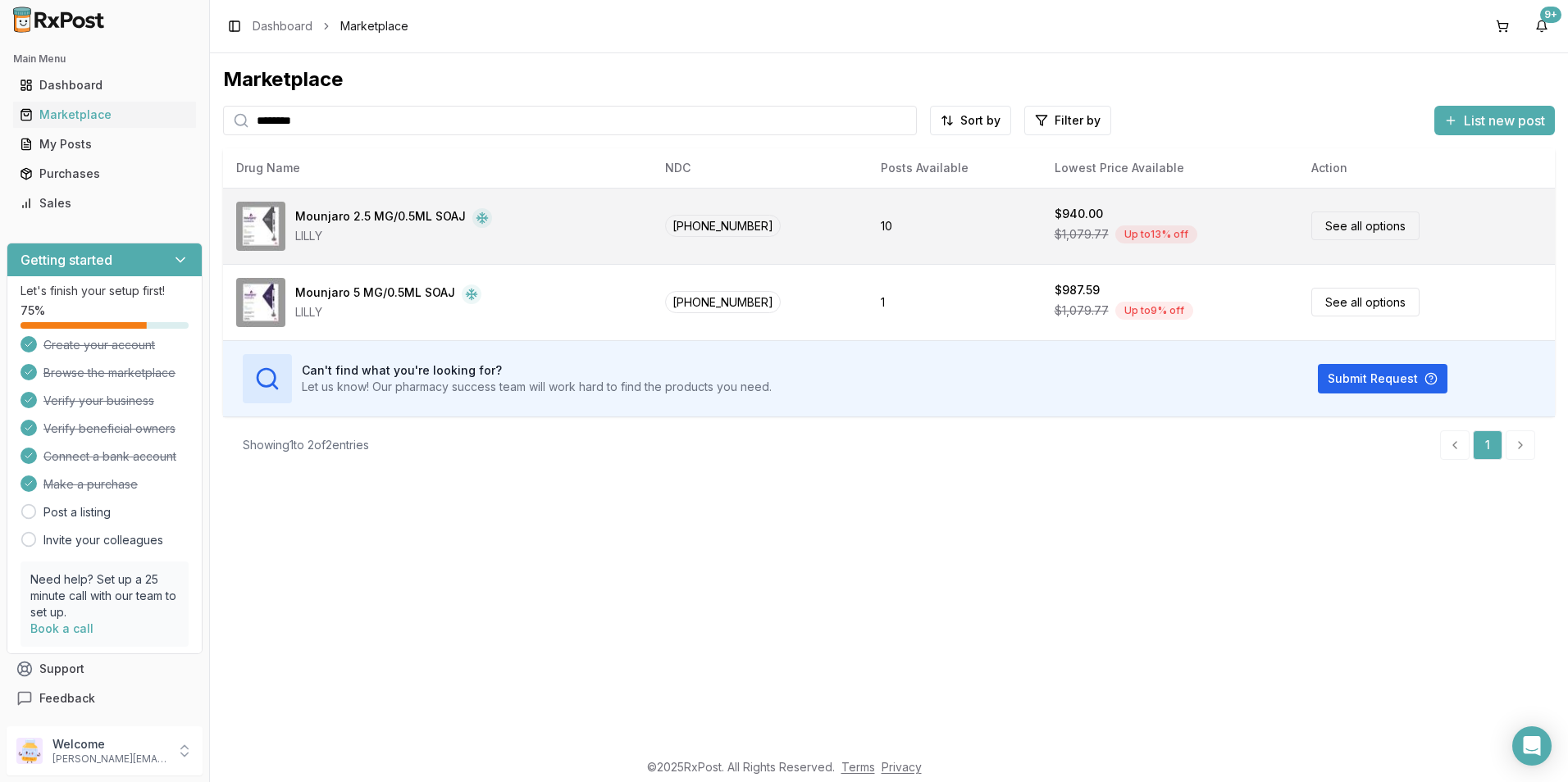
click at [1078, 229] on span "$1,079.77" at bounding box center [1081, 235] width 54 height 17
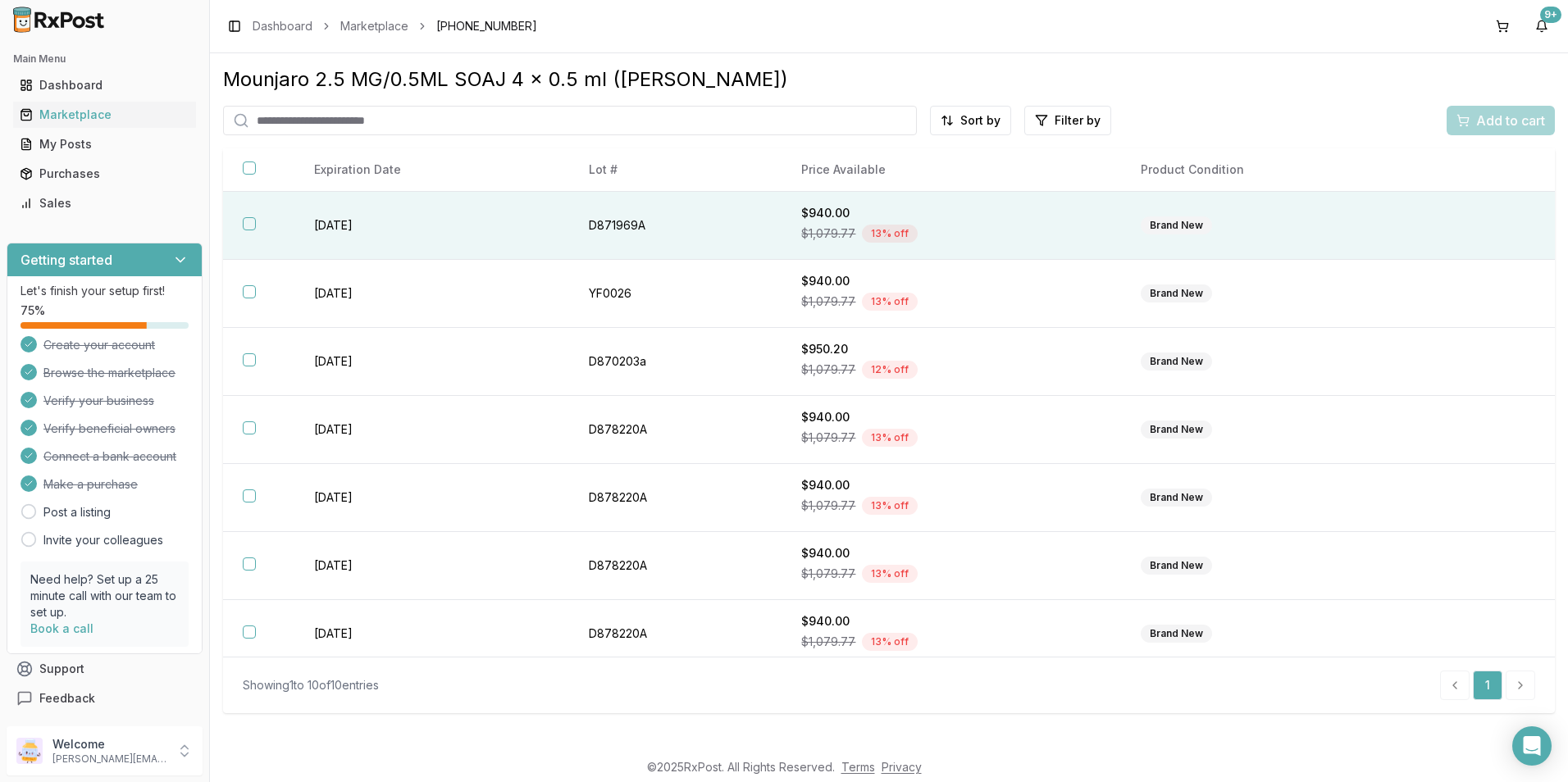
click at [256, 224] on button "button" at bounding box center [250, 224] width 13 height 13
click at [1494, 128] on span "Add to cart" at bounding box center [1511, 121] width 69 height 20
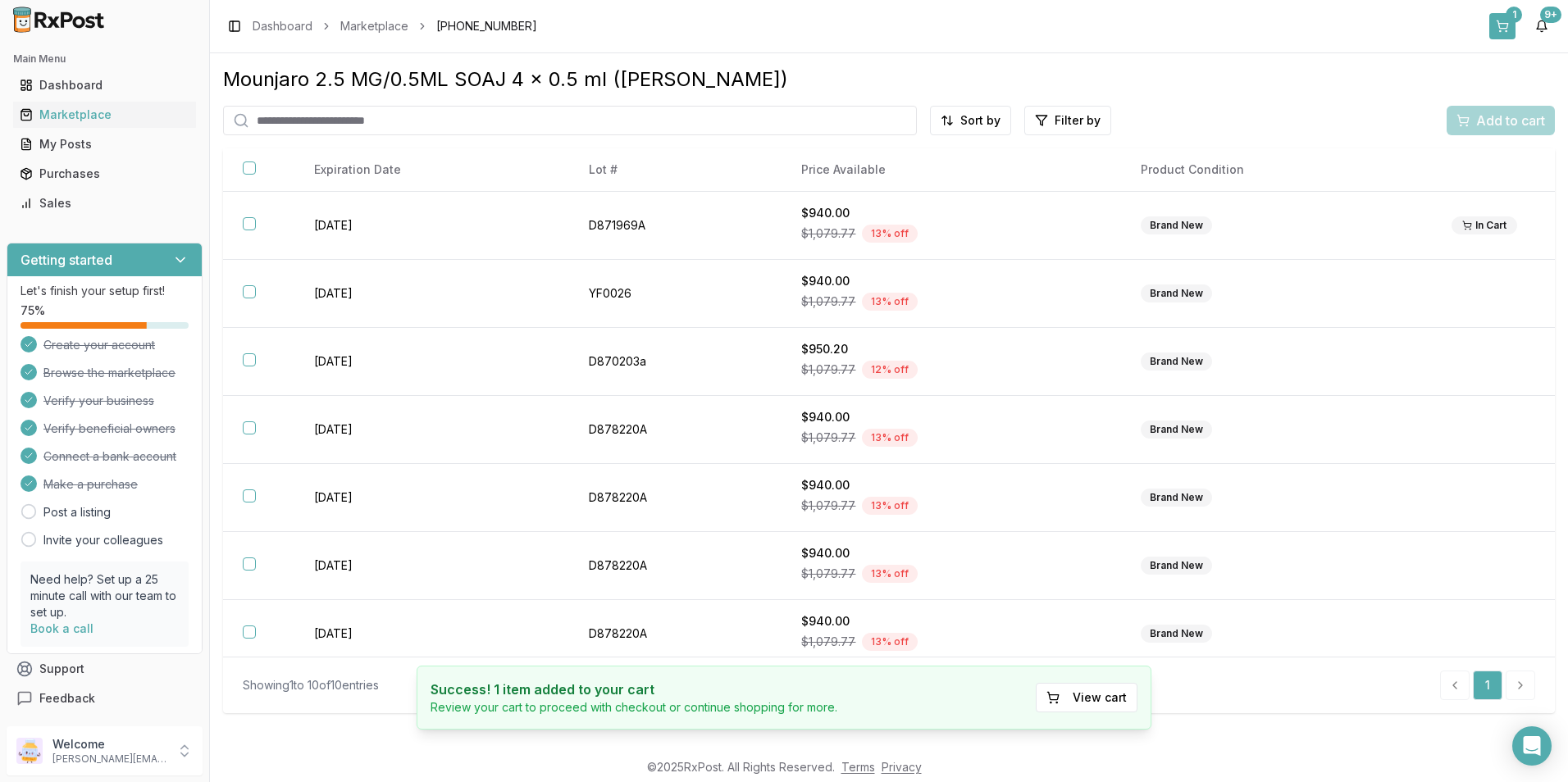
click at [1500, 27] on button "1" at bounding box center [1503, 27] width 27 height 27
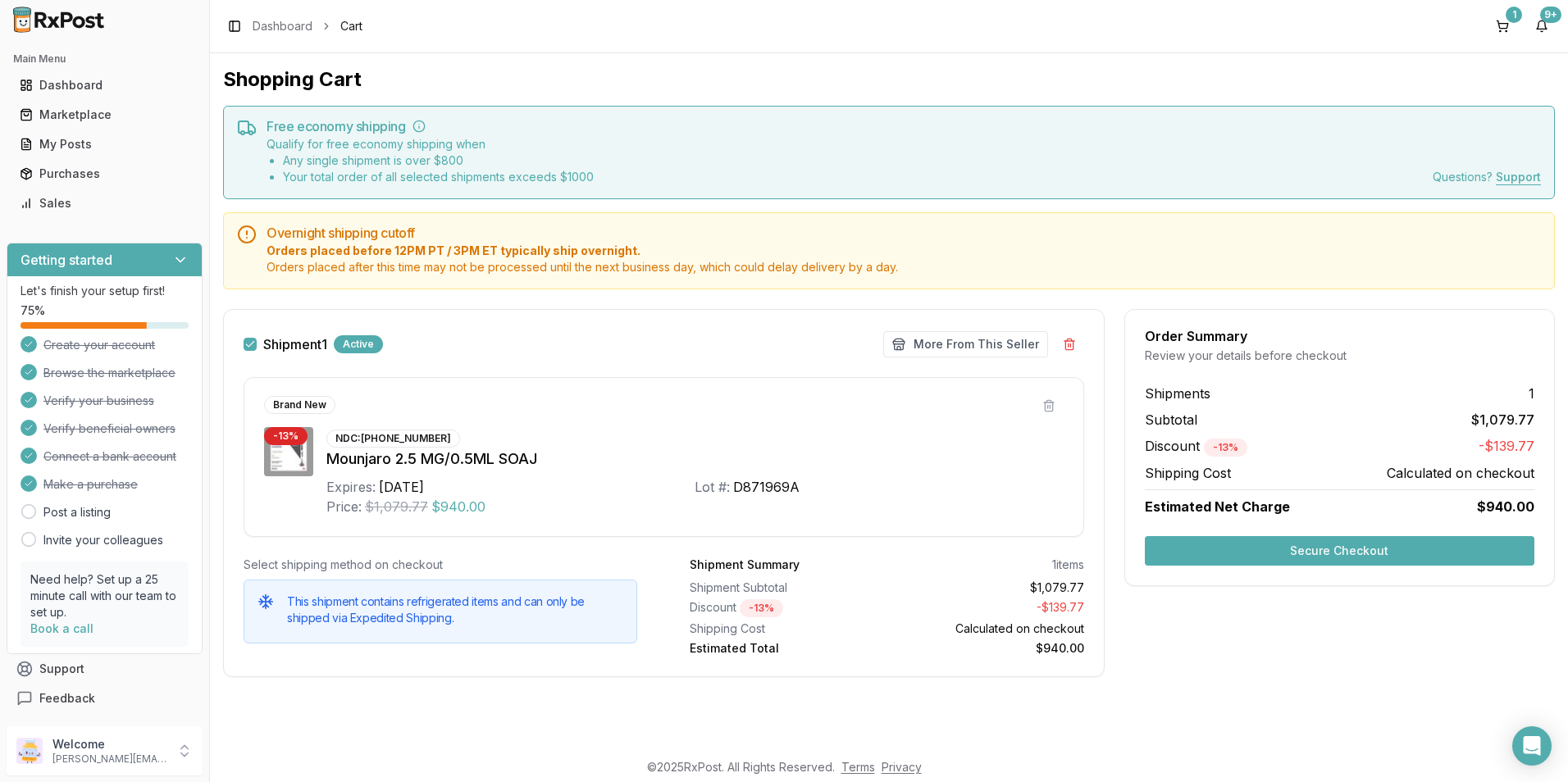
click at [1324, 549] on button "Secure Checkout" at bounding box center [1340, 551] width 390 height 29
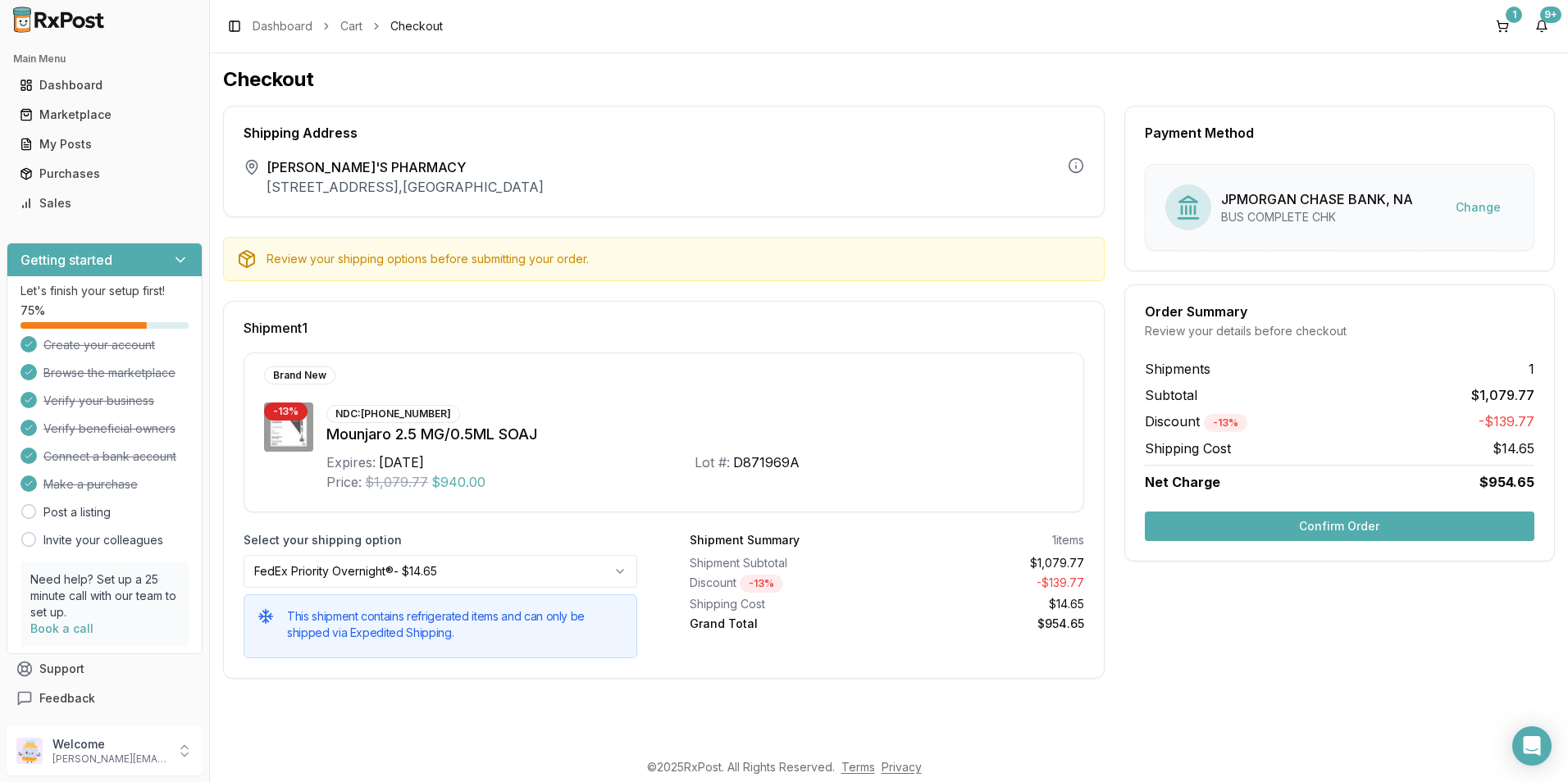
click at [1326, 532] on button "Confirm Order" at bounding box center [1340, 526] width 390 height 29
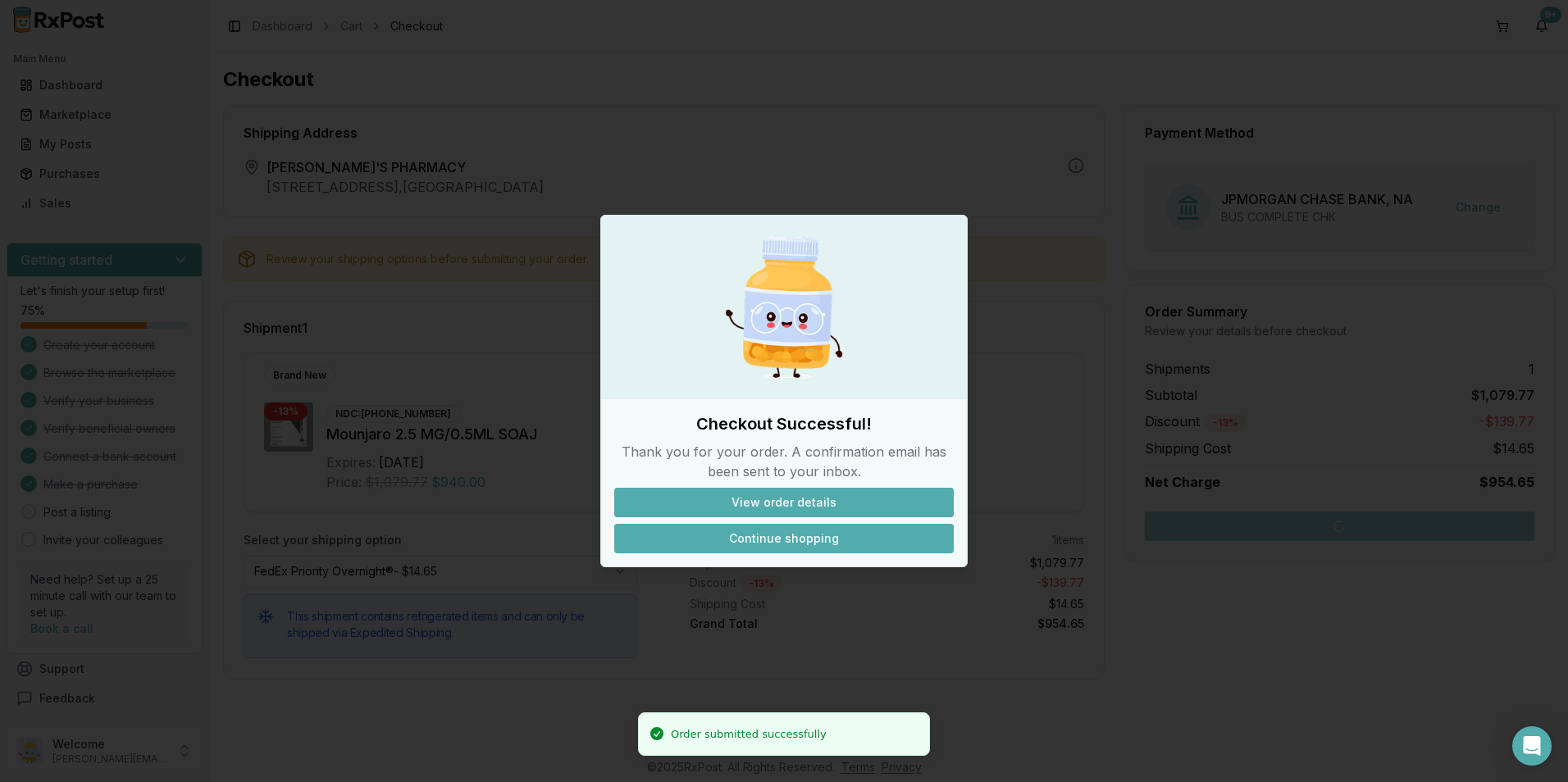
click at [831, 525] on button "Continue shopping" at bounding box center [784, 538] width 340 height 29
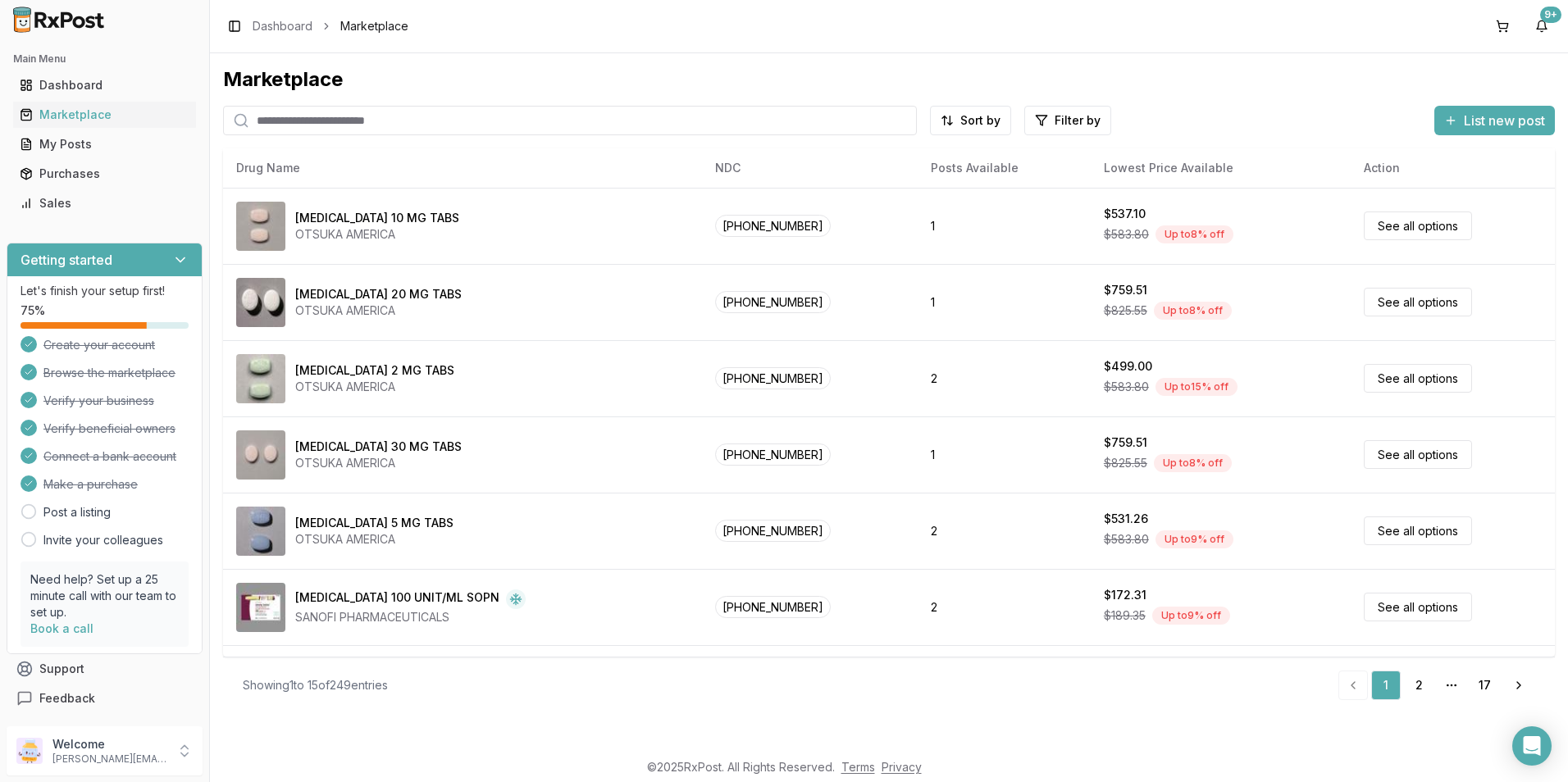
click at [370, 131] on input "search" at bounding box center [570, 120] width 694 height 29
type input "*******"
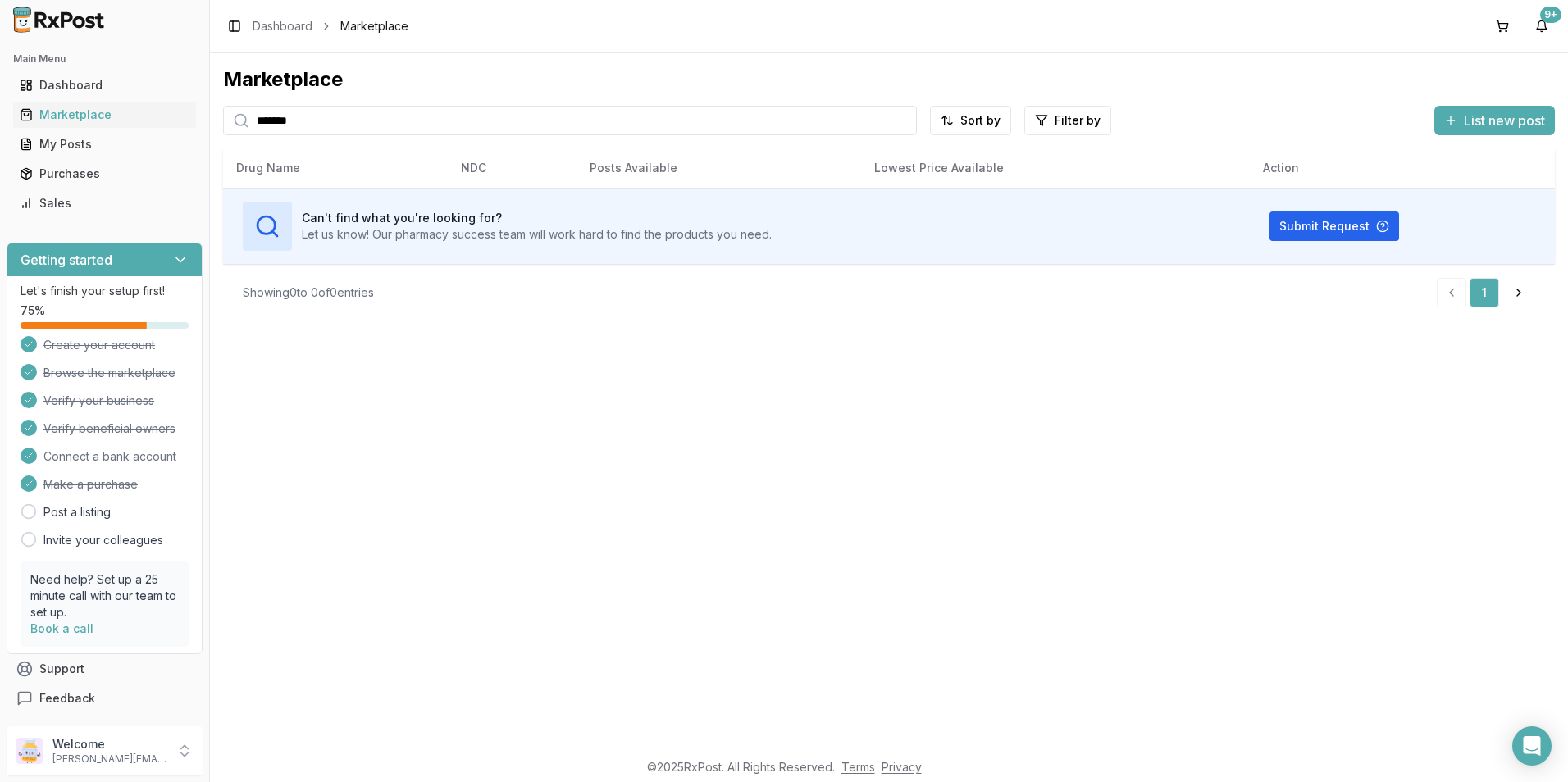
click at [216, 120] on div "Marketplace ******* Sort by Filter by List new post Card Table Can't find what …" at bounding box center [889, 401] width 1358 height 696
drag, startPoint x: 308, startPoint y: 123, endPoint x: 174, endPoint y: 120, distance: 134.0
click at [184, 127] on div "Main Menu Dashboard Marketplace My Posts Purchases Sales Getting started Let's …" at bounding box center [784, 391] width 1568 height 782
type input "******"
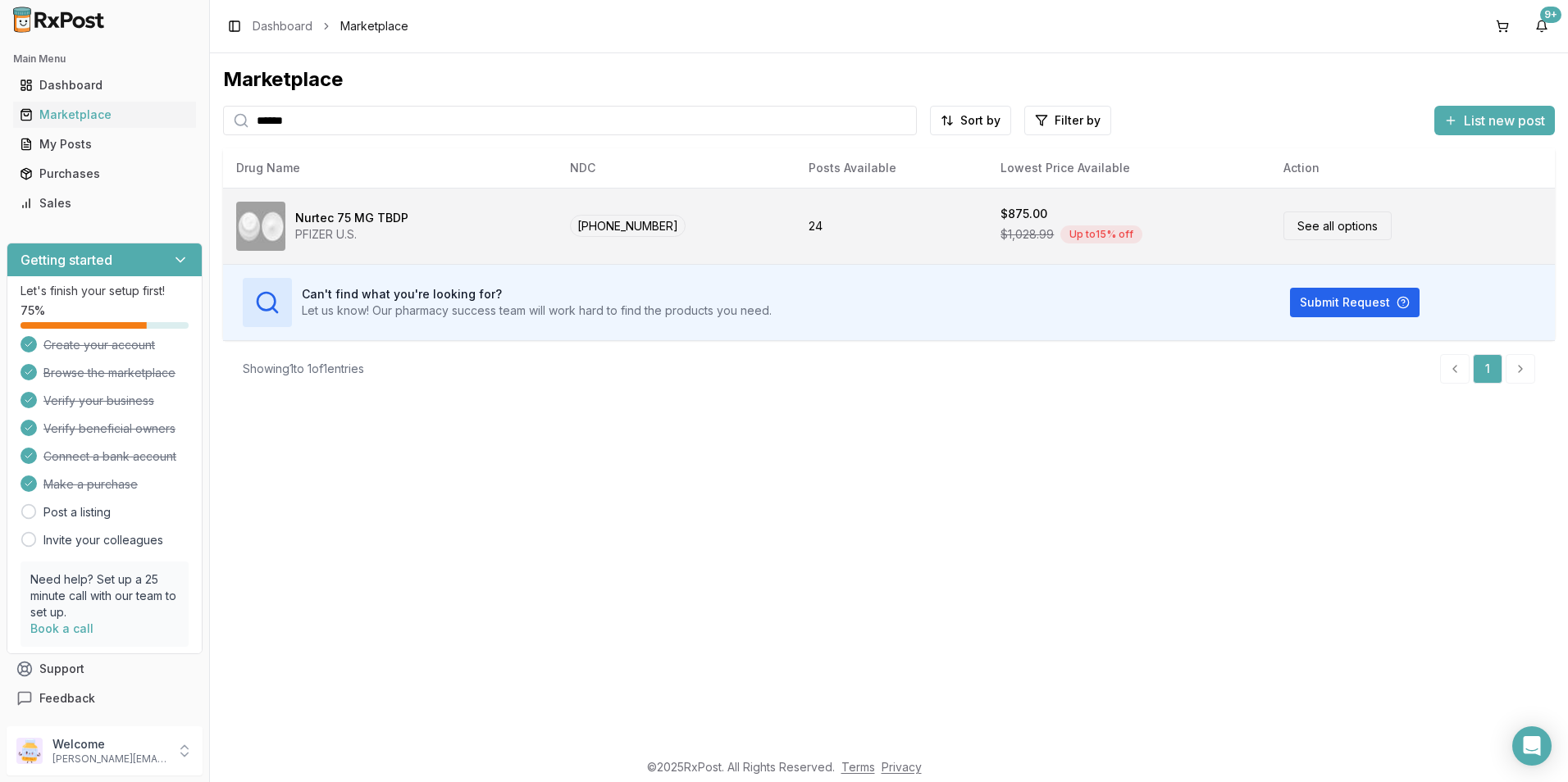
click at [988, 215] on td "$875.00 $1,028.99 Up to 15 % off" at bounding box center [1129, 226] width 283 height 77
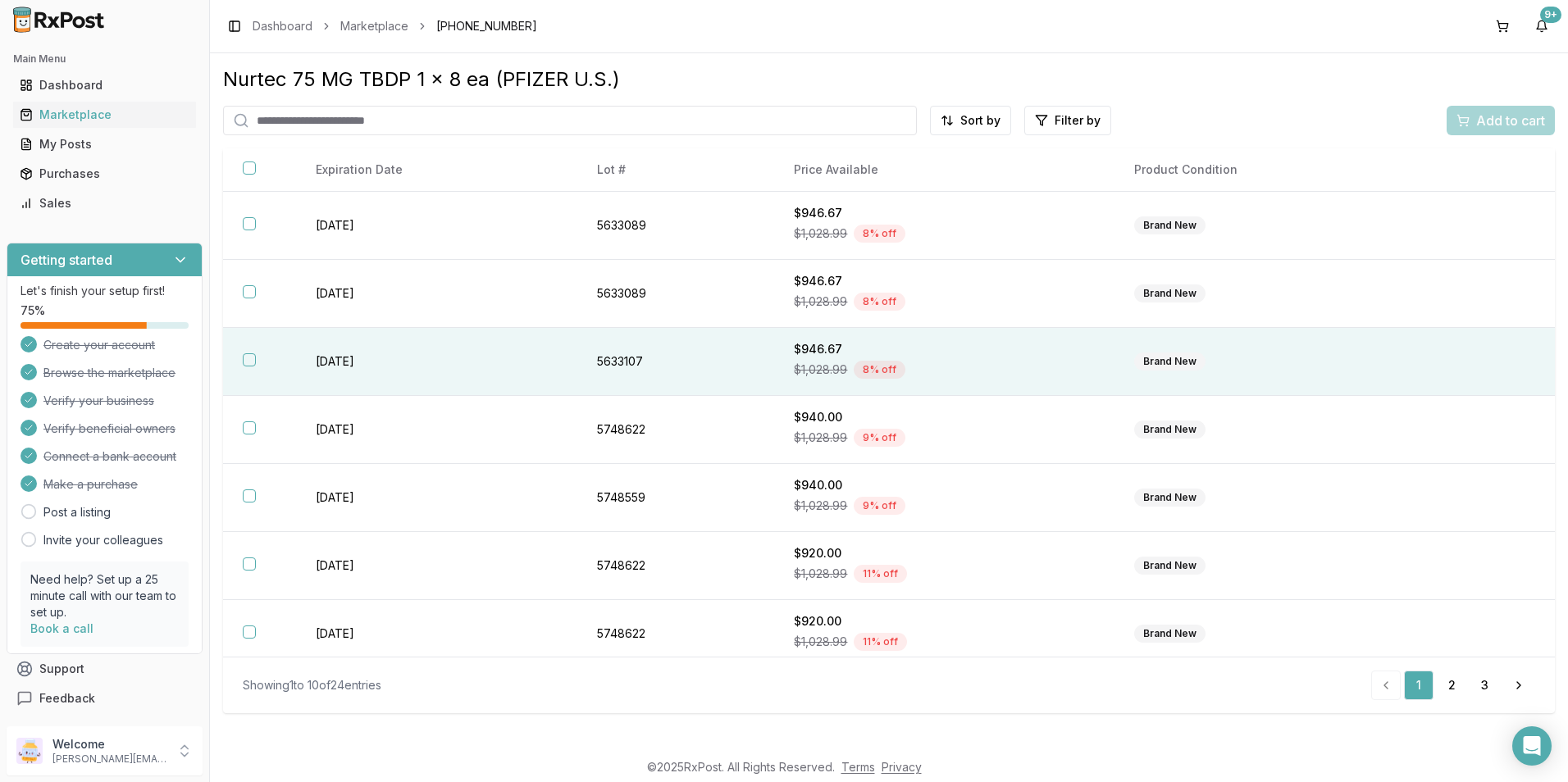
scroll to position [215, 0]
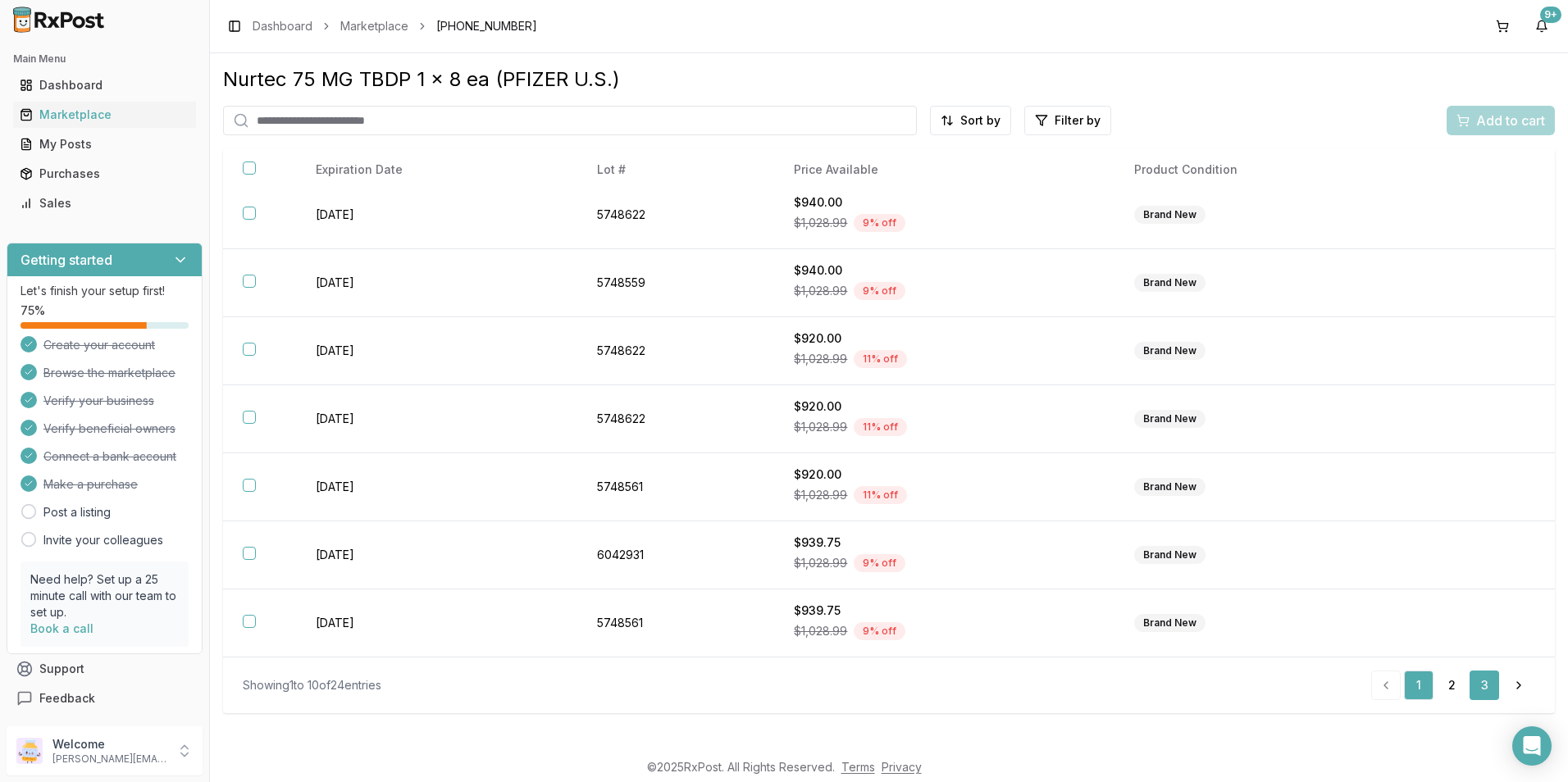
click at [1476, 683] on link "3" at bounding box center [1484, 685] width 29 height 29
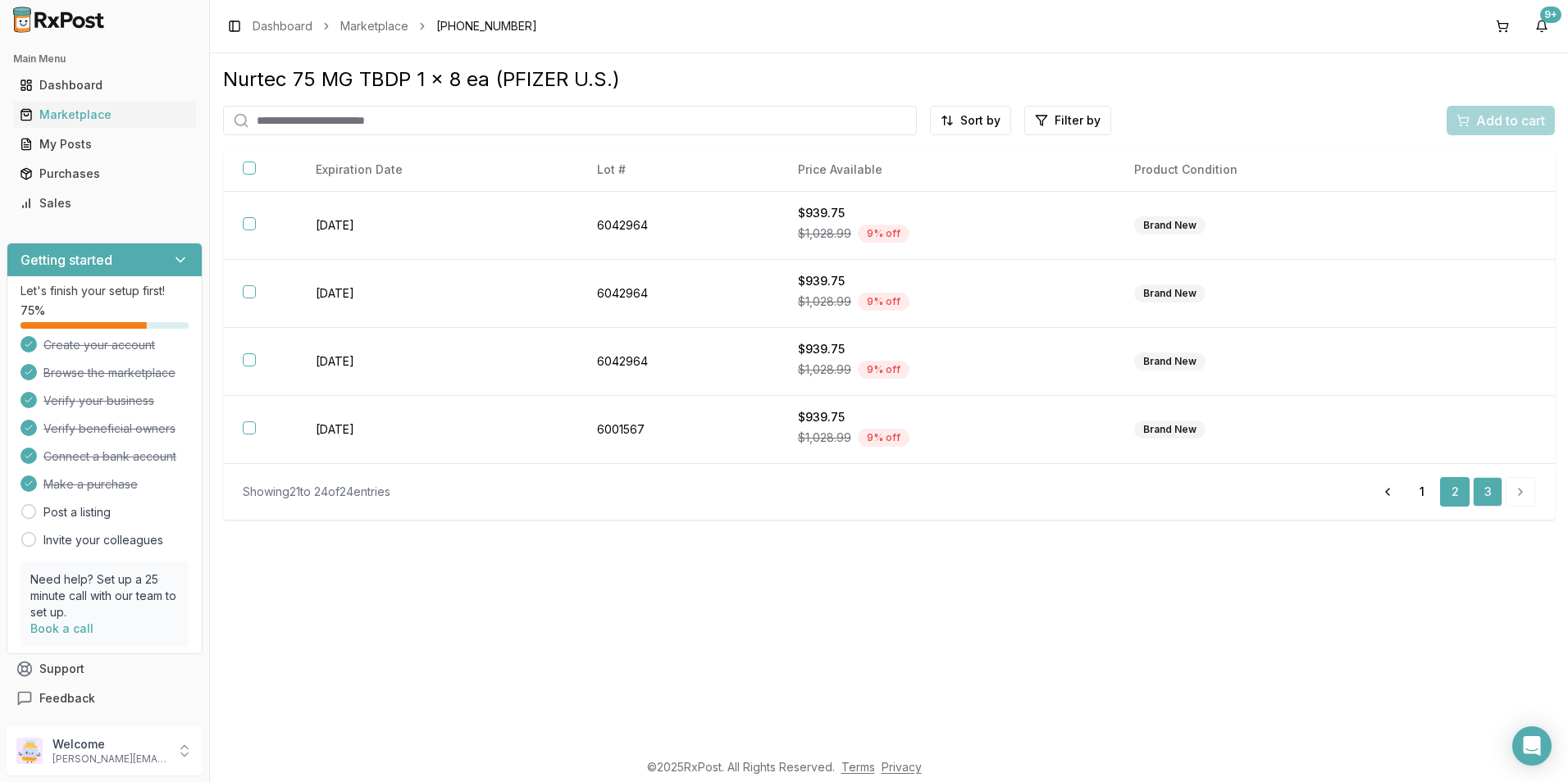
click at [1454, 495] on link "2" at bounding box center [1455, 492] width 29 height 29
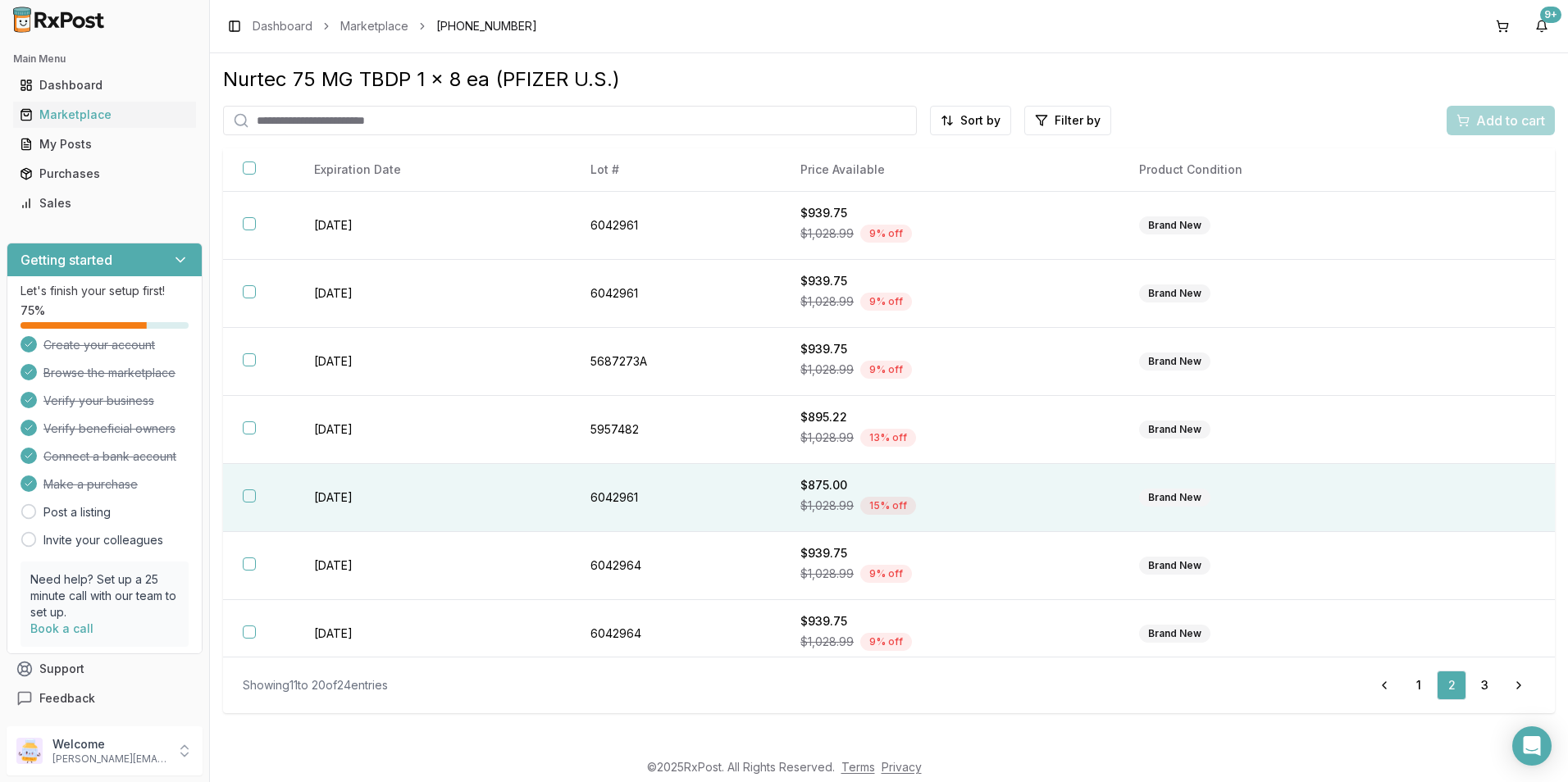
click at [251, 500] on button "button" at bounding box center [250, 496] width 13 height 13
click at [1467, 122] on div "Add to cart" at bounding box center [1501, 121] width 88 height 20
